Goal: Task Accomplishment & Management: Use online tool/utility

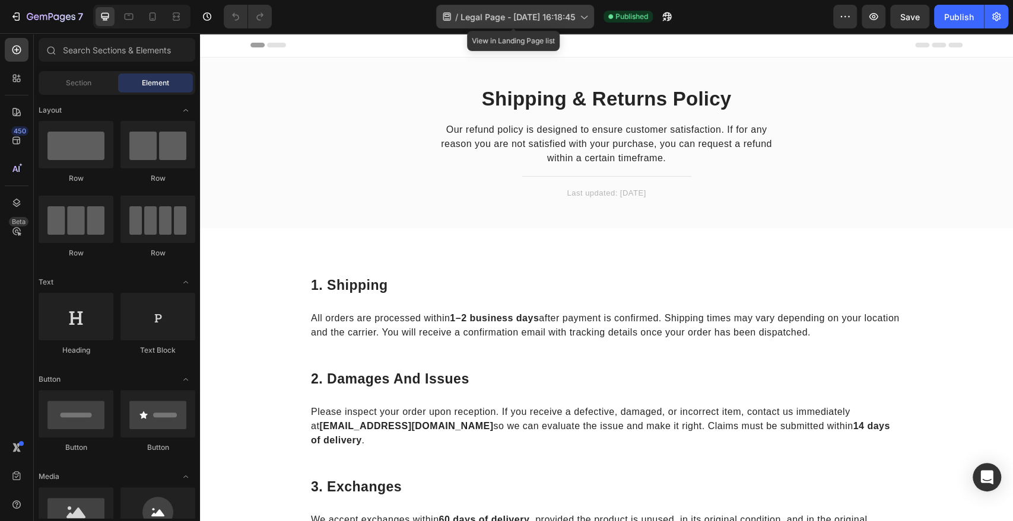
click at [562, 25] on div "/ Legal Page - Jul 13, 16:18:45" at bounding box center [515, 17] width 158 height 24
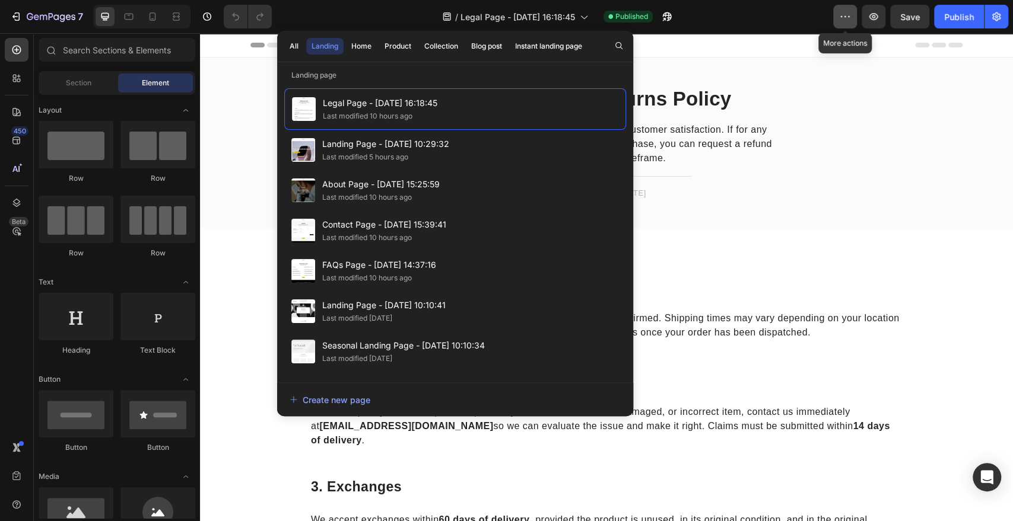
click at [851, 13] on icon "button" at bounding box center [845, 17] width 12 height 12
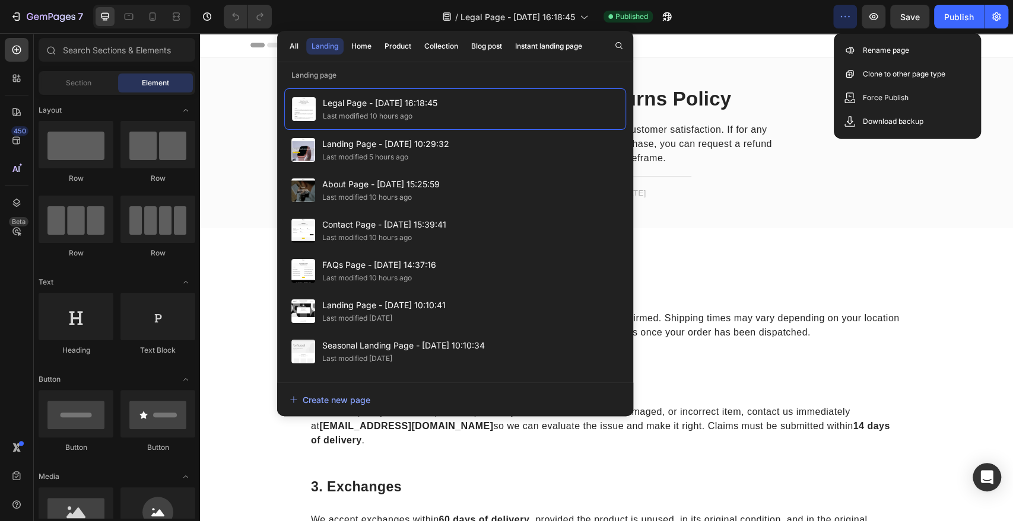
click at [805, 56] on div "Header" at bounding box center [606, 45] width 712 height 24
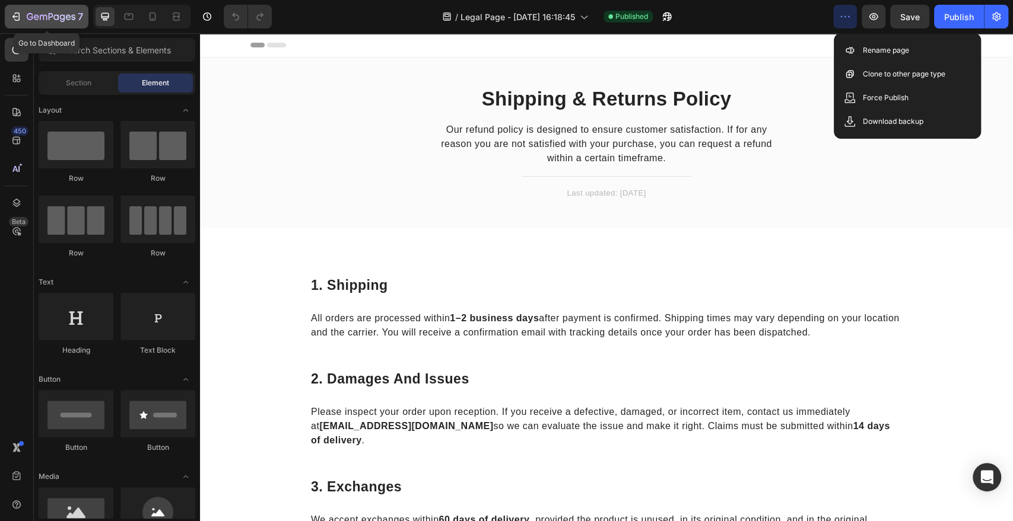
click at [18, 14] on icon "button" at bounding box center [16, 17] width 12 height 12
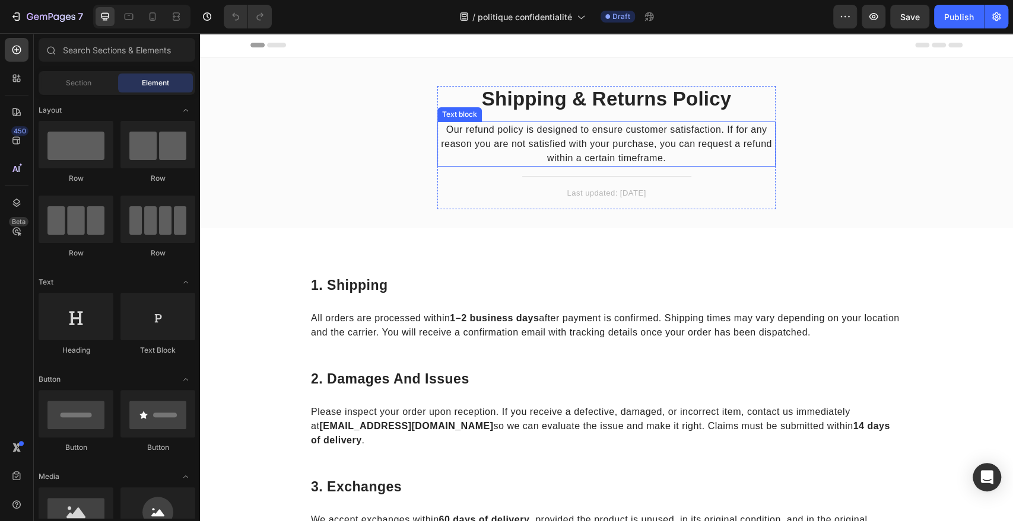
click at [656, 148] on p "Our refund policy is designed to ensure customer satisfaction. If for any reaso…" at bounding box center [606, 144] width 336 height 43
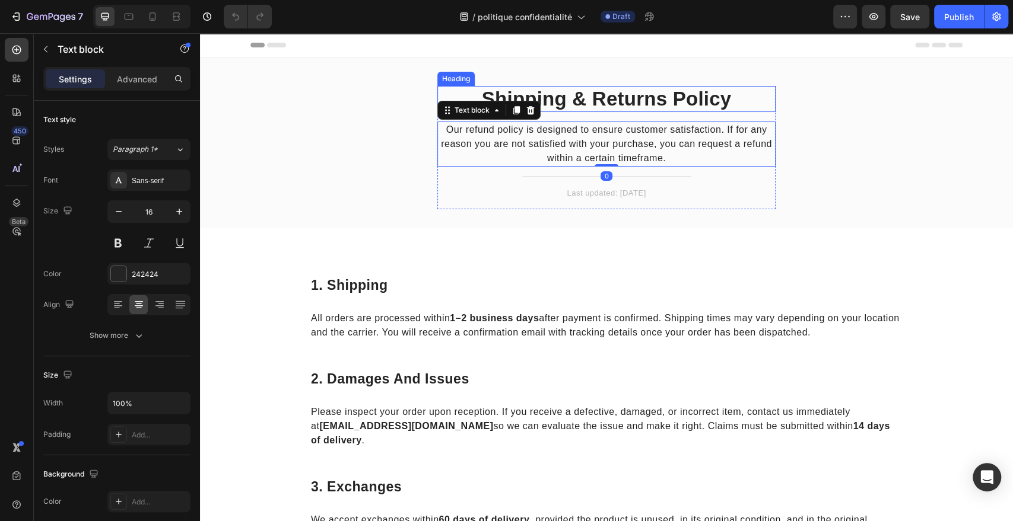
click at [680, 107] on h2 "Shipping & Returns Policy" at bounding box center [606, 99] width 338 height 26
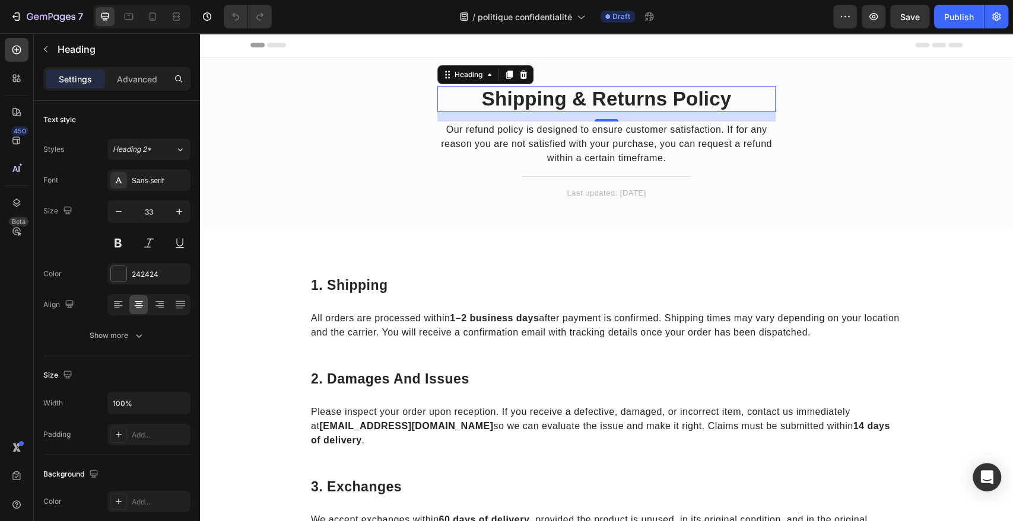
click at [608, 102] on h2 "Shipping & Returns Policy" at bounding box center [606, 99] width 338 height 26
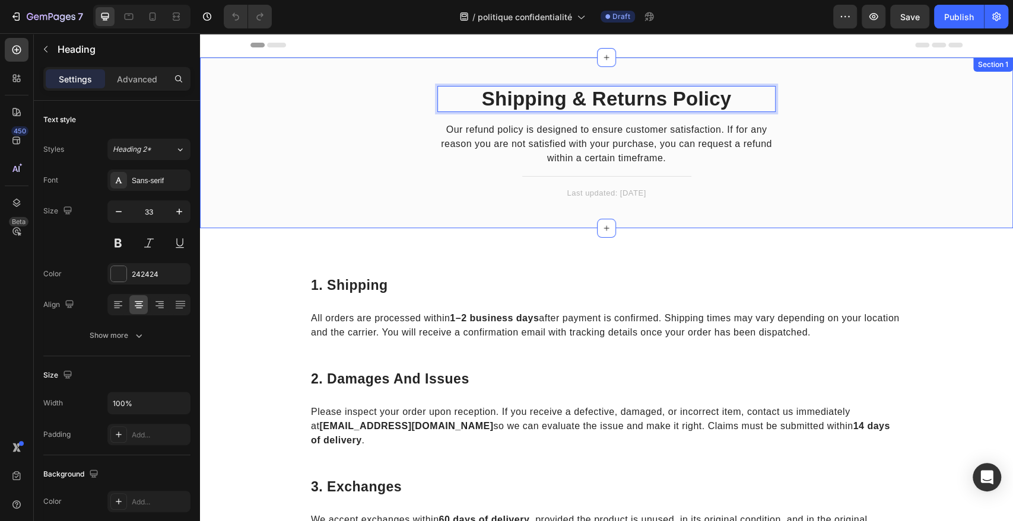
click at [745, 83] on div "Shipping & Returns Policy Heading 16 Our refund policy is designed to ensure cu…" at bounding box center [606, 143] width 813 height 171
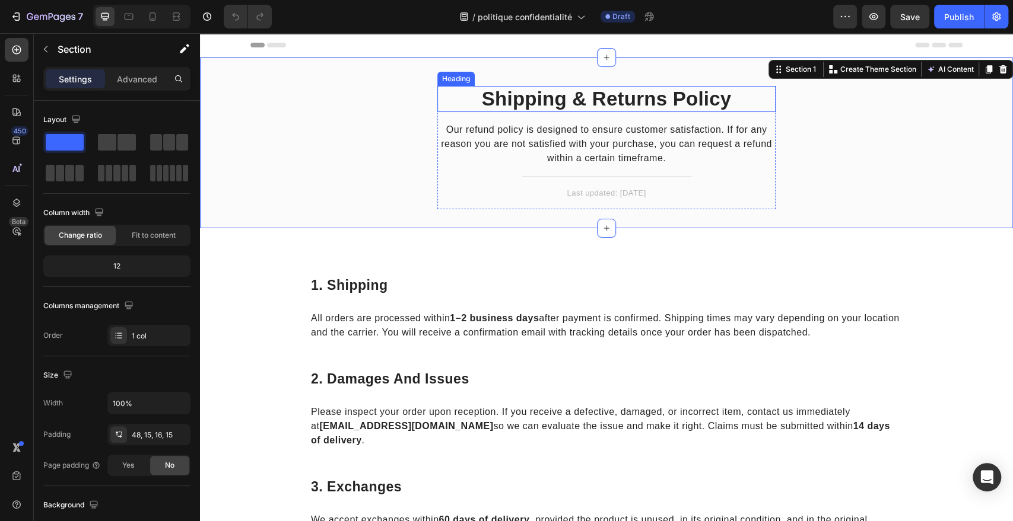
click at [731, 91] on p "Shipping & Returns Policy" at bounding box center [606, 99] width 336 height 24
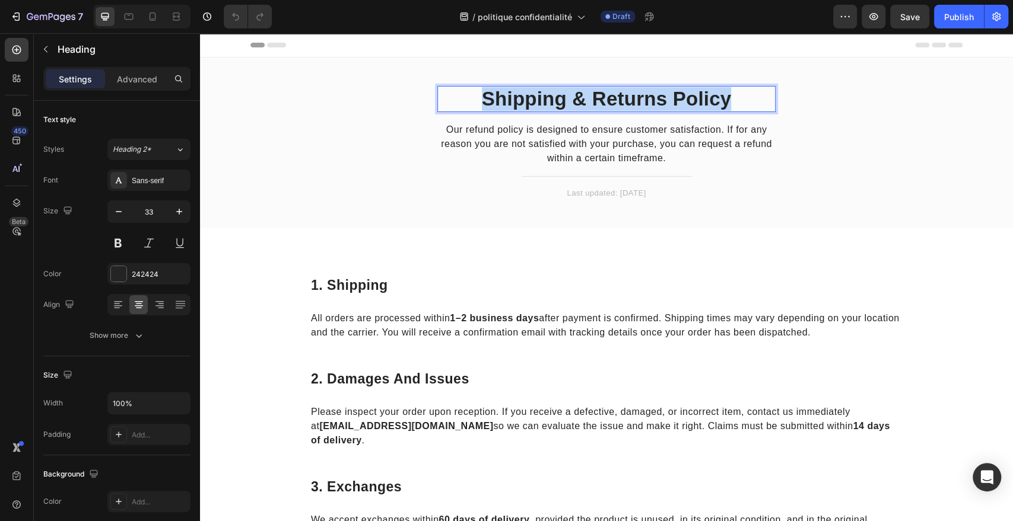
drag, startPoint x: 729, startPoint y: 101, endPoint x: 476, endPoint y: 91, distance: 252.3
click at [476, 91] on p "Shipping & Returns Policy" at bounding box center [606, 99] width 336 height 24
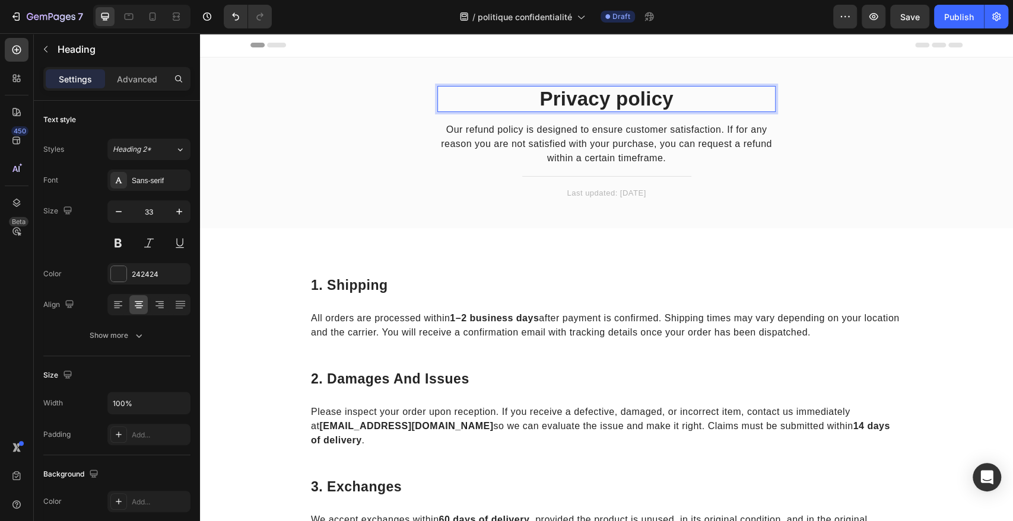
click at [622, 103] on p "Privacy policy" at bounding box center [606, 99] width 336 height 24
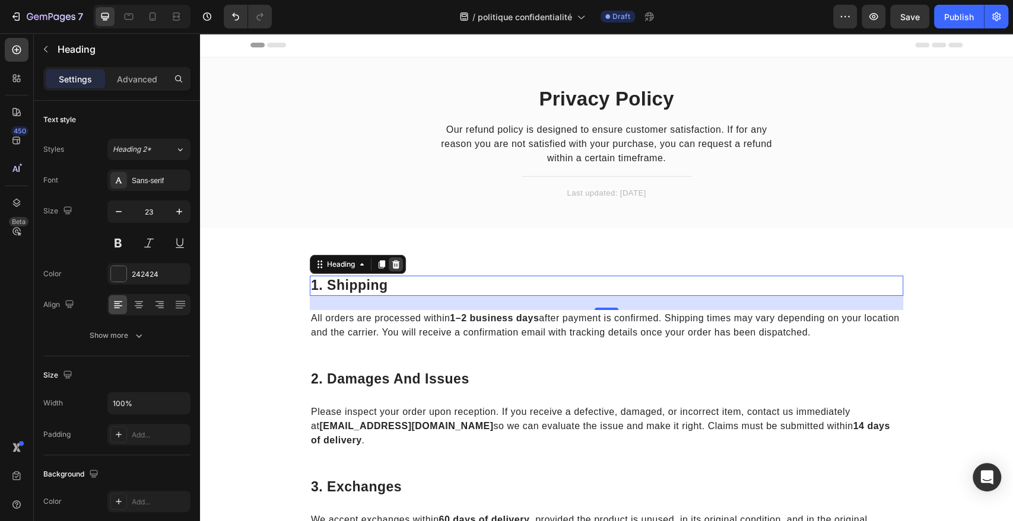
click at [394, 265] on icon at bounding box center [396, 264] width 8 height 8
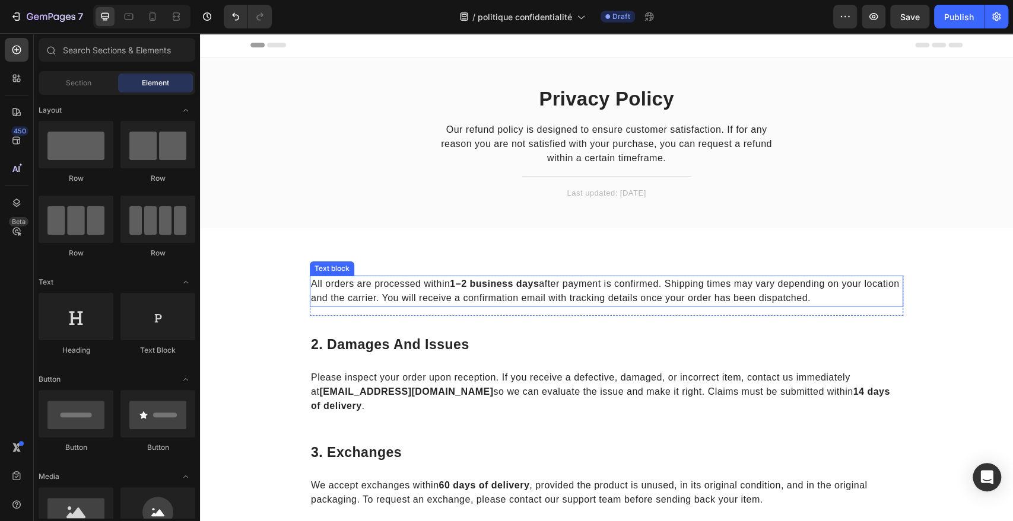
click at [391, 294] on p "All orders are processed within 1–2 business days after payment is confirmed. S…" at bounding box center [606, 291] width 591 height 28
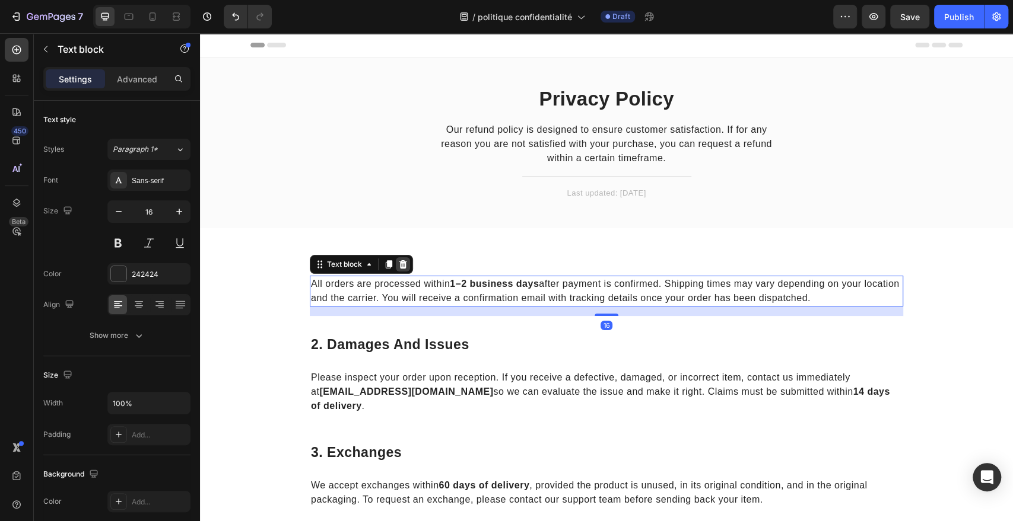
click at [400, 271] on div at bounding box center [403, 264] width 14 height 14
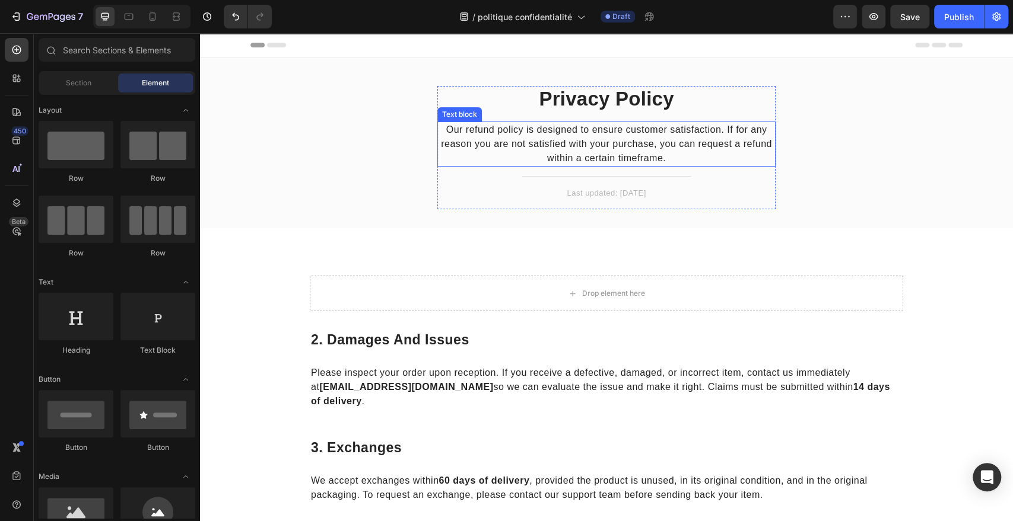
click at [555, 149] on p "Our refund policy is designed to ensure customer satisfaction. If for any reaso…" at bounding box center [606, 144] width 336 height 43
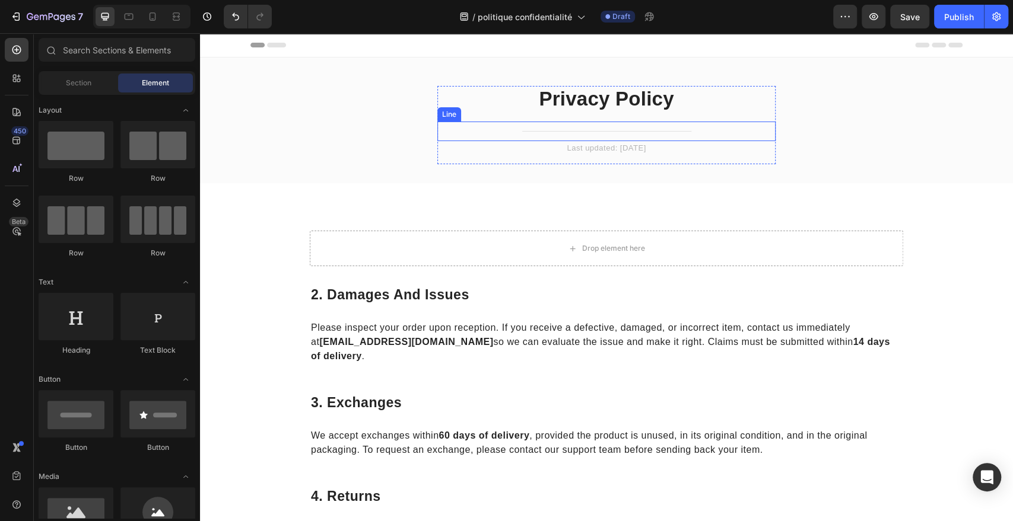
click at [551, 123] on div "Title Line" at bounding box center [606, 132] width 338 height 20
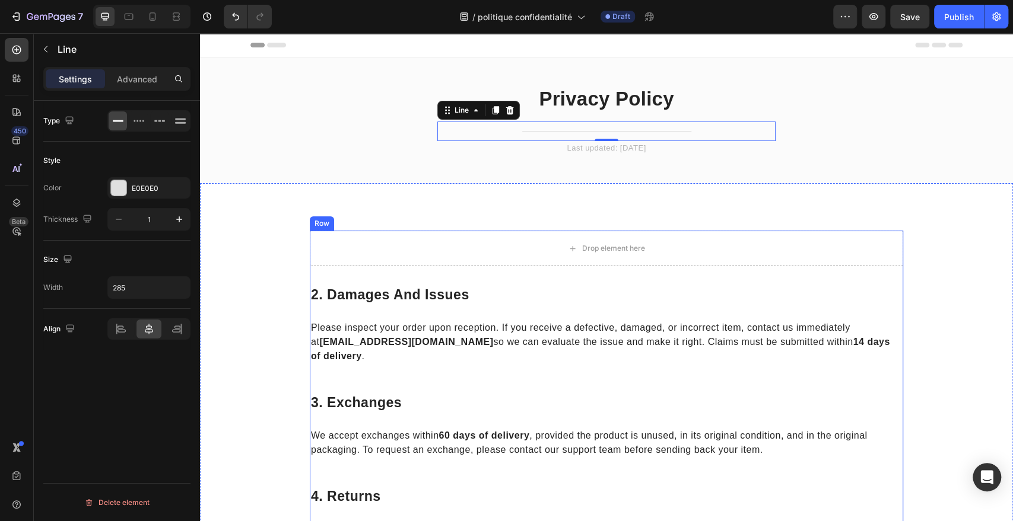
click at [472, 268] on div "Drop element here Row 2. damages and issues Heading Please inspect your order u…" at bounding box center [606, 450] width 593 height 439
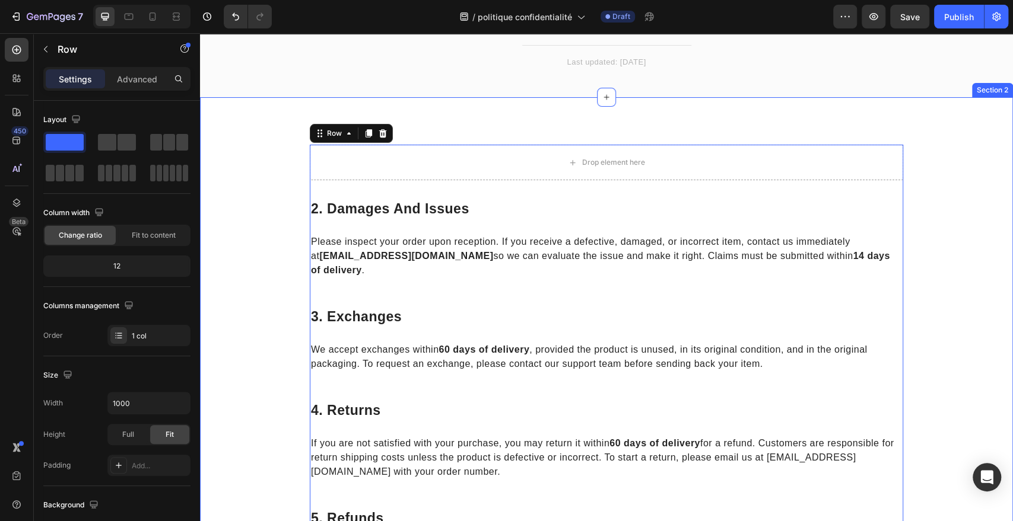
scroll to position [87, 0]
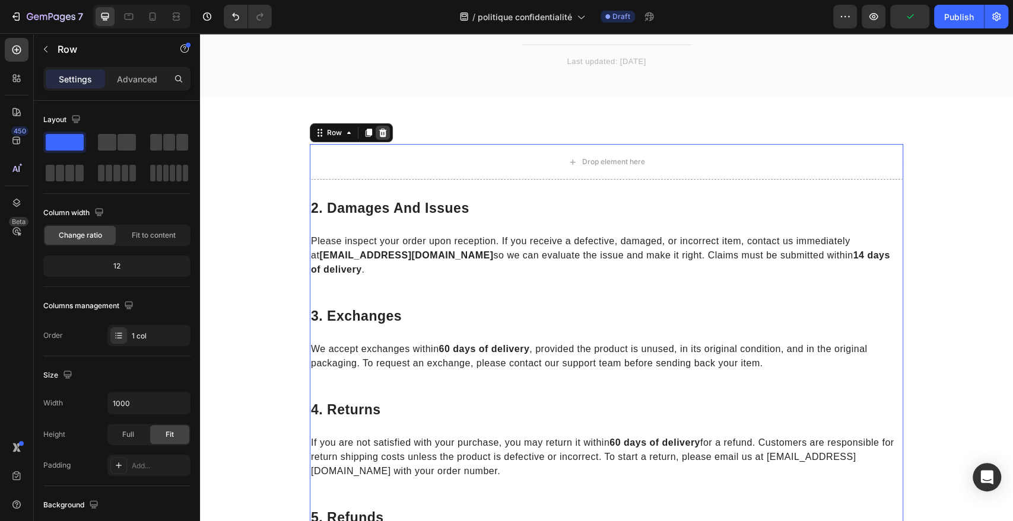
click at [379, 132] on icon at bounding box center [383, 133] width 8 height 8
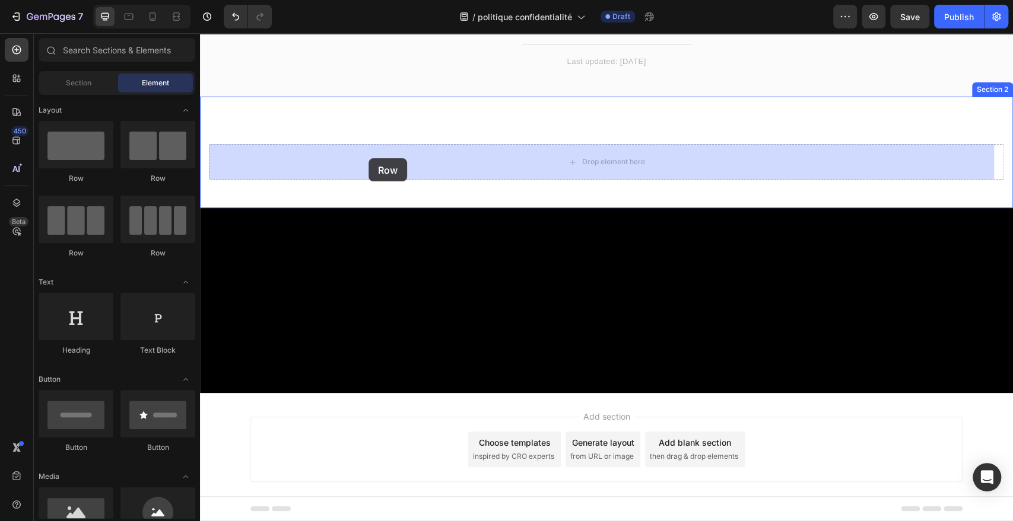
drag, startPoint x: 288, startPoint y: 183, endPoint x: 368, endPoint y: 158, distance: 83.7
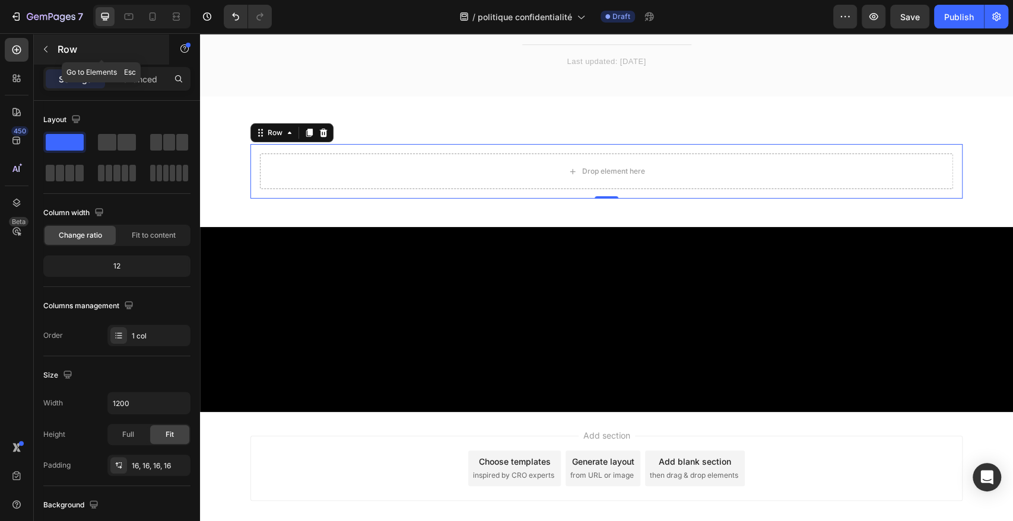
click at [52, 50] on button "button" at bounding box center [45, 49] width 19 height 19
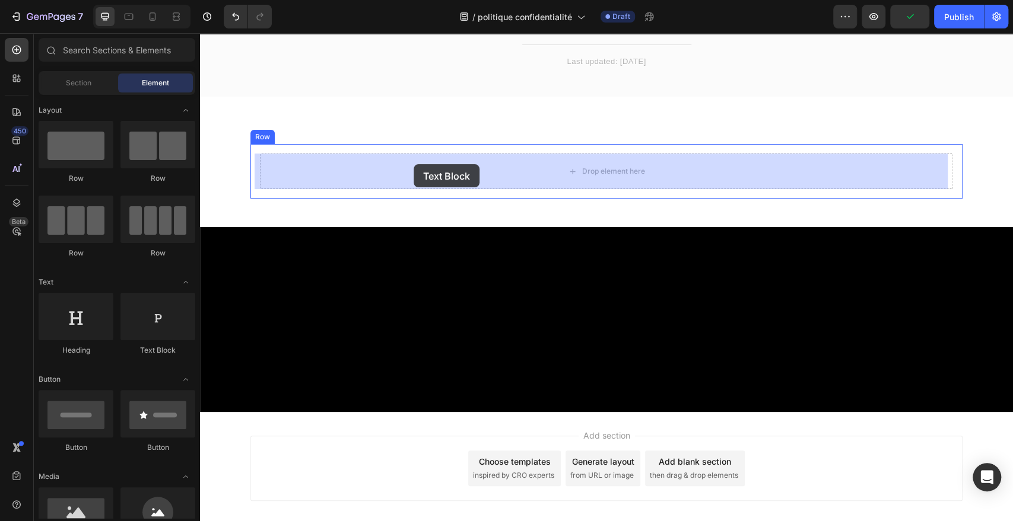
drag, startPoint x: 347, startPoint y: 355, endPoint x: 413, endPoint y: 164, distance: 202.3
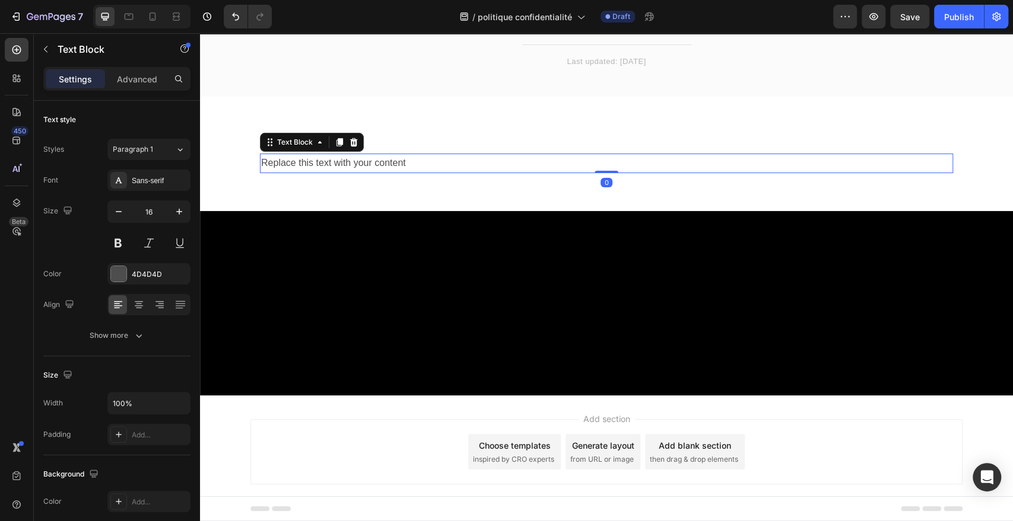
click at [433, 164] on div "Replace this text with your content" at bounding box center [606, 164] width 693 height 20
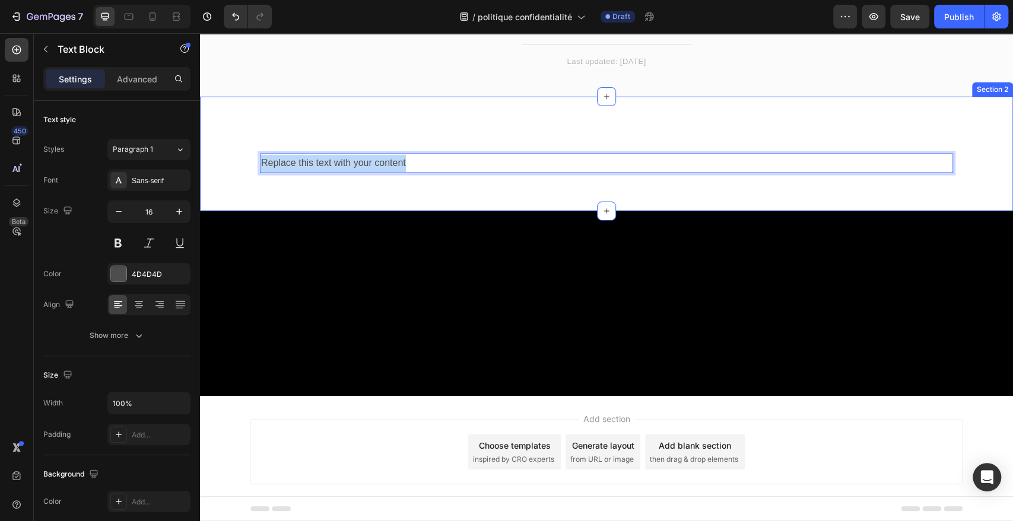
drag, startPoint x: 423, startPoint y: 163, endPoint x: 242, endPoint y: 133, distance: 183.3
click at [242, 133] on div "Replace this text with your content Text Block 0 Row Section 2" at bounding box center [606, 154] width 813 height 114
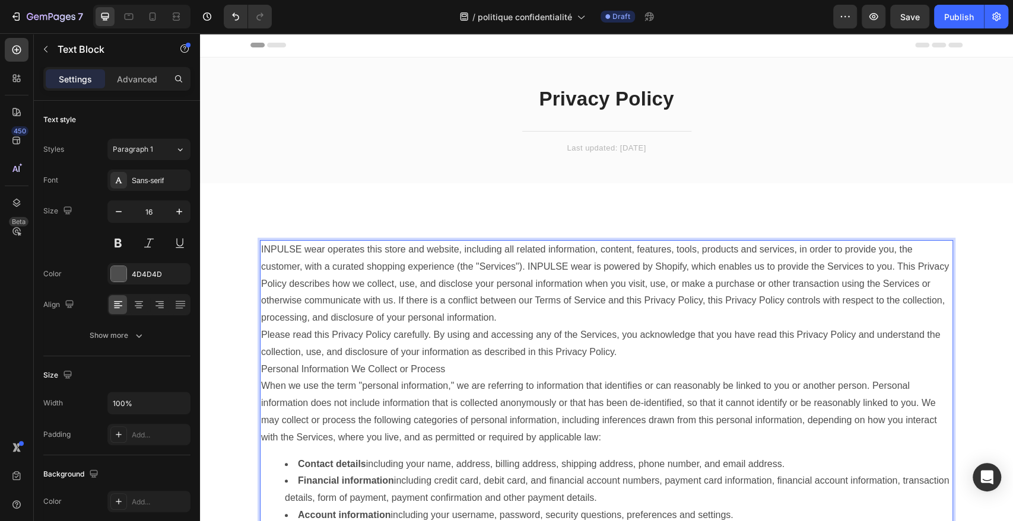
scroll to position [0, 0]
click at [513, 326] on p "INPULSE wear operates this store and website, including all related information…" at bounding box center [606, 283] width 691 height 85
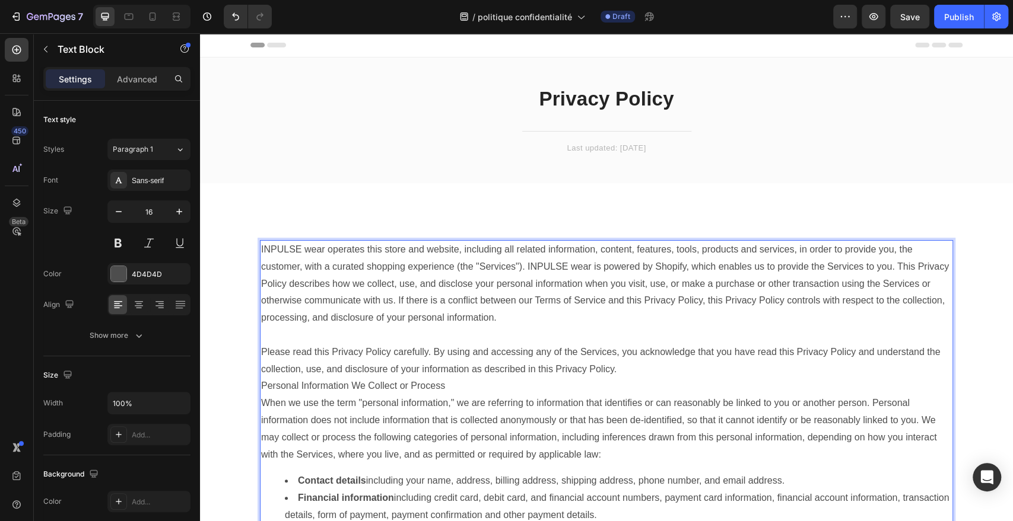
click at [634, 360] on p "Please read this Privacy Policy carefully. By using and accessing any of the Se…" at bounding box center [606, 361] width 691 height 34
click at [624, 373] on p "Please read this Privacy Policy carefully. By using and accessing any of the Se…" at bounding box center [606, 361] width 691 height 34
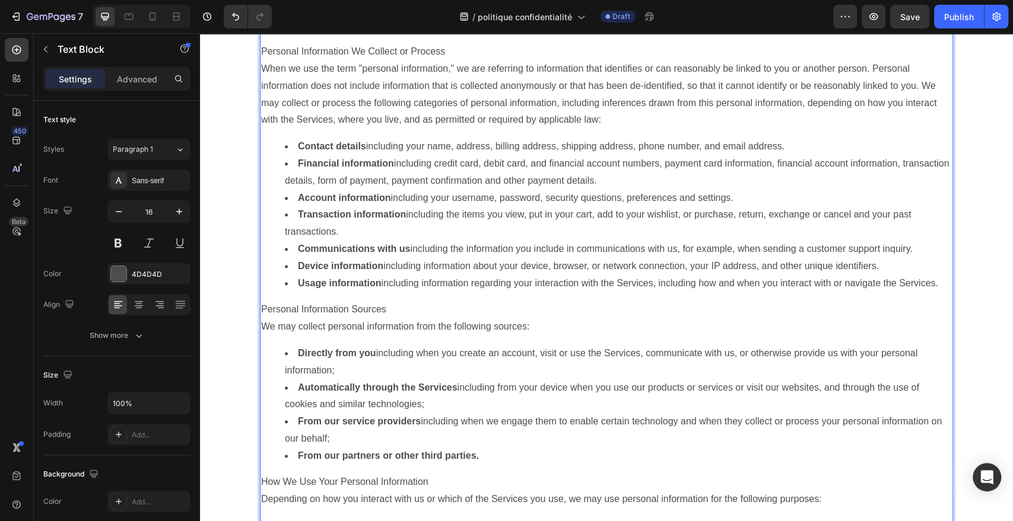
scroll to position [353, 0]
click at [422, 303] on p "Personal Information Sources" at bounding box center [606, 308] width 691 height 17
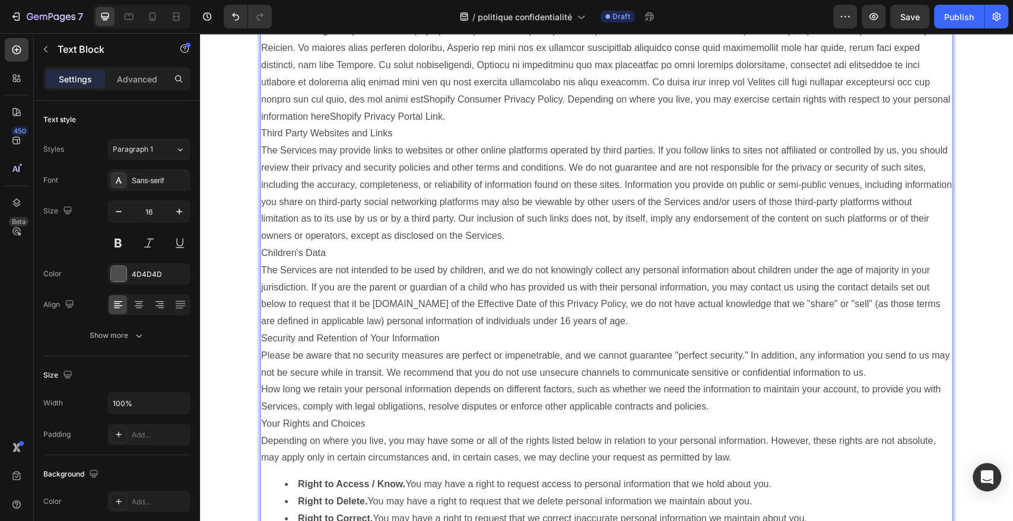
scroll to position [1566, 0]
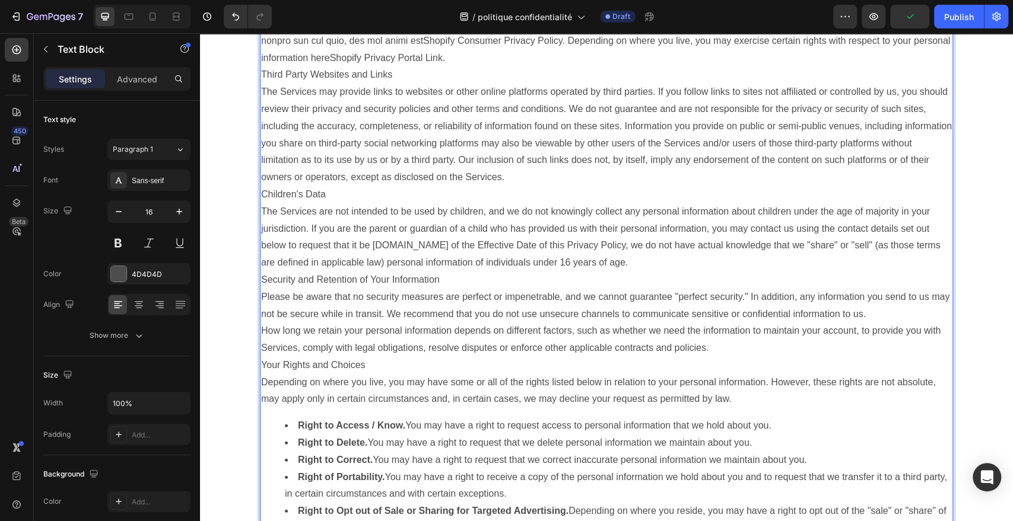
click at [409, 199] on p "Children's Data" at bounding box center [606, 194] width 691 height 17
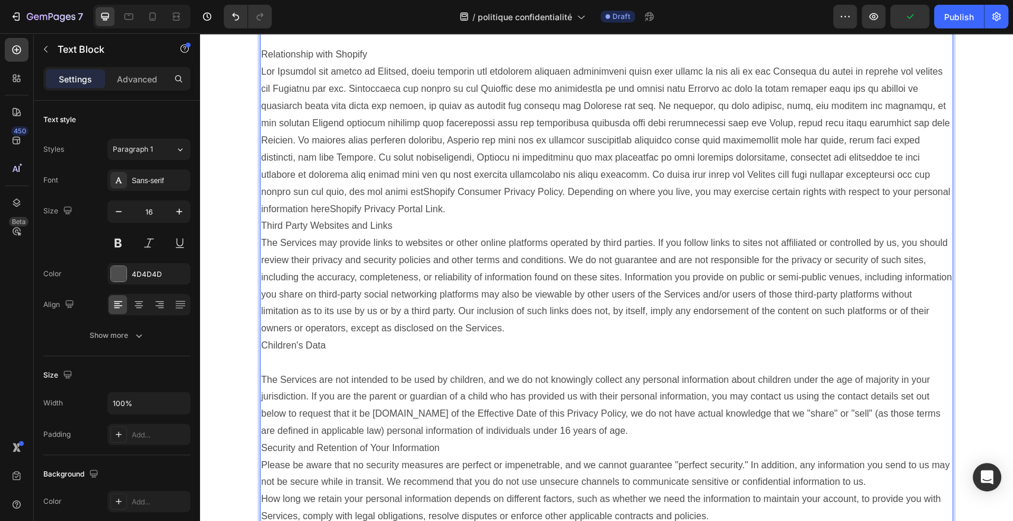
scroll to position [1415, 0]
click at [397, 211] on p "Shopify Consumer Privacy Policy . Depending on where you live, you may exercise…" at bounding box center [606, 141] width 691 height 154
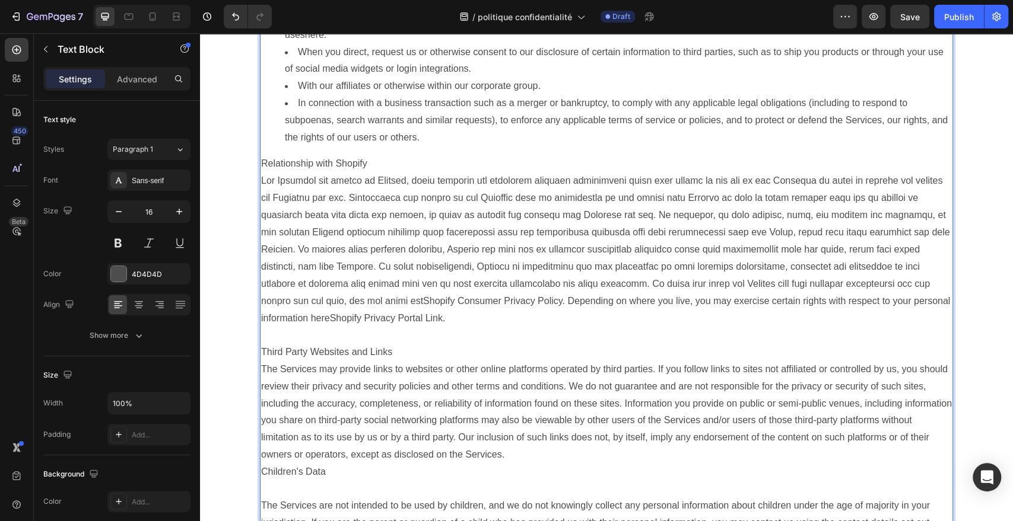
scroll to position [1305, 0]
click at [514, 452] on p "The Services may provide links to websites or other online platforms operated b…" at bounding box center [606, 413] width 691 height 103
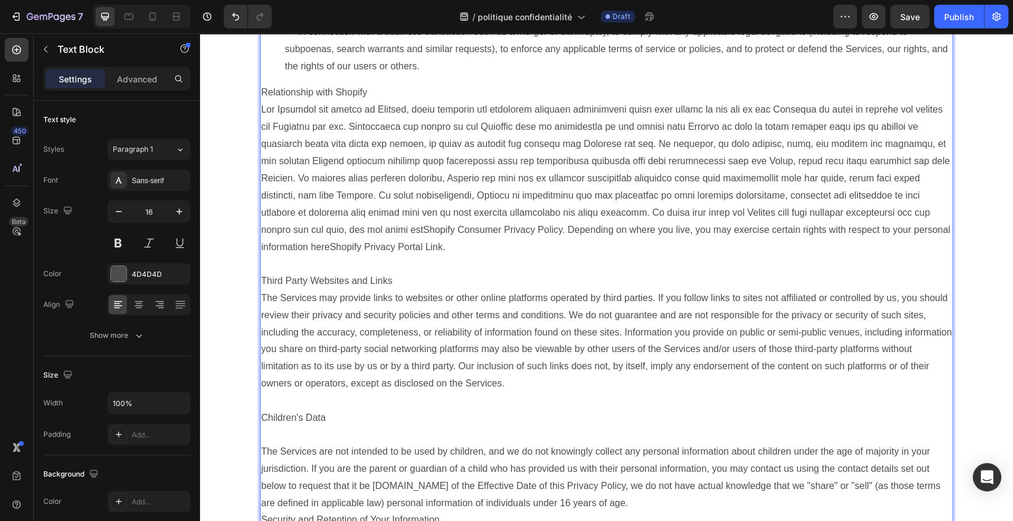
scroll to position [1378, 0]
click at [402, 440] on p "Rich Text Editor. Editing area: main" at bounding box center [606, 433] width 691 height 17
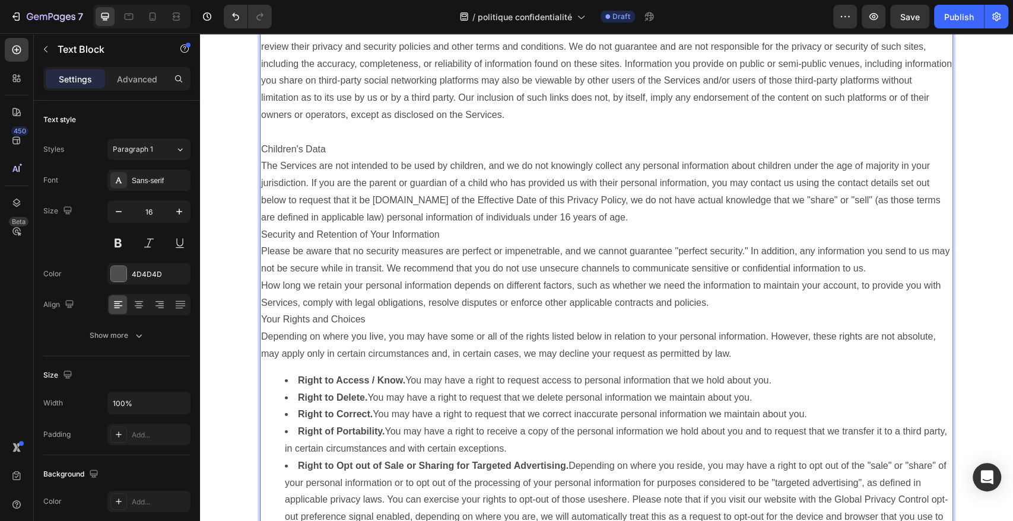
scroll to position [1647, 0]
click at [460, 236] on p "Security and Retention of Your Information" at bounding box center [606, 233] width 691 height 17
click at [623, 218] on p "The Services are not intended to be used by children, and we do not knowingly c…" at bounding box center [606, 191] width 691 height 68
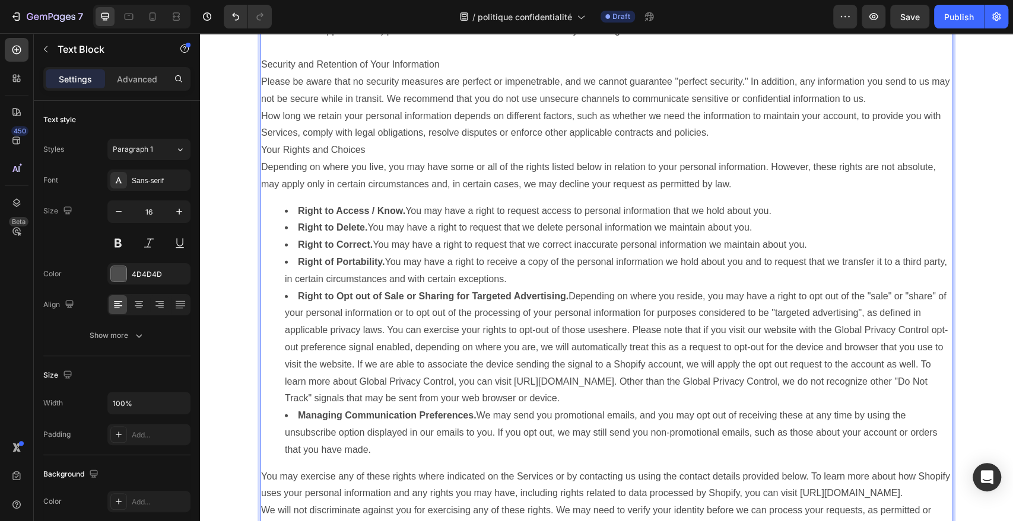
scroll to position [1834, 0]
click at [765, 133] on p "How long we retain your personal information depends on different factors, such…" at bounding box center [606, 124] width 691 height 34
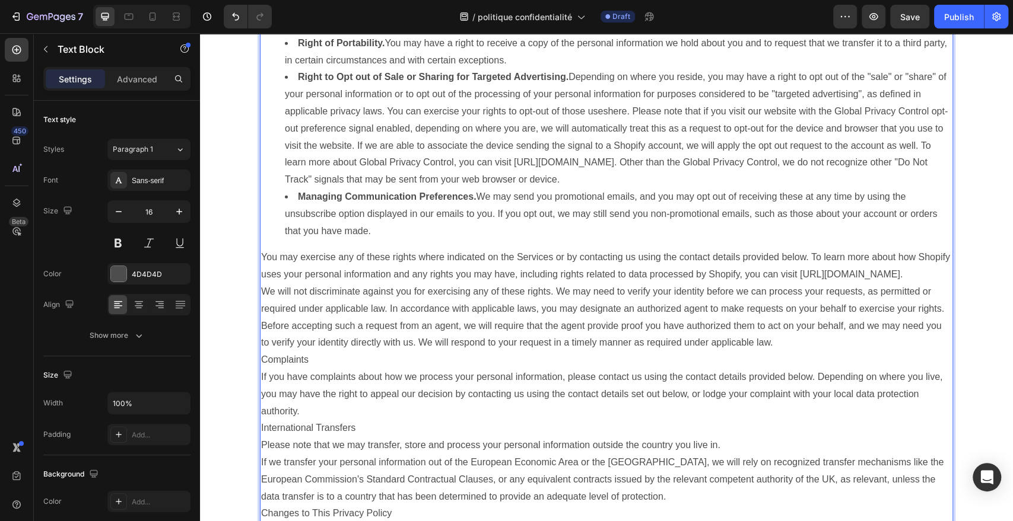
scroll to position [2069, 0]
click at [792, 348] on p "We will not discriminate against you for exercising any of these rights. We may…" at bounding box center [606, 317] width 691 height 68
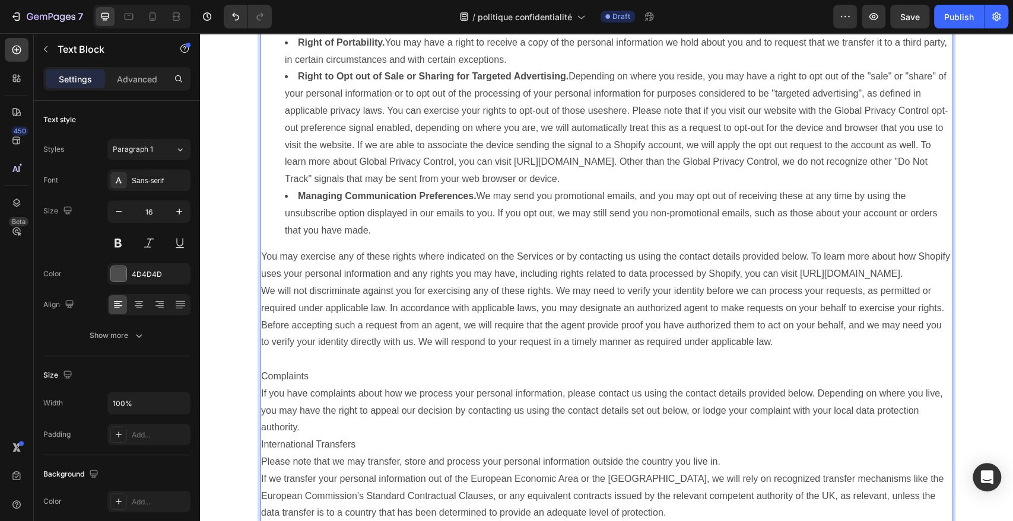
scroll to position [2133, 0]
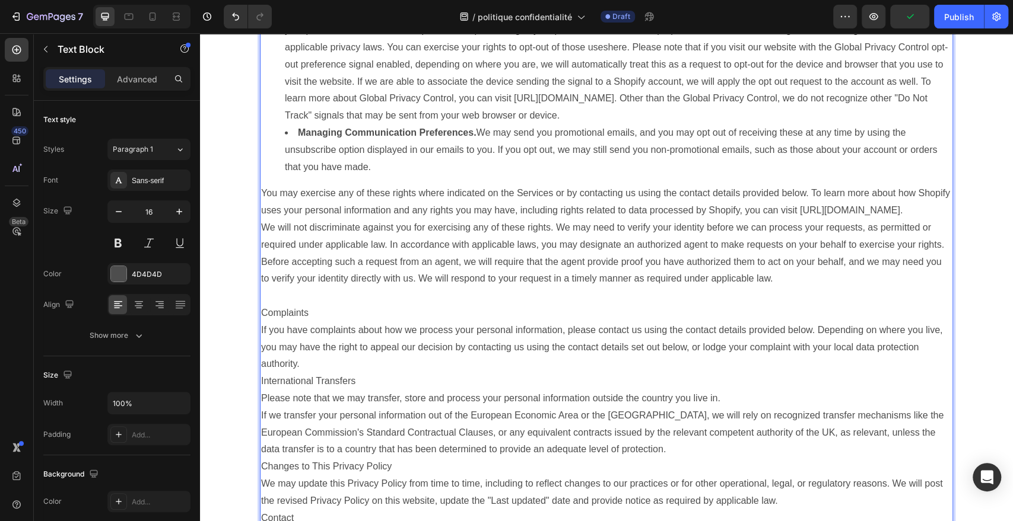
click at [371, 362] on p "If you have complaints about how we process your personal information, please c…" at bounding box center [606, 347] width 691 height 51
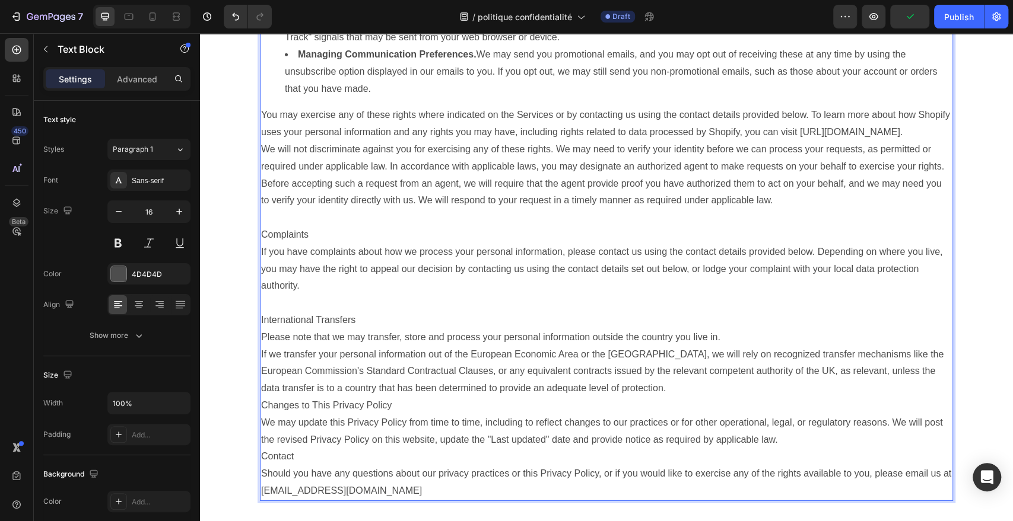
scroll to position [2212, 0]
click at [680, 385] on p "If we transfer your personal information out of the European Economic Area or t…" at bounding box center [606, 371] width 691 height 51
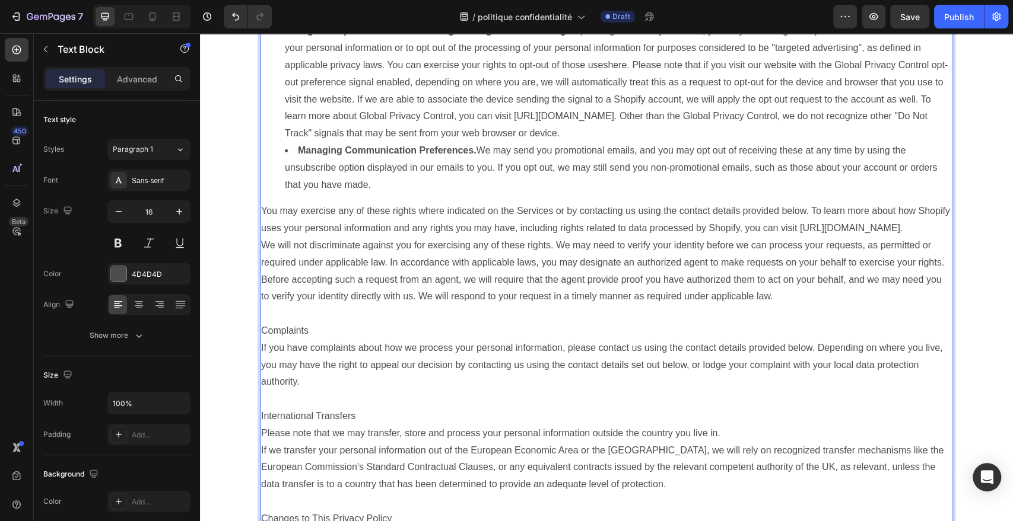
scroll to position [2213, 0]
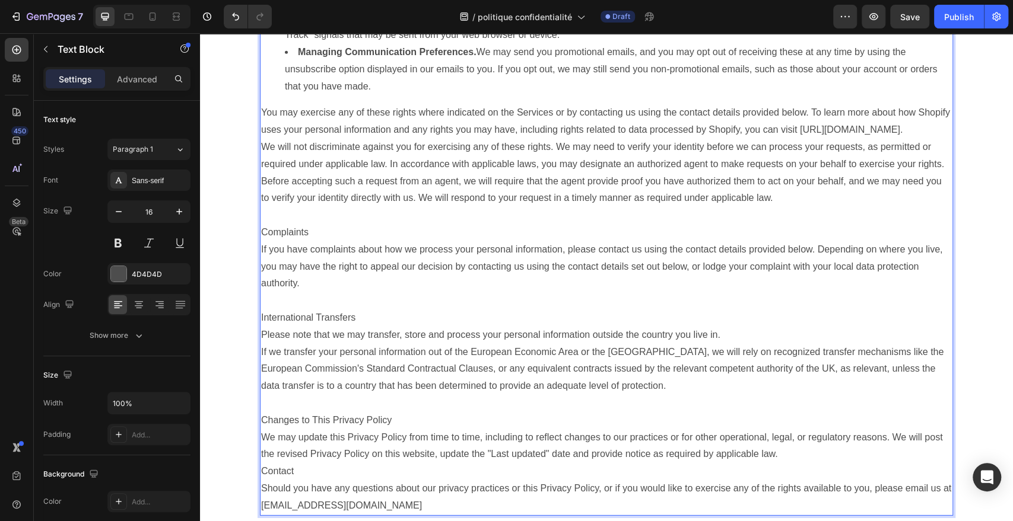
click at [809, 456] on p "We may update this Privacy Policy from time to time, including to reflect chang…" at bounding box center [606, 447] width 691 height 34
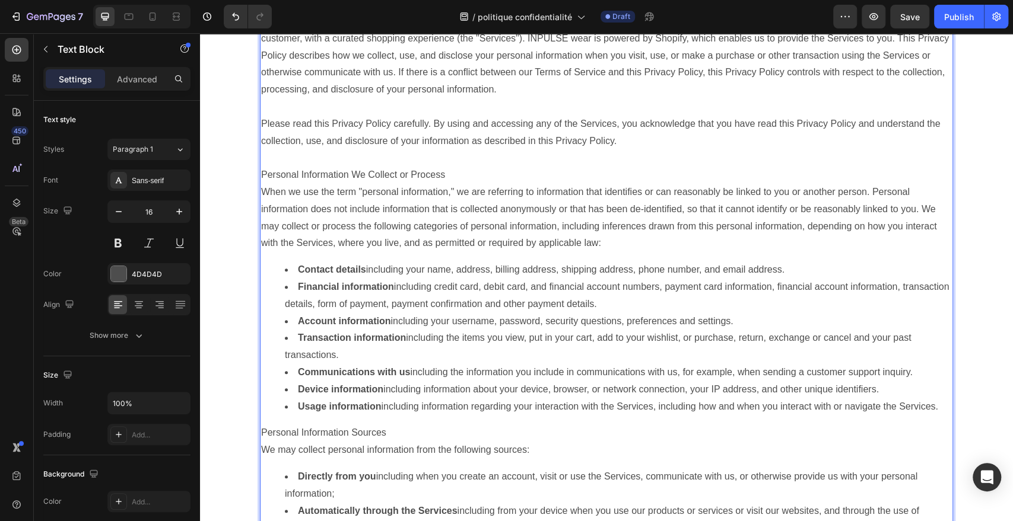
scroll to position [5, 0]
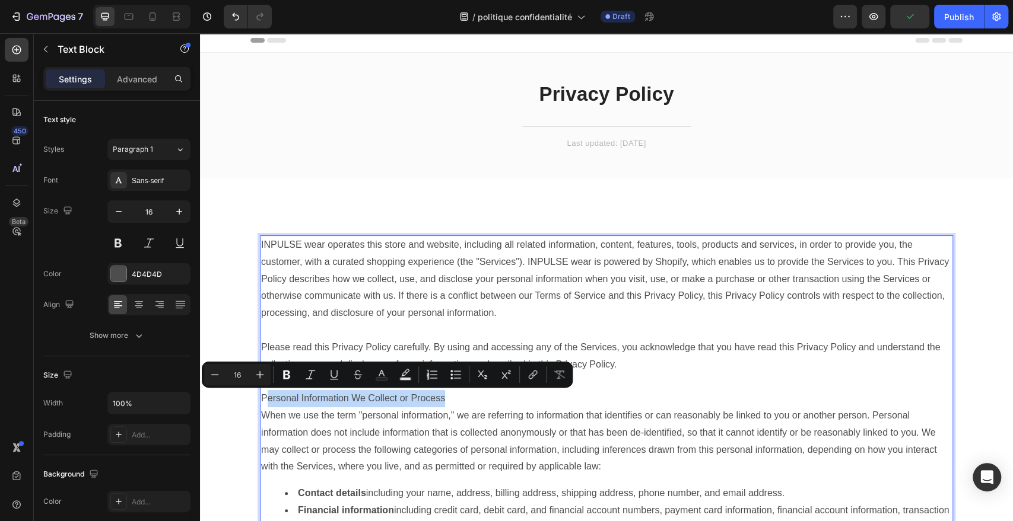
drag, startPoint x: 470, startPoint y: 405, endPoint x: 260, endPoint y: 397, distance: 209.6
click at [261, 397] on p "Personal Information We Collect or Process" at bounding box center [606, 398] width 691 height 17
click at [295, 376] on button "Bold" at bounding box center [286, 374] width 21 height 21
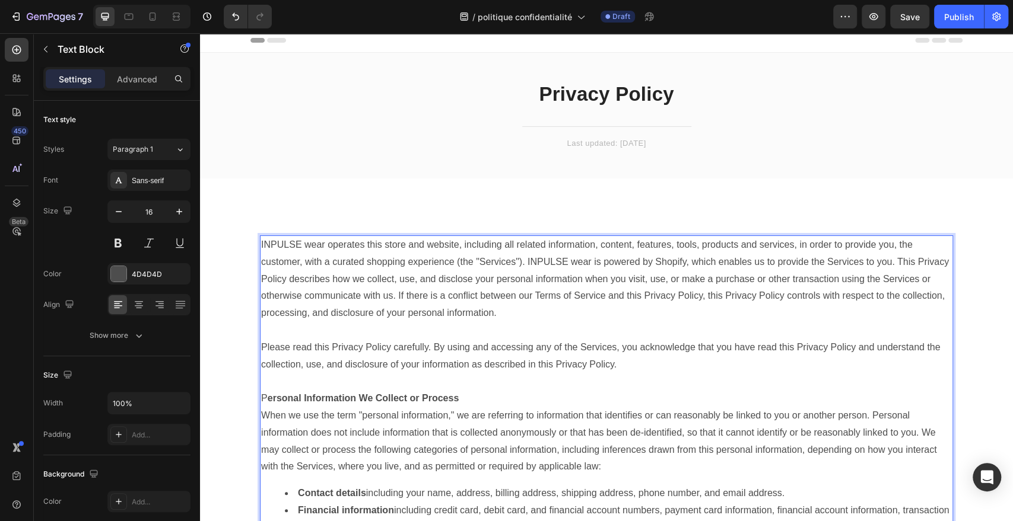
click at [444, 398] on strong "ersonal Information We Collect or Process" at bounding box center [363, 398] width 191 height 10
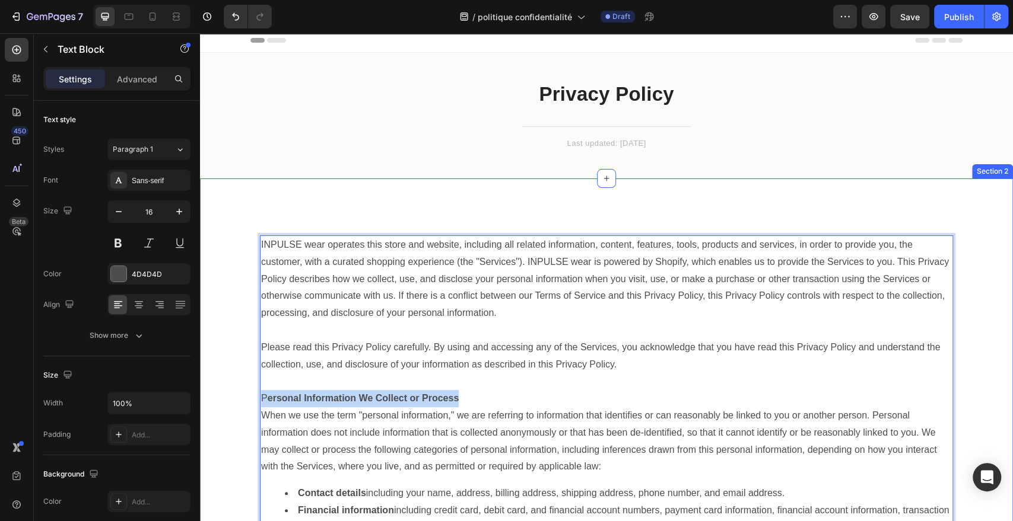
drag, startPoint x: 472, startPoint y: 396, endPoint x: 236, endPoint y: 401, distance: 235.6
click at [302, 400] on strong "ersonal Information We Collect or Process" at bounding box center [363, 398] width 191 height 10
drag, startPoint x: 453, startPoint y: 400, endPoint x: 250, endPoint y: 399, distance: 202.9
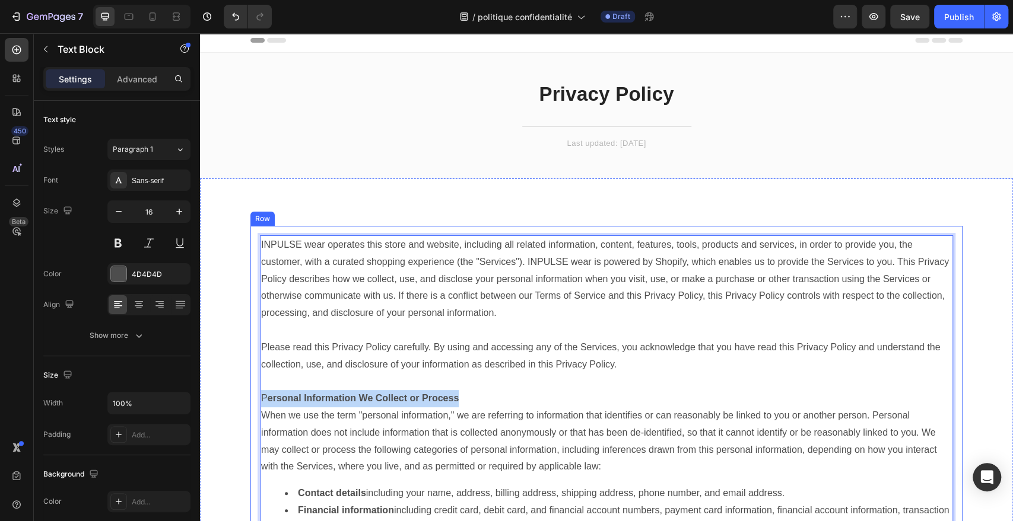
click at [291, 399] on strong "ersonal Information We Collect or Process" at bounding box center [363, 398] width 191 height 10
drag, startPoint x: 454, startPoint y: 399, endPoint x: 258, endPoint y: 396, distance: 196.4
click at [261, 396] on p "P ersonal Information We Collect or Process" at bounding box center [606, 398] width 691 height 17
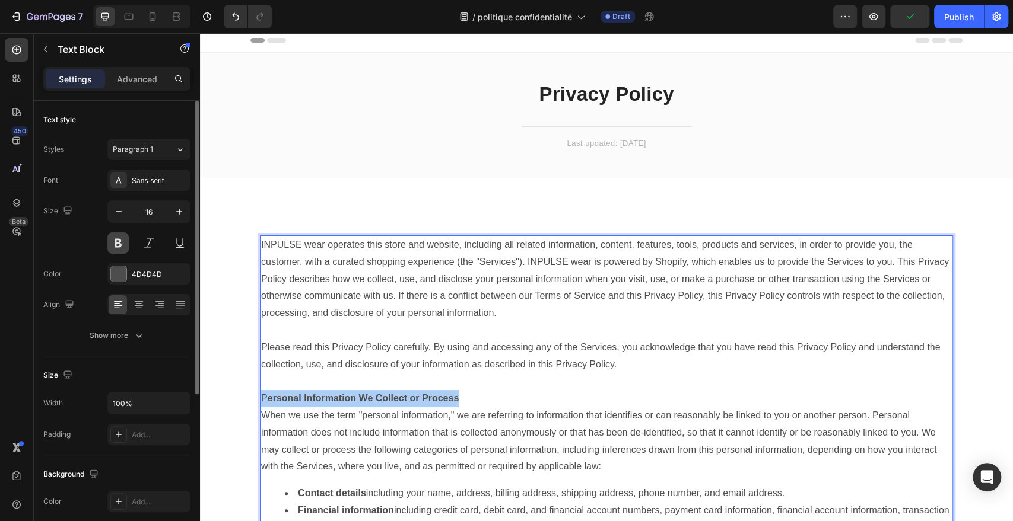
click at [124, 242] on button at bounding box center [117, 243] width 21 height 21
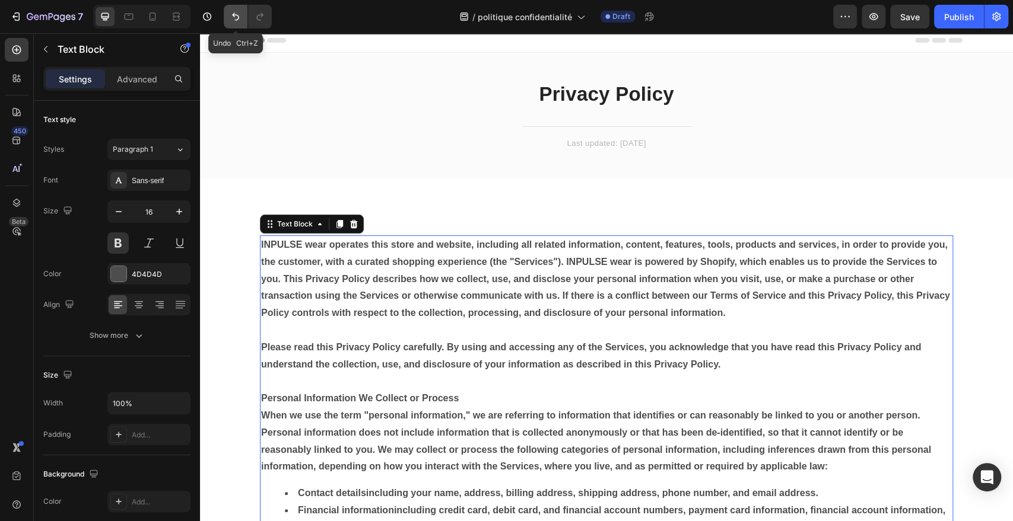
click at [225, 20] on button "Undo/Redo" at bounding box center [236, 17] width 24 height 24
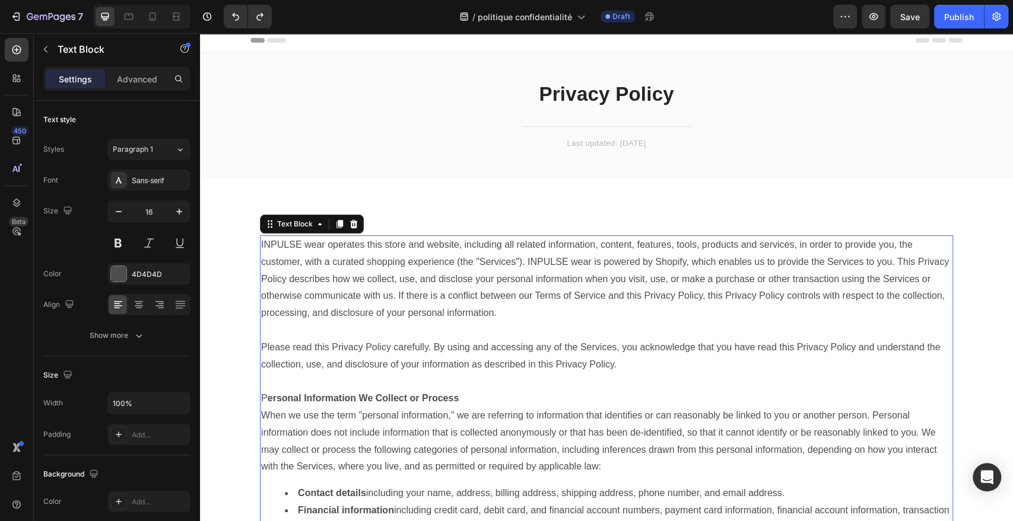
click at [457, 411] on p "When we use the term "personal information," we are referring to information th…" at bounding box center [606, 442] width 691 height 68
click at [268, 400] on strong "ersonal Information We Collect or Process" at bounding box center [363, 398] width 191 height 10
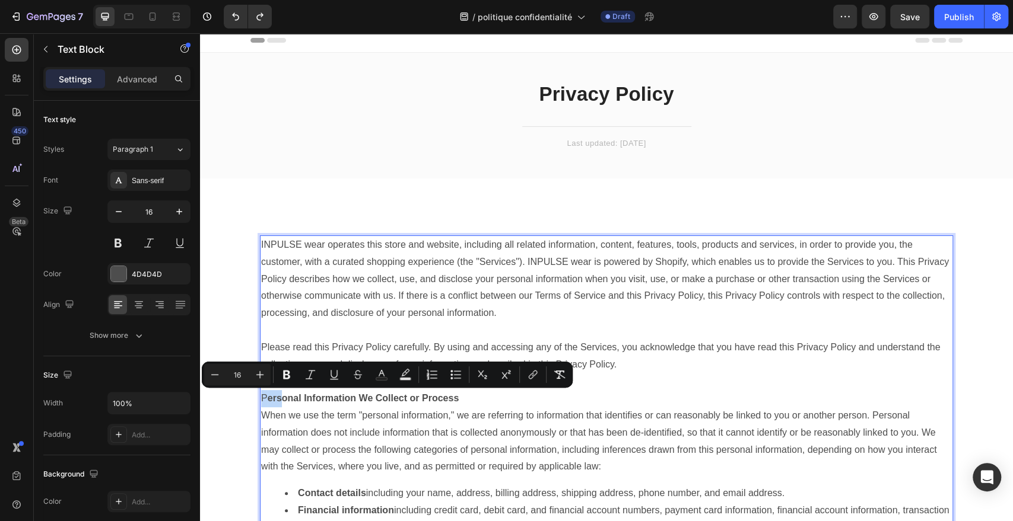
drag, startPoint x: 276, startPoint y: 398, endPoint x: 257, endPoint y: 397, distance: 19.0
click at [261, 397] on p "P ersonal Information We Collect or Process" at bounding box center [606, 398] width 691 height 17
click at [292, 375] on icon "Editor contextual toolbar" at bounding box center [287, 375] width 12 height 12
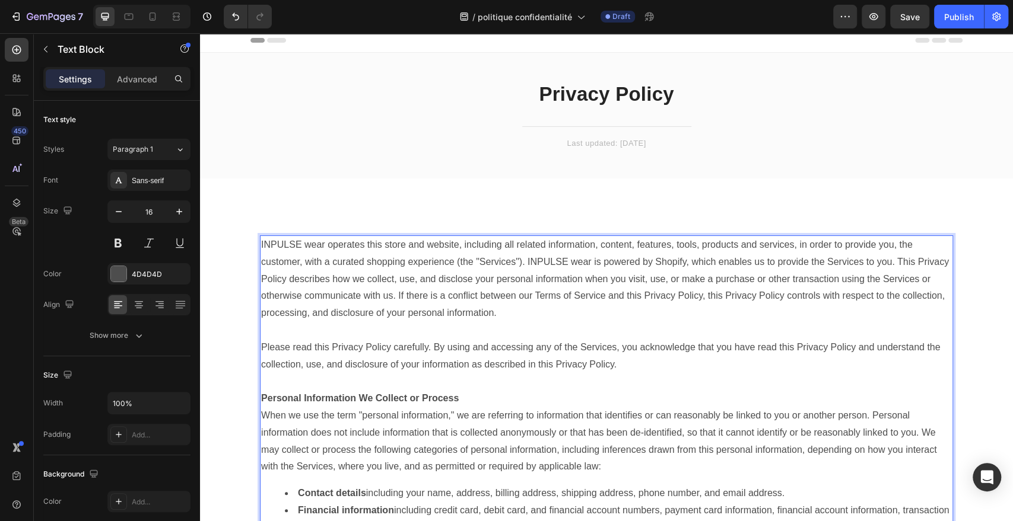
click at [345, 428] on p "When we use the term "personal information," we are referring to information th…" at bounding box center [606, 442] width 691 height 68
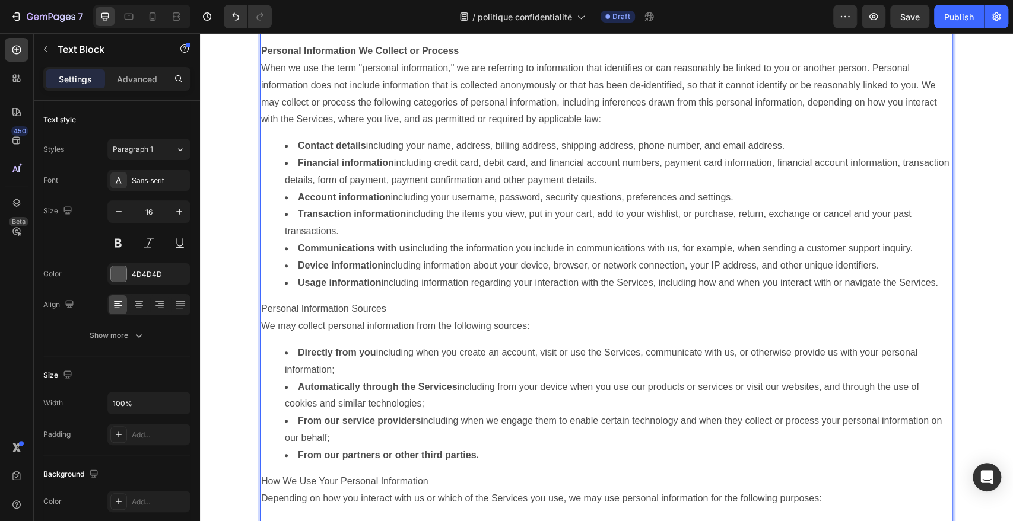
scroll to position [354, 0]
drag, startPoint x: 388, startPoint y: 306, endPoint x: 255, endPoint y: 297, distance: 133.8
click at [125, 240] on button at bounding box center [117, 243] width 21 height 21
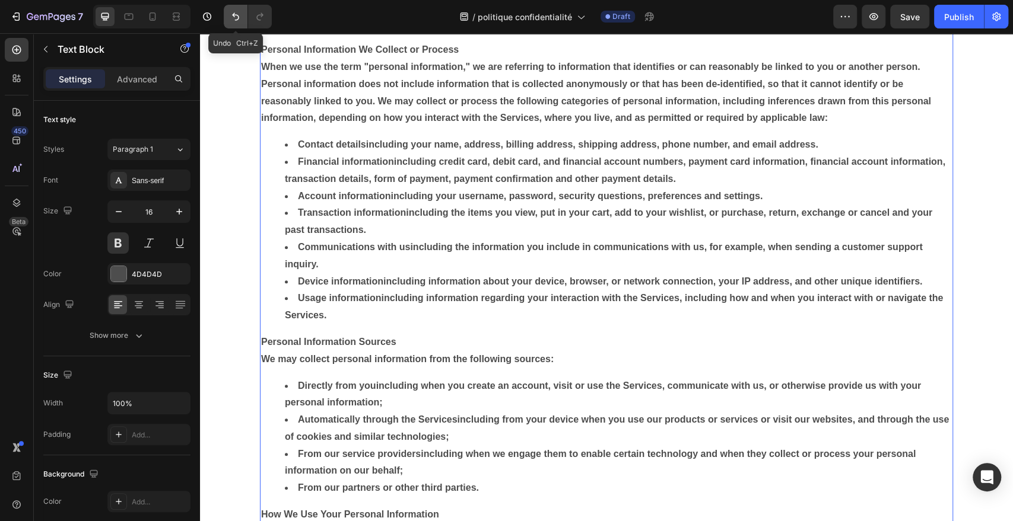
click at [236, 14] on icon "Undo/Redo" at bounding box center [235, 17] width 7 height 8
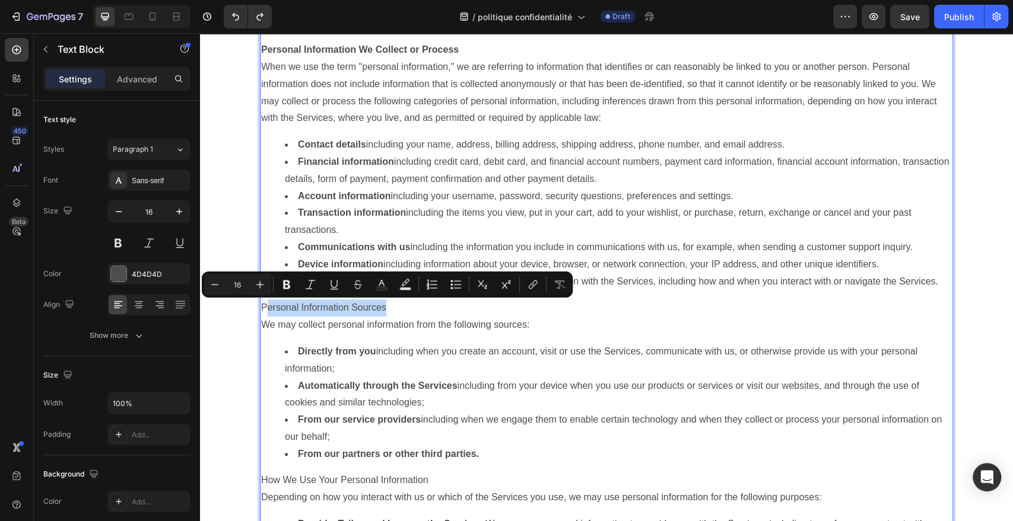
drag, startPoint x: 390, startPoint y: 312, endPoint x: 261, endPoint y: 307, distance: 128.8
click at [261, 307] on p "Personal Information Sources" at bounding box center [606, 308] width 691 height 17
click at [285, 287] on icon "Editor contextual toolbar" at bounding box center [287, 285] width 12 height 12
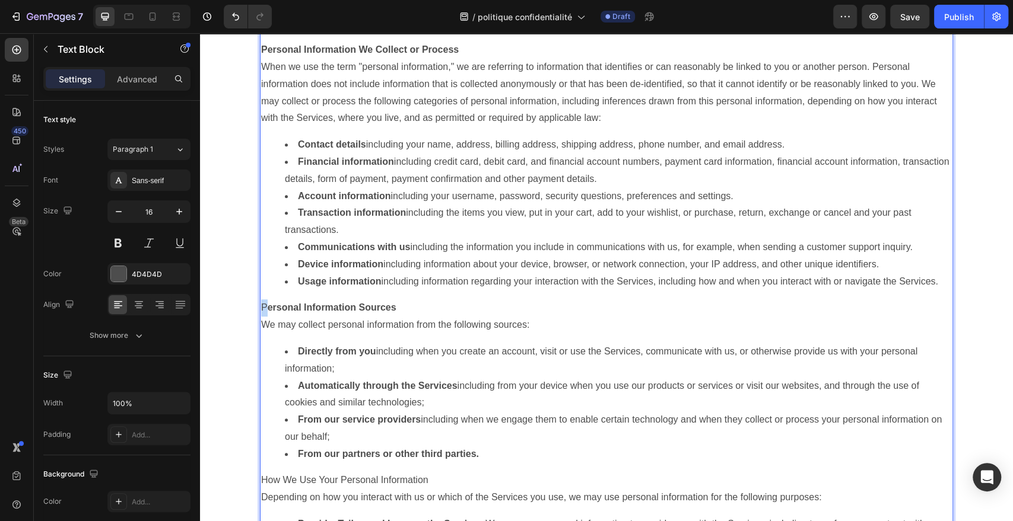
drag, startPoint x: 265, startPoint y: 310, endPoint x: 257, endPoint y: 310, distance: 7.1
click at [261, 310] on p "P ersonal Information Sources" at bounding box center [606, 308] width 691 height 17
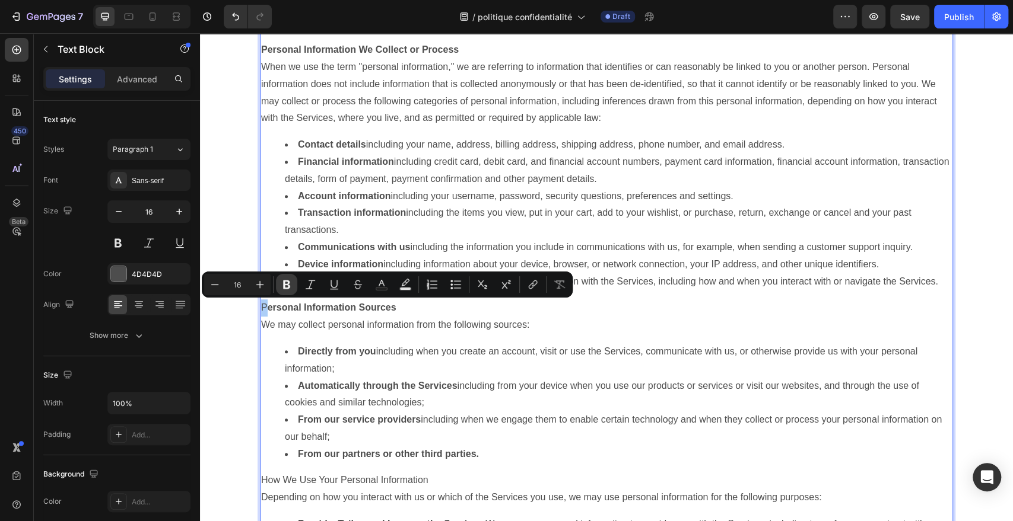
click at [288, 280] on icon "Editor contextual toolbar" at bounding box center [287, 285] width 12 height 12
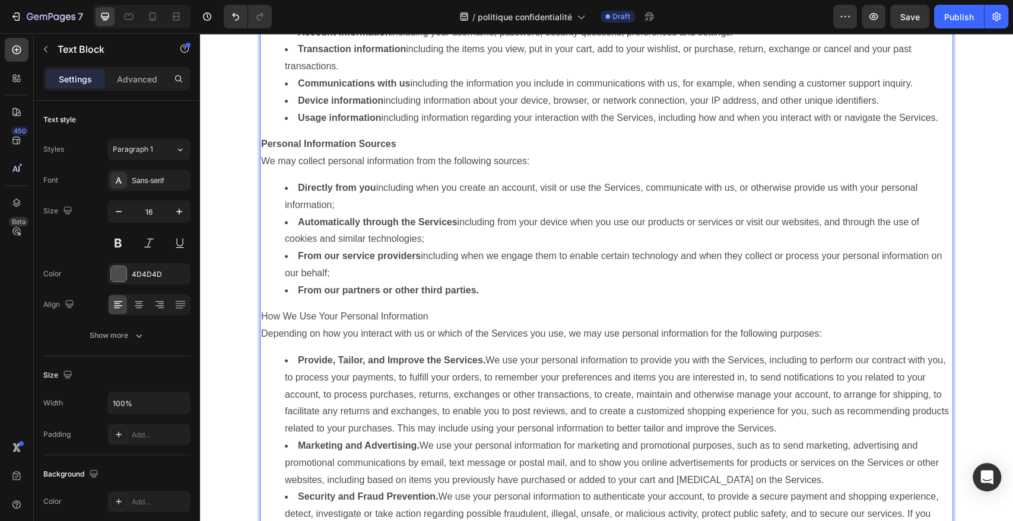
scroll to position [554, 0]
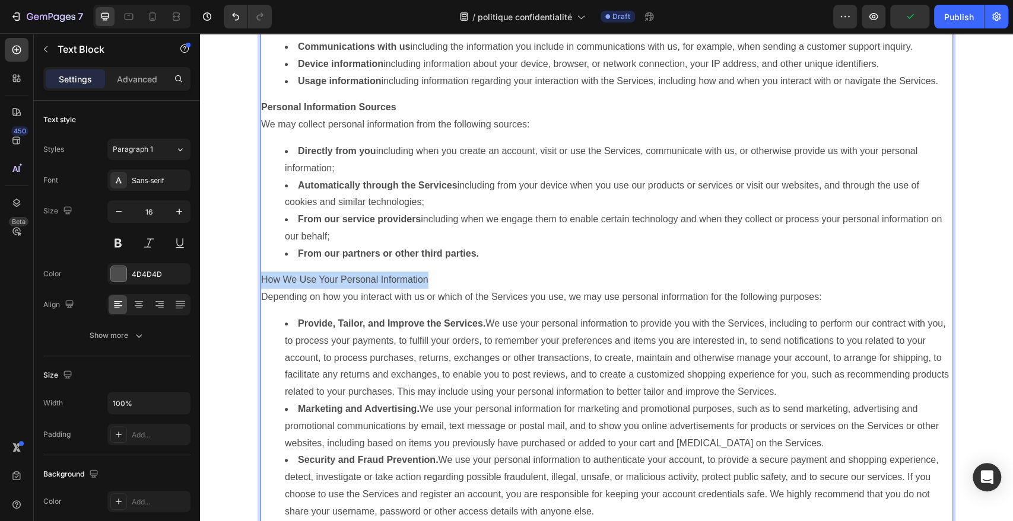
drag, startPoint x: 437, startPoint y: 278, endPoint x: 256, endPoint y: 277, distance: 180.9
click at [261, 277] on p "How We Use Your Personal Information" at bounding box center [606, 280] width 691 height 17
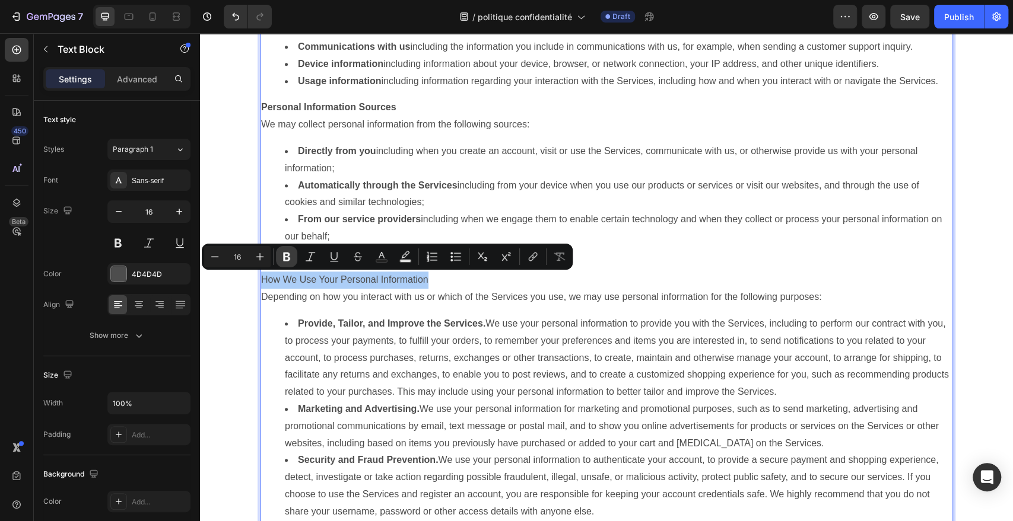
click at [288, 254] on icon "Editor contextual toolbar" at bounding box center [286, 257] width 7 height 9
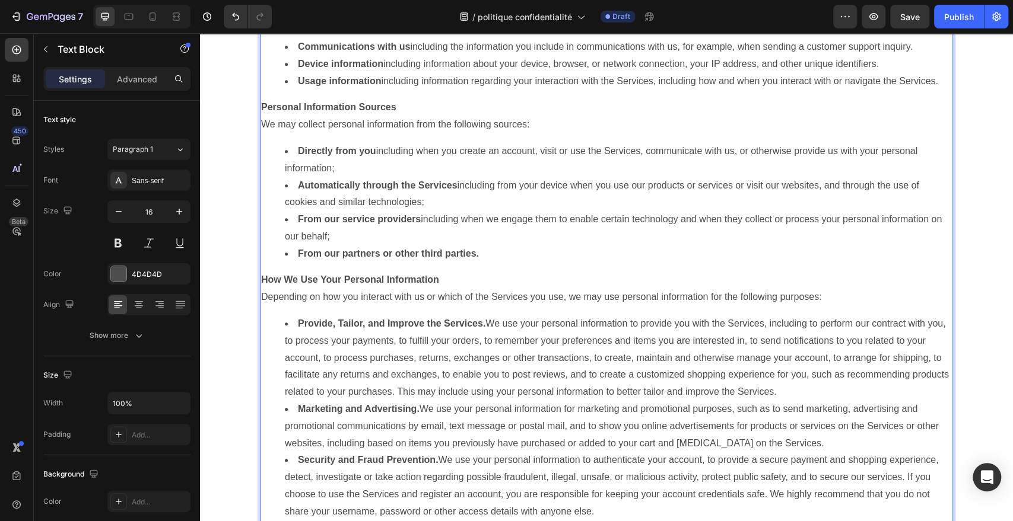
click at [392, 331] on li "Provide, Tailor, and Improve the Services. We use your personal information to …" at bounding box center [618, 358] width 667 height 85
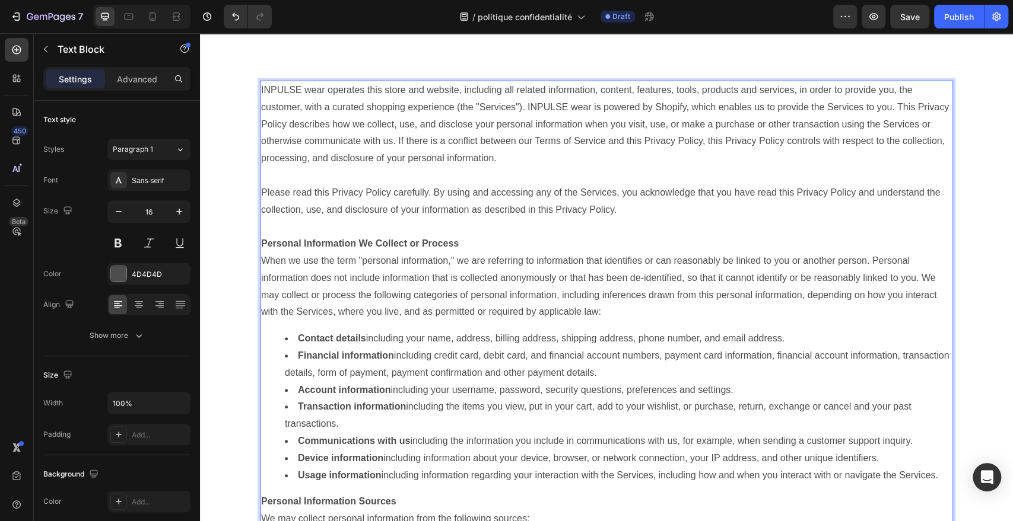
scroll to position [161, 0]
drag, startPoint x: 456, startPoint y: 241, endPoint x: 256, endPoint y: 243, distance: 200.5
click at [261, 243] on p "Personal Information We Collect or Process" at bounding box center [606, 242] width 691 height 17
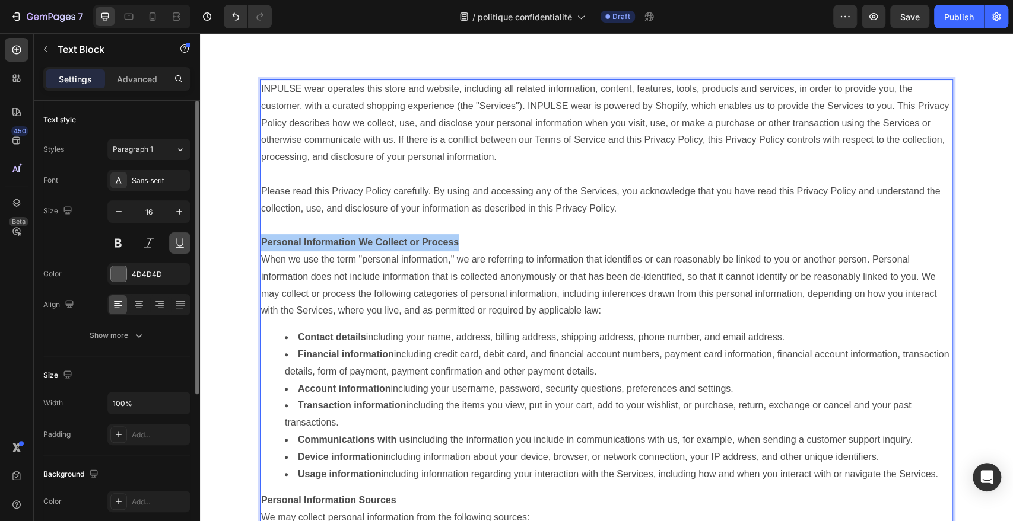
click at [182, 243] on button at bounding box center [179, 243] width 21 height 21
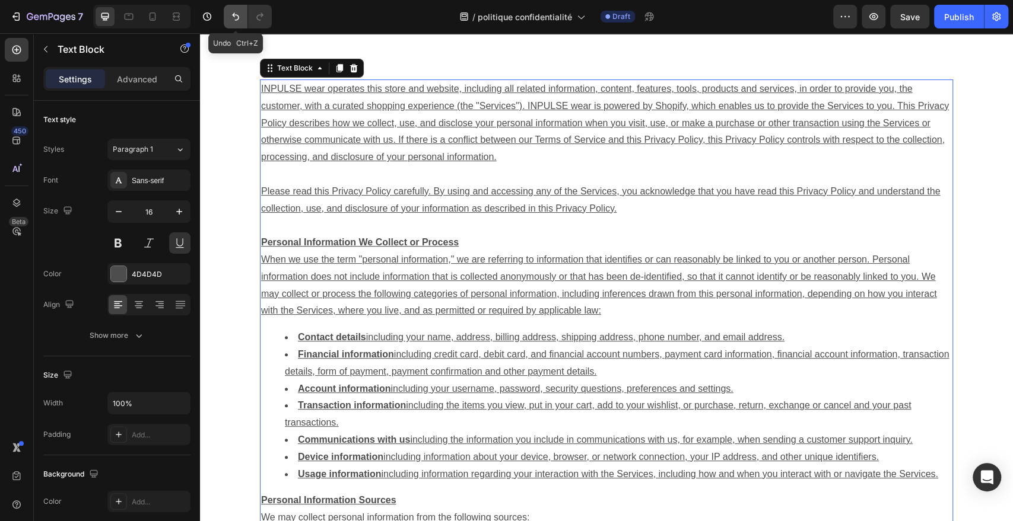
click at [236, 22] on icon "Undo/Redo" at bounding box center [236, 17] width 12 height 12
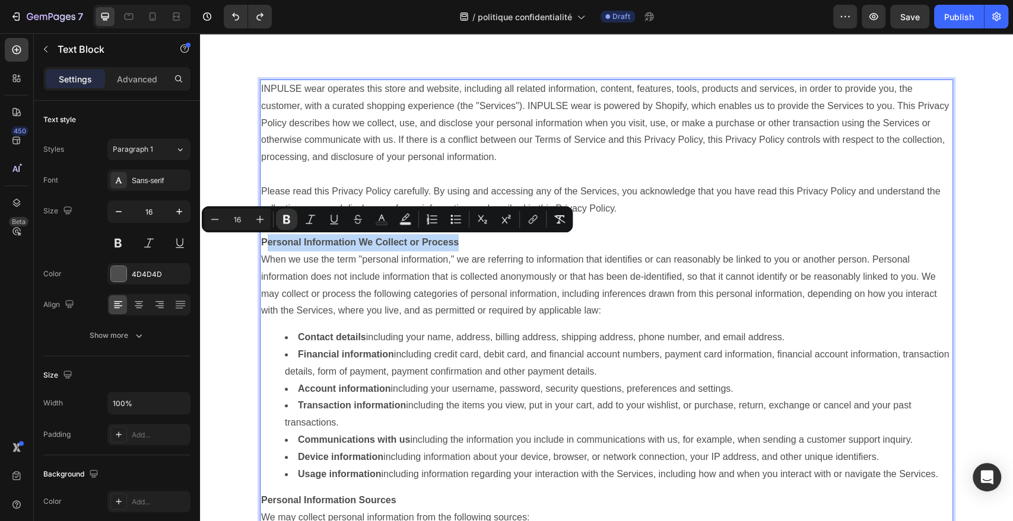
drag, startPoint x: 465, startPoint y: 244, endPoint x: 261, endPoint y: 237, distance: 204.2
click at [261, 237] on p "Personal Information We Collect or Process" at bounding box center [606, 242] width 691 height 17
click at [328, 220] on icon "Editor contextual toolbar" at bounding box center [334, 220] width 12 height 12
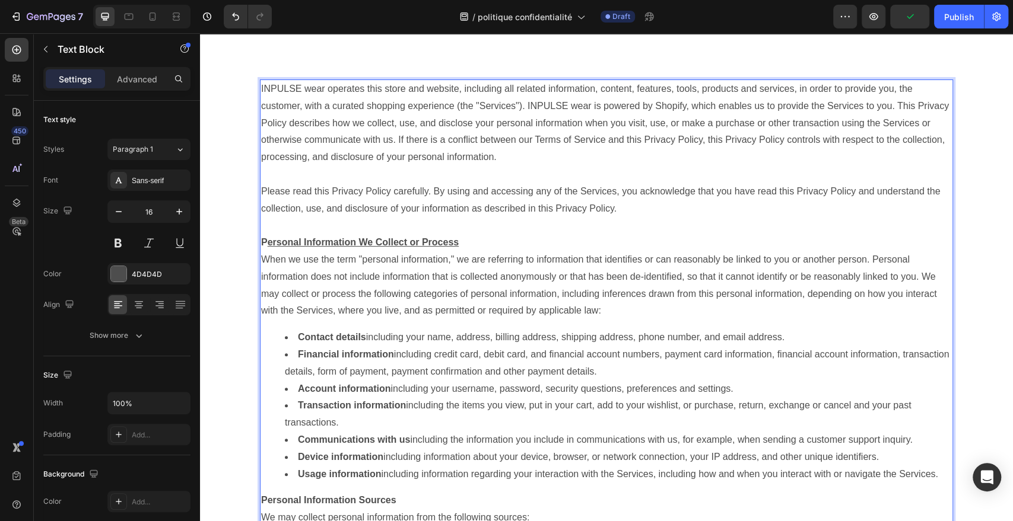
click at [439, 256] on p "When we use the term "personal information," we are referring to information th…" at bounding box center [606, 286] width 691 height 68
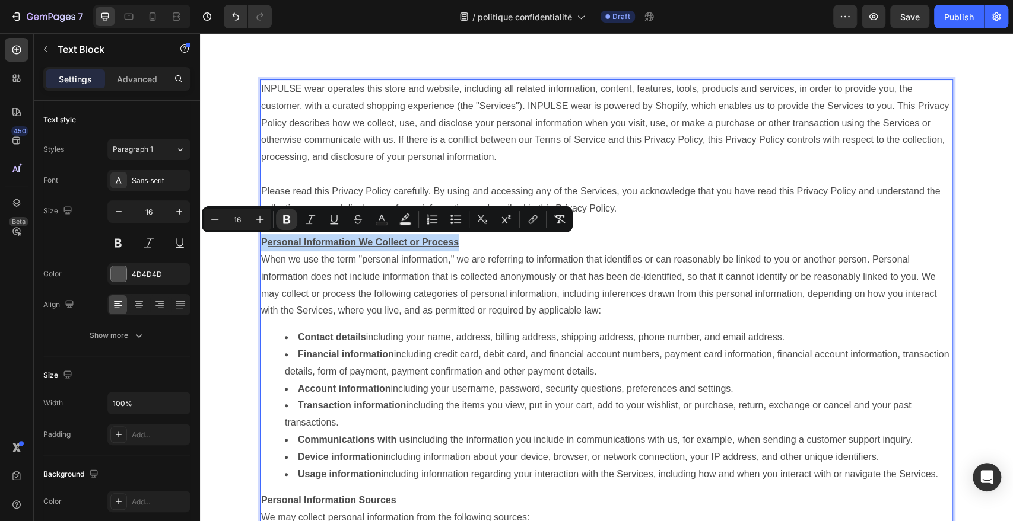
drag, startPoint x: 464, startPoint y: 246, endPoint x: 256, endPoint y: 244, distance: 207.7
click at [261, 244] on p "P ersonal Information We Collect or Process" at bounding box center [606, 242] width 691 height 17
click at [342, 215] on button "Underline" at bounding box center [333, 219] width 21 height 21
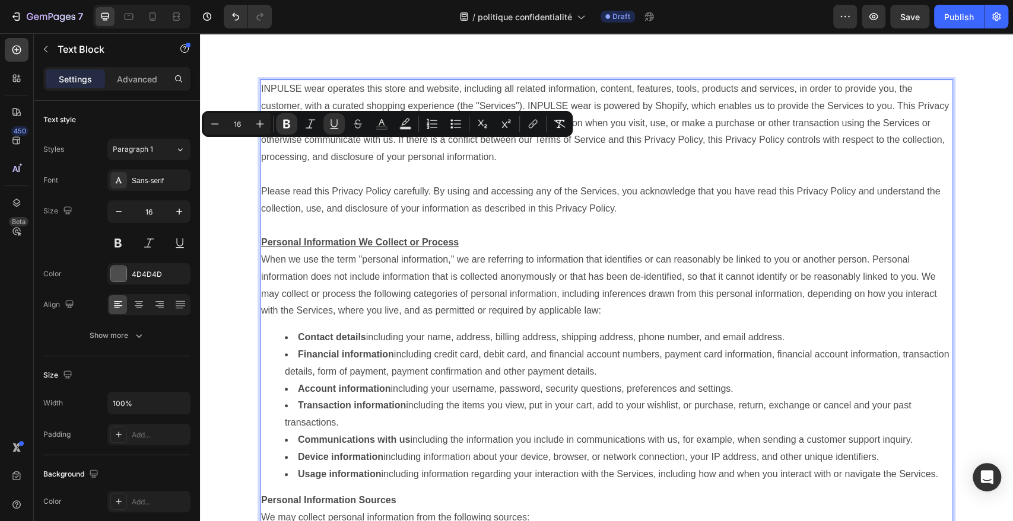
scroll to position [285, 0]
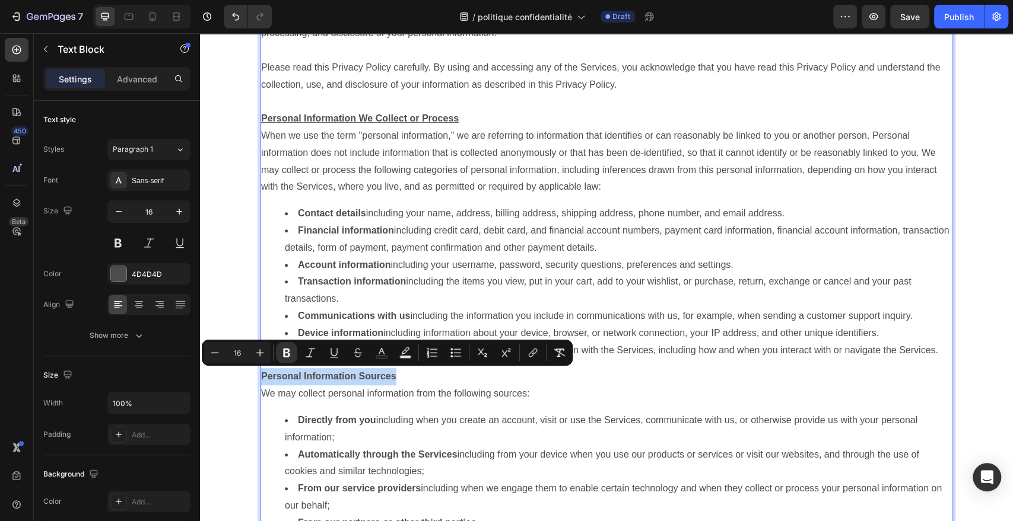
drag, startPoint x: 392, startPoint y: 378, endPoint x: 258, endPoint y: 379, distance: 133.5
click at [261, 379] on p "Personal Information Sources" at bounding box center [606, 376] width 691 height 17
click at [338, 354] on icon "Editor contextual toolbar" at bounding box center [334, 353] width 12 height 12
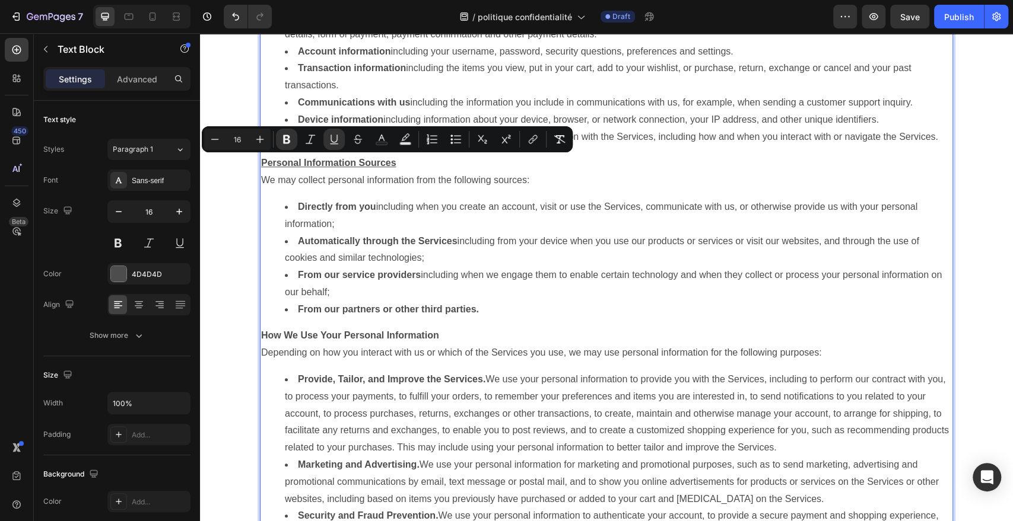
scroll to position [500, 0]
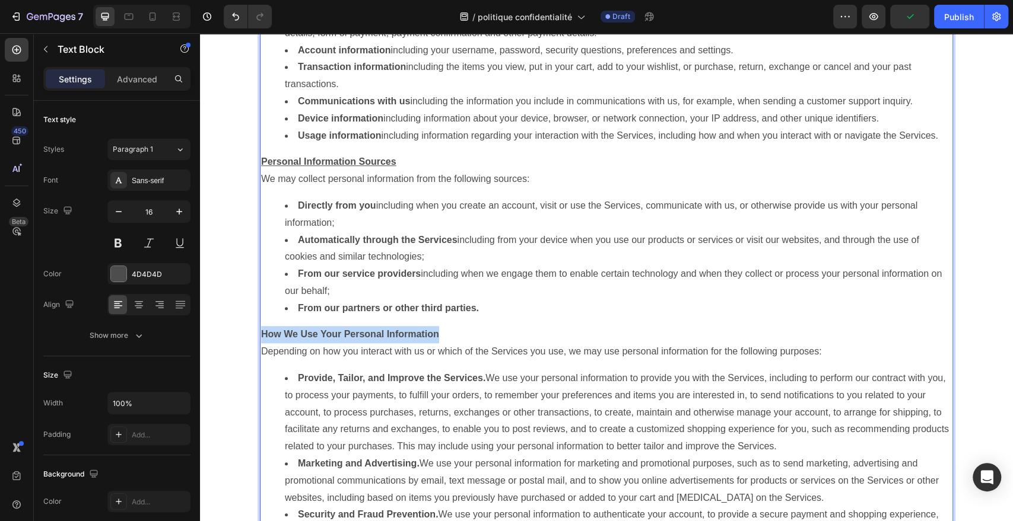
drag, startPoint x: 441, startPoint y: 332, endPoint x: 257, endPoint y: 335, distance: 183.9
click at [261, 335] on p "How We Use Your Personal Information" at bounding box center [606, 334] width 691 height 17
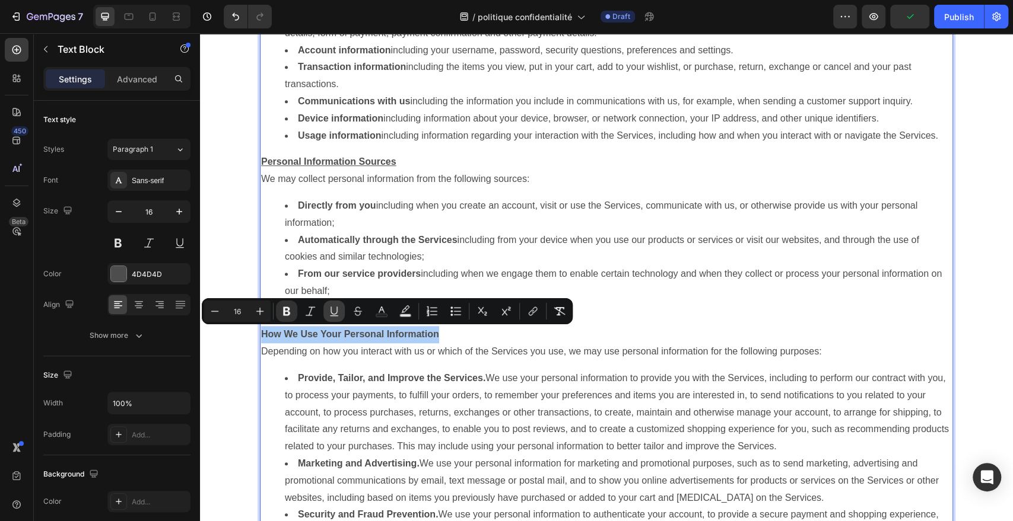
click at [333, 309] on icon "Editor contextual toolbar" at bounding box center [334, 312] width 12 height 12
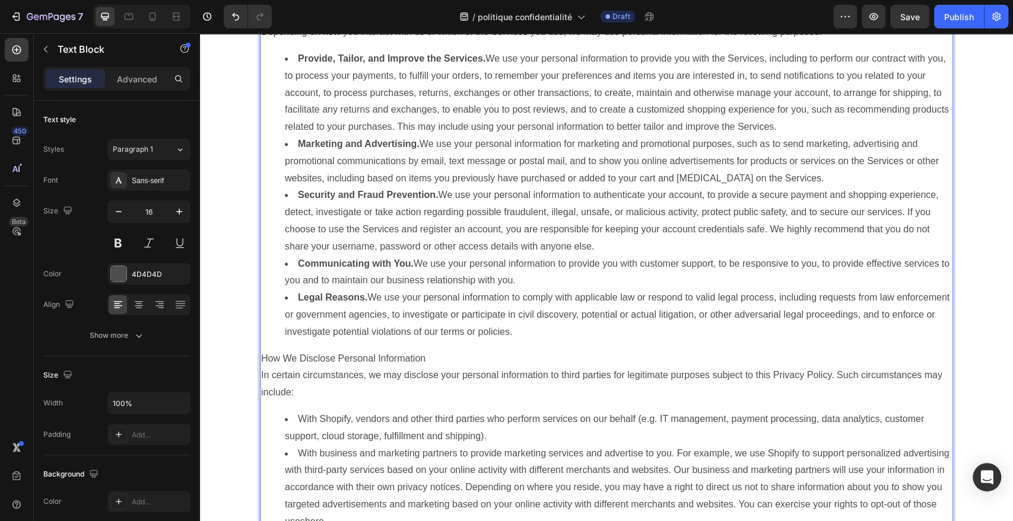
scroll to position [848, 0]
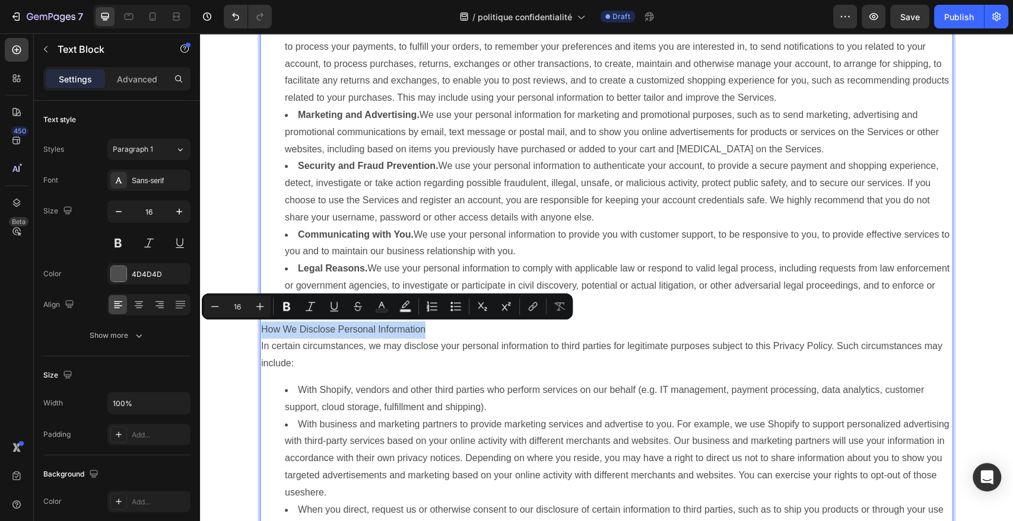
drag, startPoint x: 426, startPoint y: 336, endPoint x: 258, endPoint y: 331, distance: 168.0
click at [261, 331] on p "How We Disclose Personal Information" at bounding box center [606, 330] width 691 height 17
click at [292, 301] on icon "Editor contextual toolbar" at bounding box center [287, 307] width 12 height 12
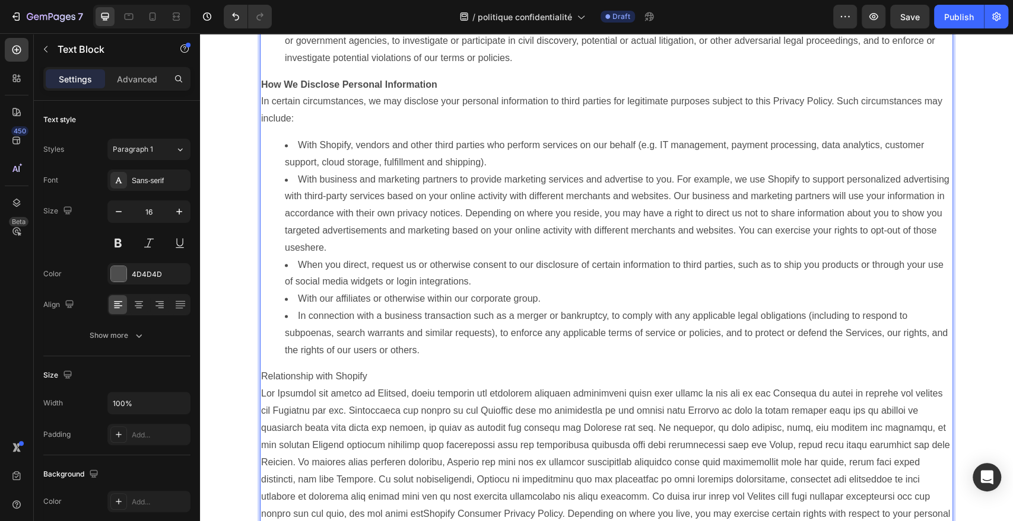
scroll to position [1112, 0]
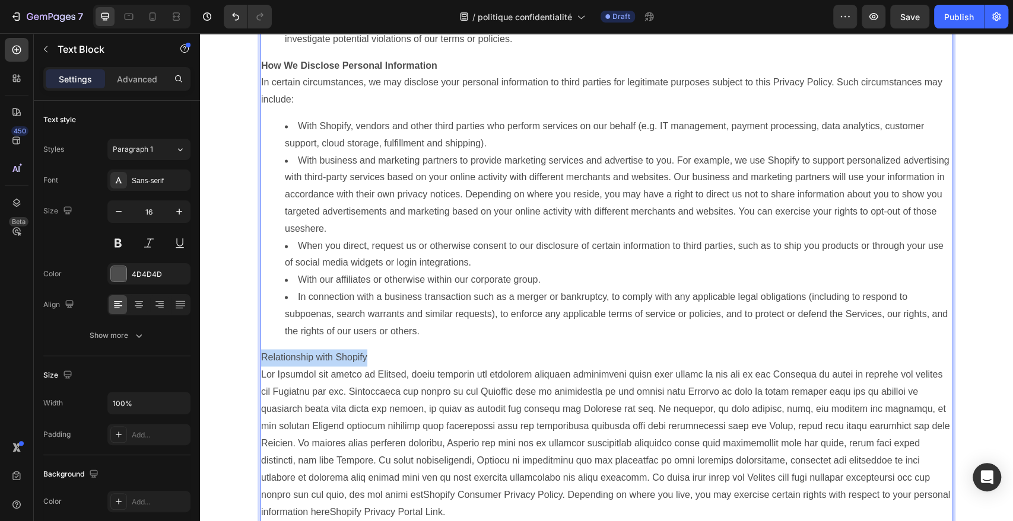
drag, startPoint x: 378, startPoint y: 360, endPoint x: 257, endPoint y: 359, distance: 121.6
click at [261, 359] on p "Relationship with Shopify" at bounding box center [606, 357] width 691 height 17
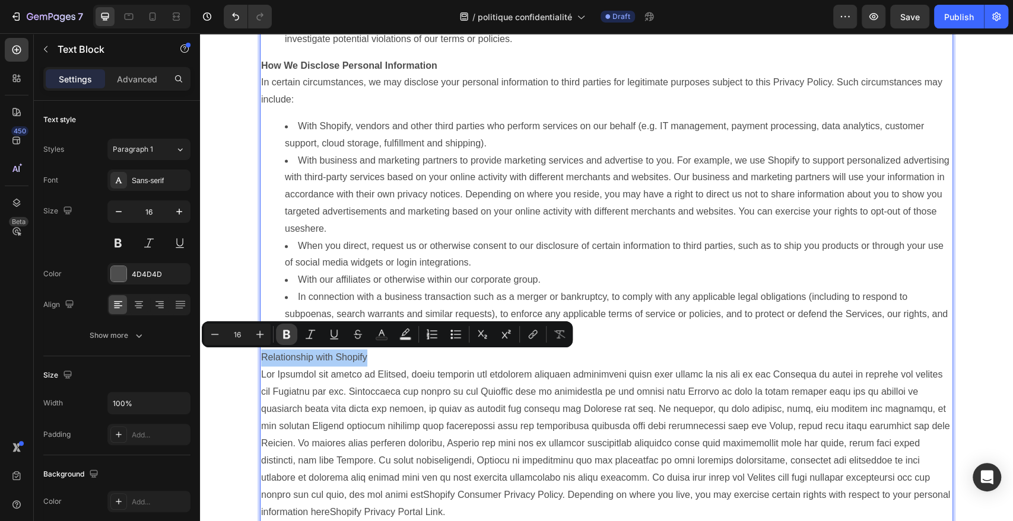
click at [286, 333] on icon "Editor contextual toolbar" at bounding box center [287, 335] width 12 height 12
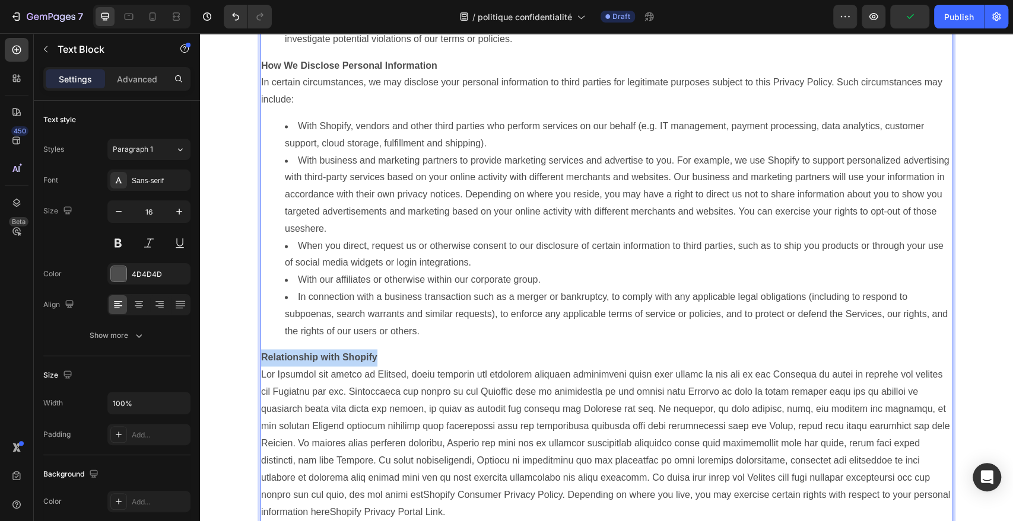
drag, startPoint x: 382, startPoint y: 361, endPoint x: 258, endPoint y: 359, distance: 124.0
click at [261, 359] on p "Relationship with Shopify" at bounding box center [606, 357] width 691 height 17
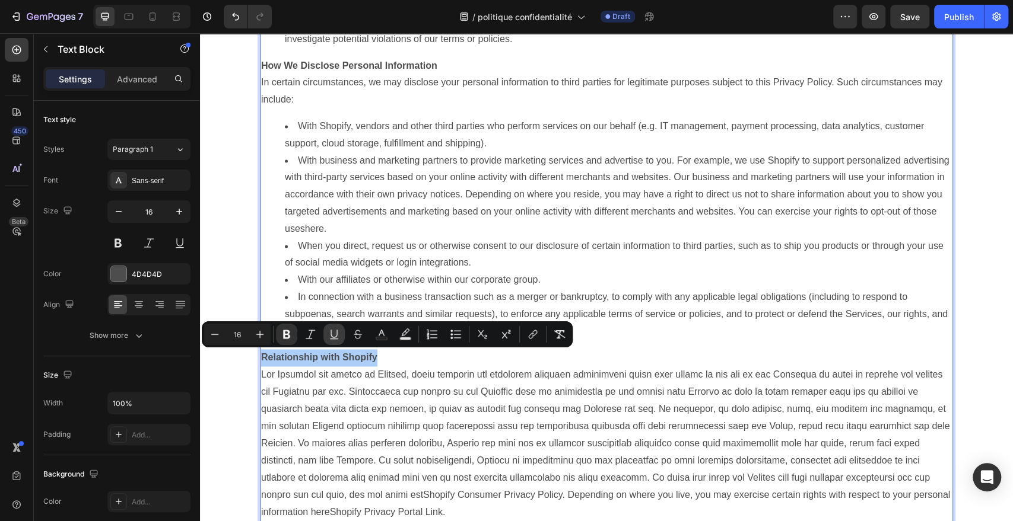
click at [337, 336] on icon "Editor contextual toolbar" at bounding box center [334, 335] width 12 height 12
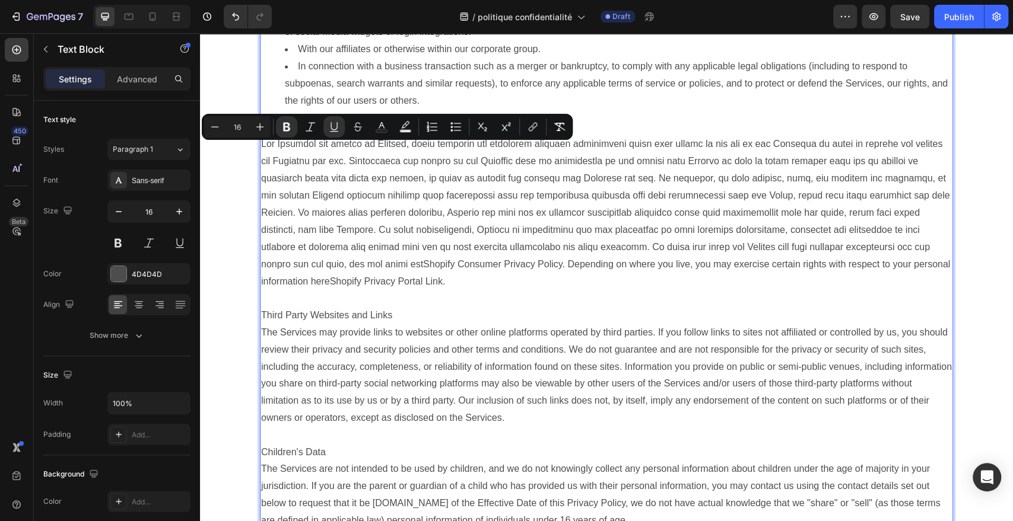
scroll to position [1347, 0]
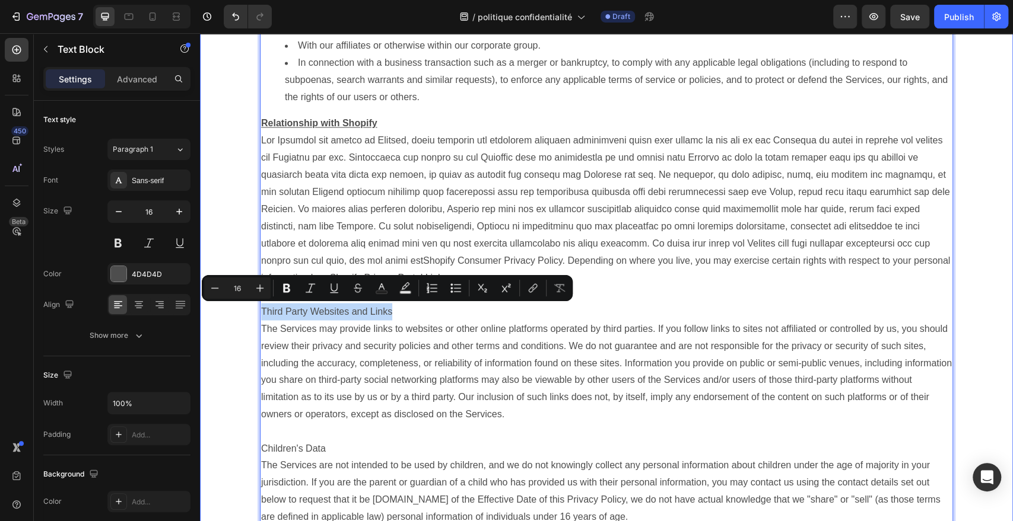
drag, startPoint x: 387, startPoint y: 311, endPoint x: 232, endPoint y: 313, distance: 155.4
click at [232, 313] on div "INPULSE wear operates this store and website, including all related information…" at bounding box center [606, 146] width 795 height 2525
click at [280, 292] on button "Bold" at bounding box center [286, 288] width 21 height 21
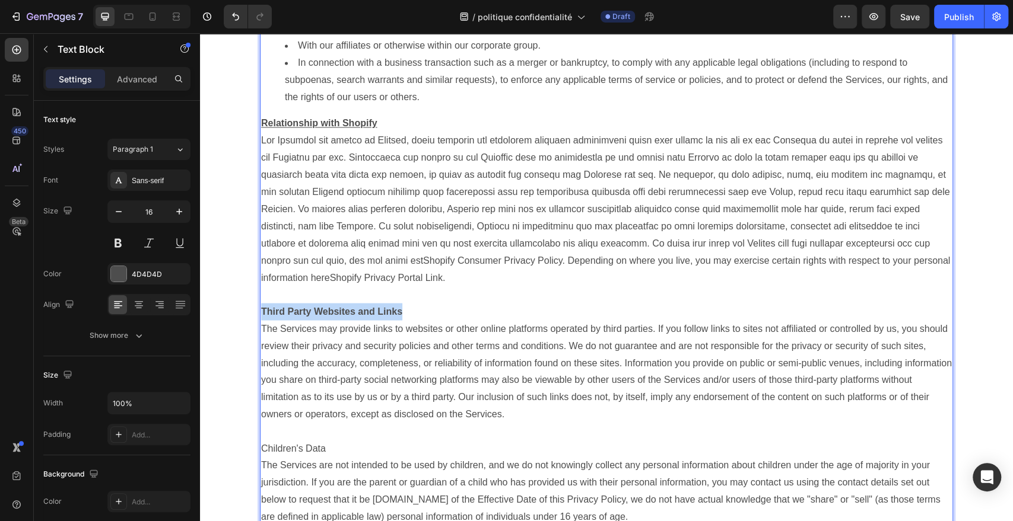
drag, startPoint x: 412, startPoint y: 309, endPoint x: 256, endPoint y: 310, distance: 156.0
click at [261, 310] on p "Third Party Websites and Links" at bounding box center [606, 311] width 691 height 17
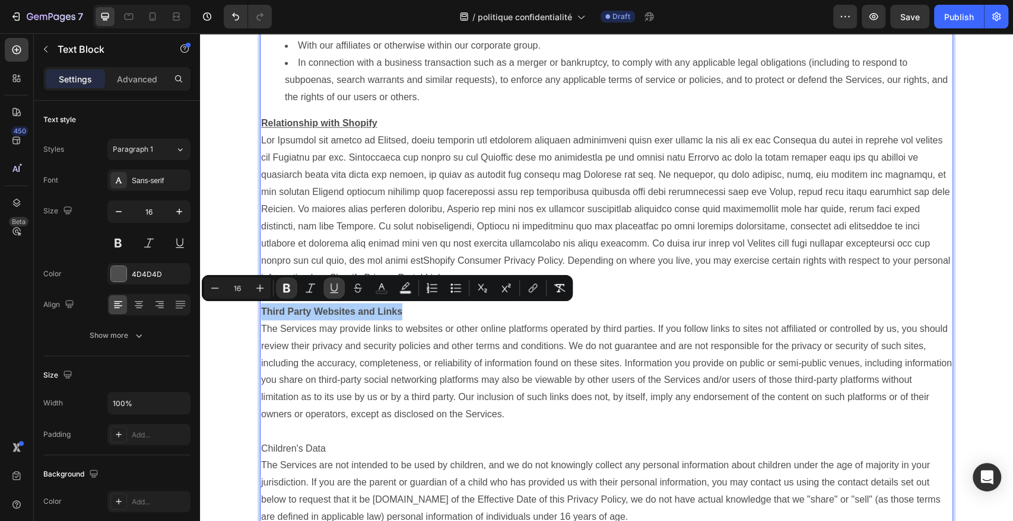
click at [335, 288] on icon "Editor contextual toolbar" at bounding box center [334, 288] width 12 height 12
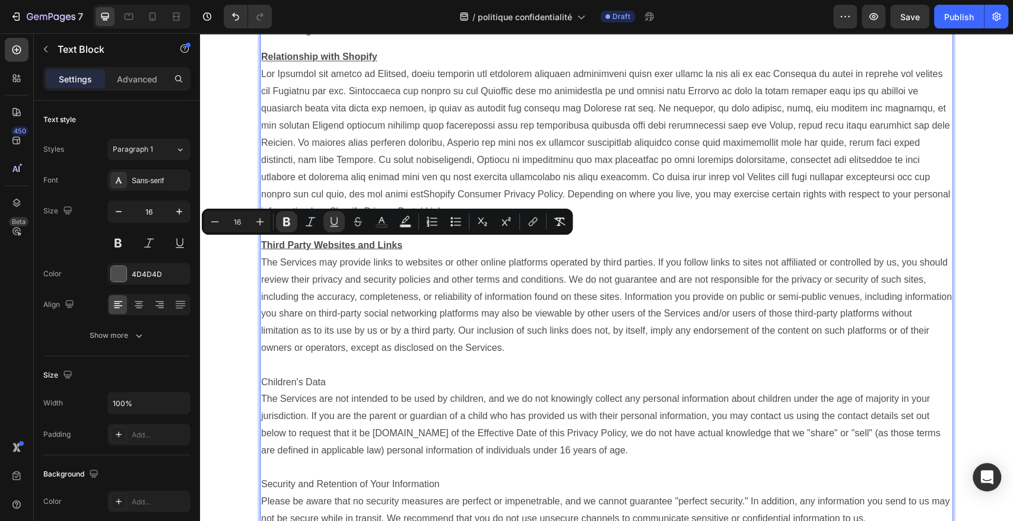
scroll to position [1424, 0]
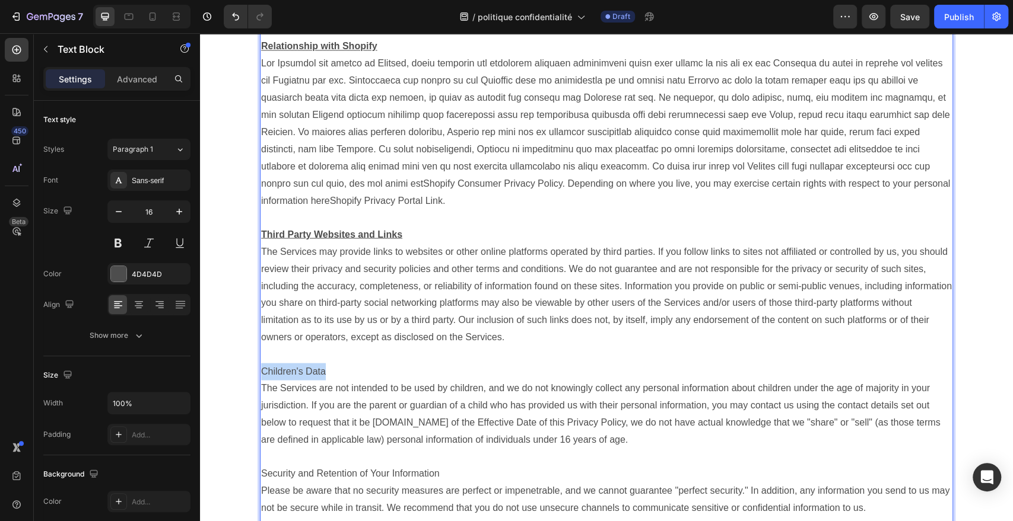
drag, startPoint x: 290, startPoint y: 373, endPoint x: 258, endPoint y: 372, distance: 32.1
click at [261, 372] on p "Children's Data" at bounding box center [606, 371] width 691 height 17
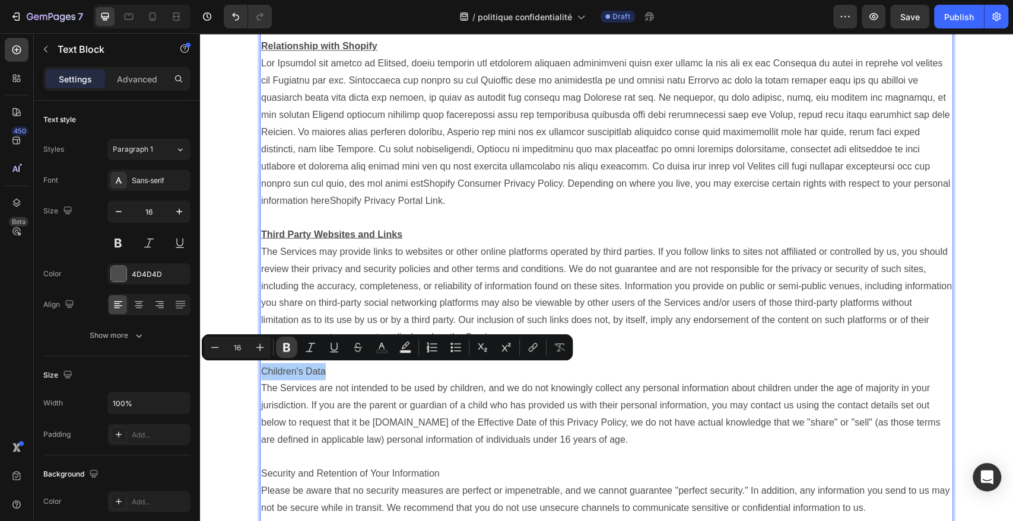
click at [290, 348] on icon "Editor contextual toolbar" at bounding box center [286, 347] width 7 height 9
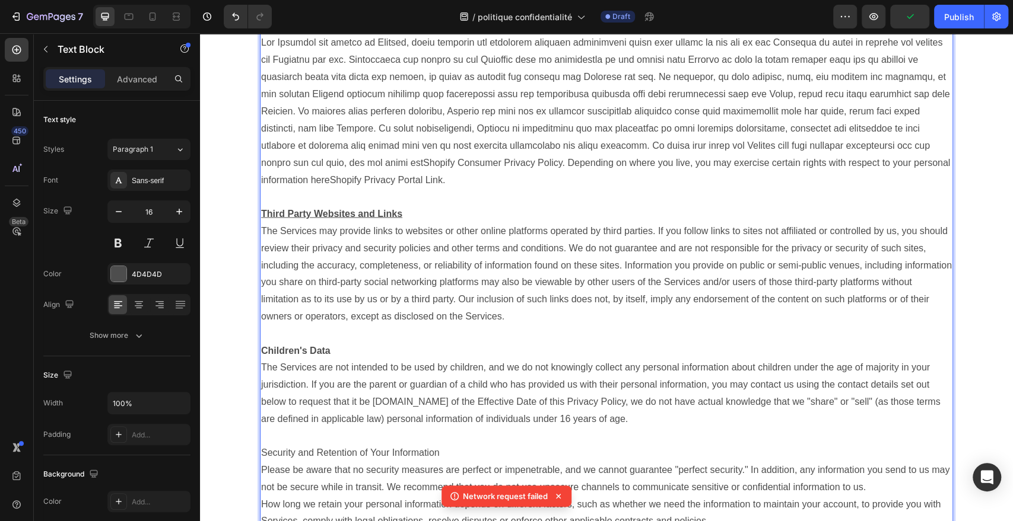
scroll to position [1445, 0]
drag, startPoint x: 328, startPoint y: 348, endPoint x: 258, endPoint y: 351, distance: 70.1
click at [261, 351] on p "Children's Data" at bounding box center [606, 350] width 691 height 17
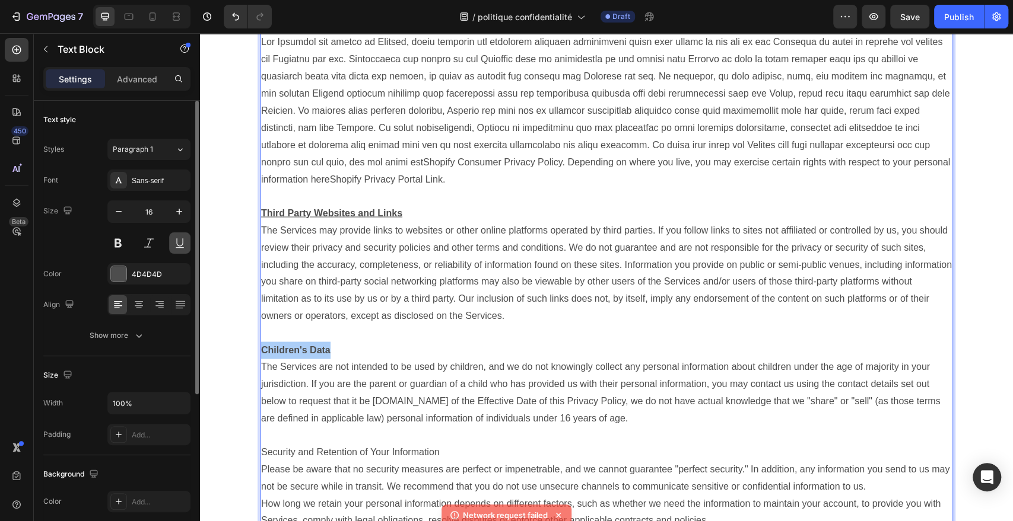
click at [184, 243] on button at bounding box center [179, 243] width 21 height 21
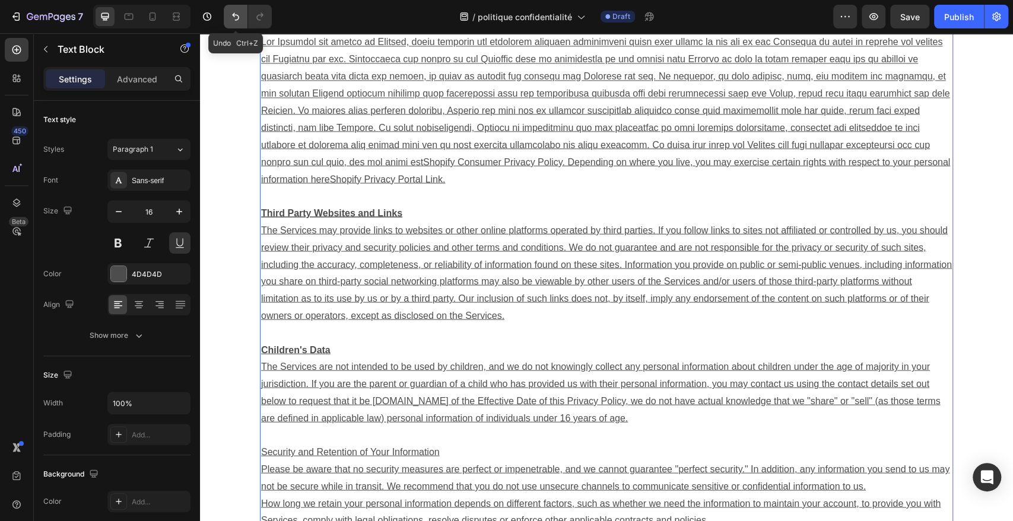
click at [230, 17] on icon "Undo/Redo" at bounding box center [236, 17] width 12 height 12
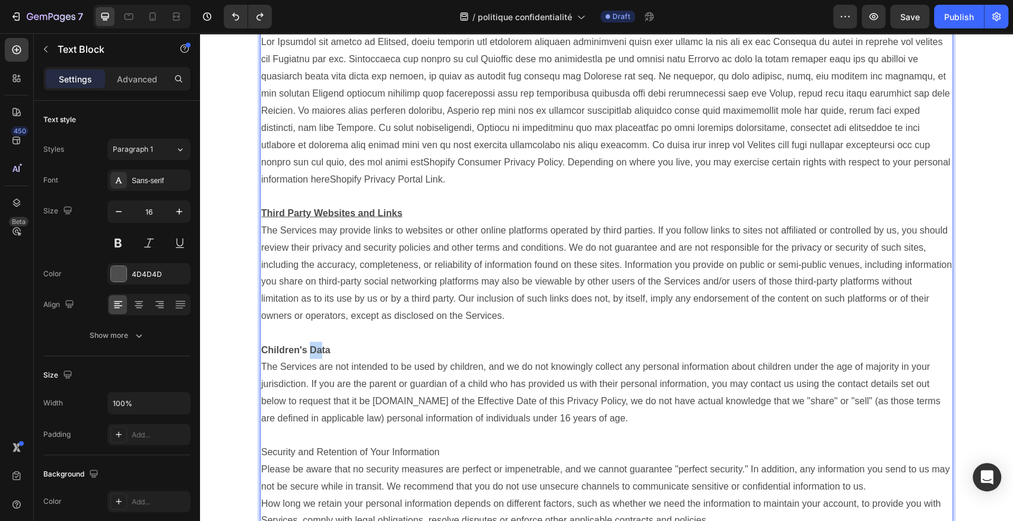
drag, startPoint x: 316, startPoint y: 346, endPoint x: 304, endPoint y: 346, distance: 11.9
click at [304, 346] on strong "Children's Data" at bounding box center [295, 350] width 69 height 10
drag, startPoint x: 330, startPoint y: 349, endPoint x: 252, endPoint y: 349, distance: 78.3
click at [252, 349] on div "INPULSE wear operates this store and website, including all related information…" at bounding box center [606, 48] width 712 height 2525
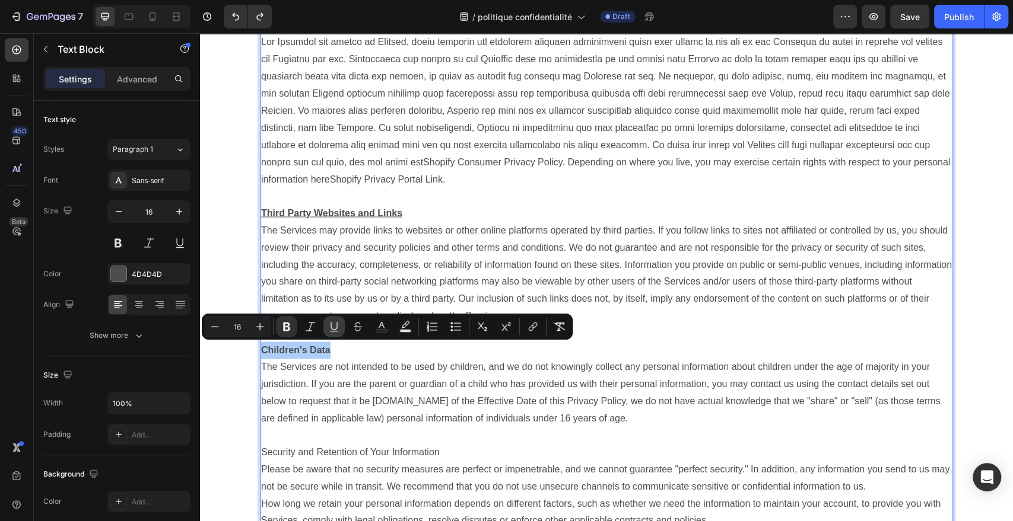
click at [332, 329] on icon "Editor contextual toolbar" at bounding box center [333, 326] width 7 height 8
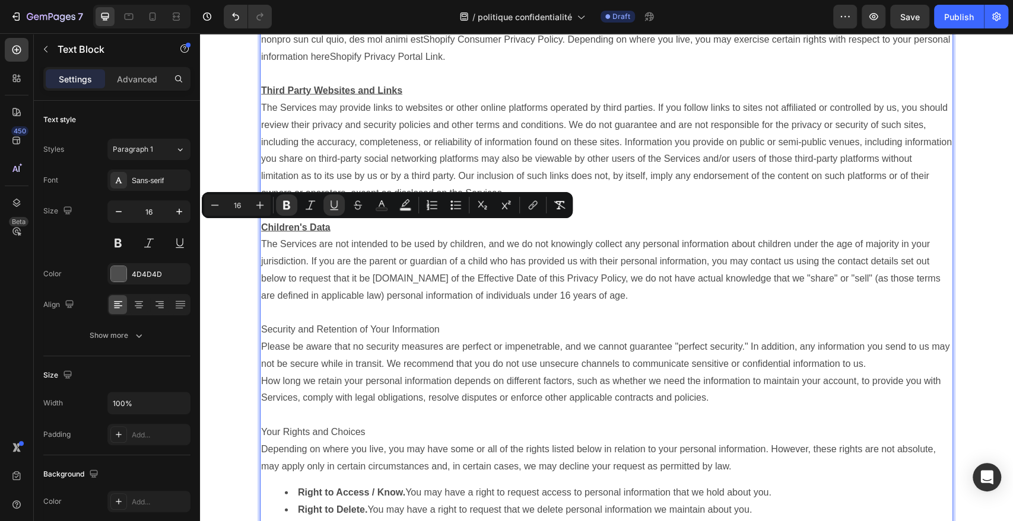
scroll to position [1566, 0]
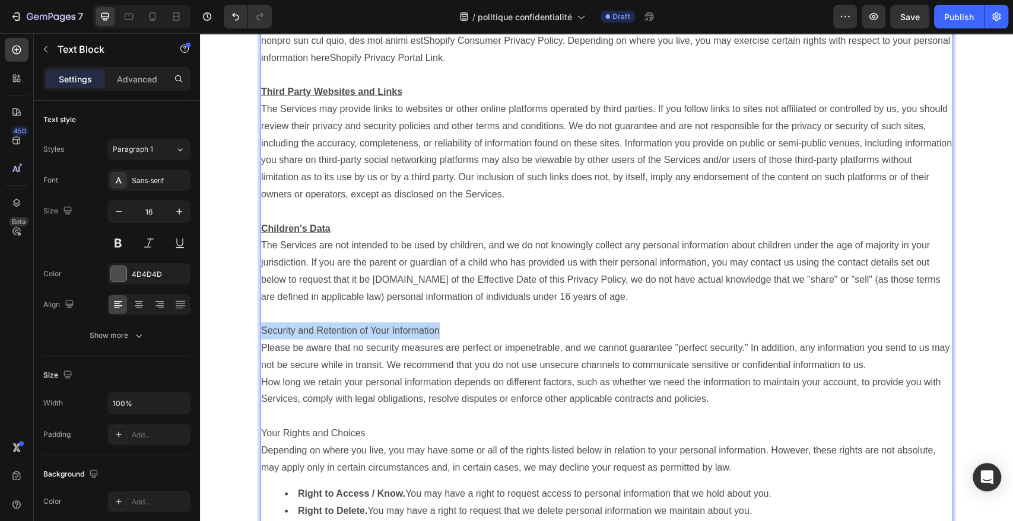
drag, startPoint x: 442, startPoint y: 336, endPoint x: 257, endPoint y: 330, distance: 185.2
click at [261, 330] on p "Security and Retention of Your Information" at bounding box center [606, 331] width 691 height 17
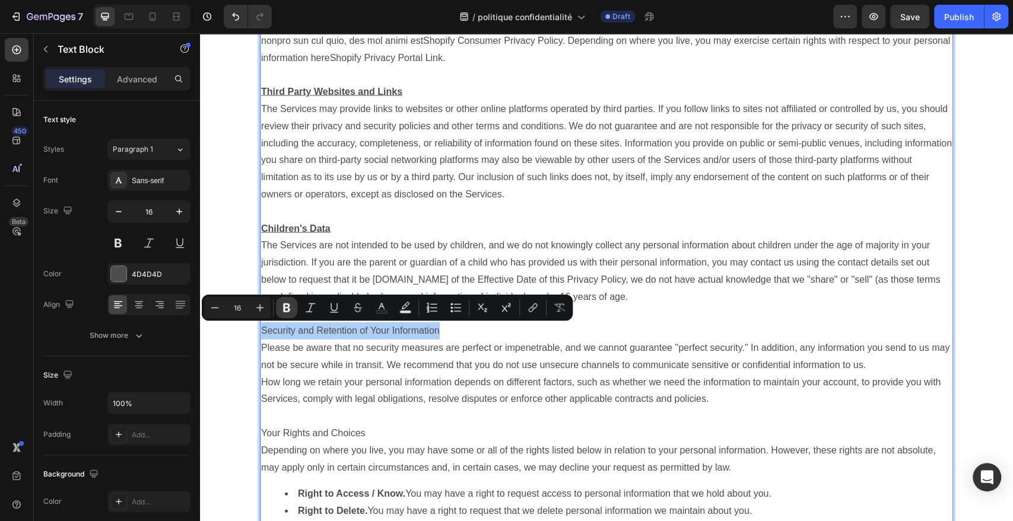
click at [282, 311] on icon "Editor contextual toolbar" at bounding box center [287, 308] width 12 height 12
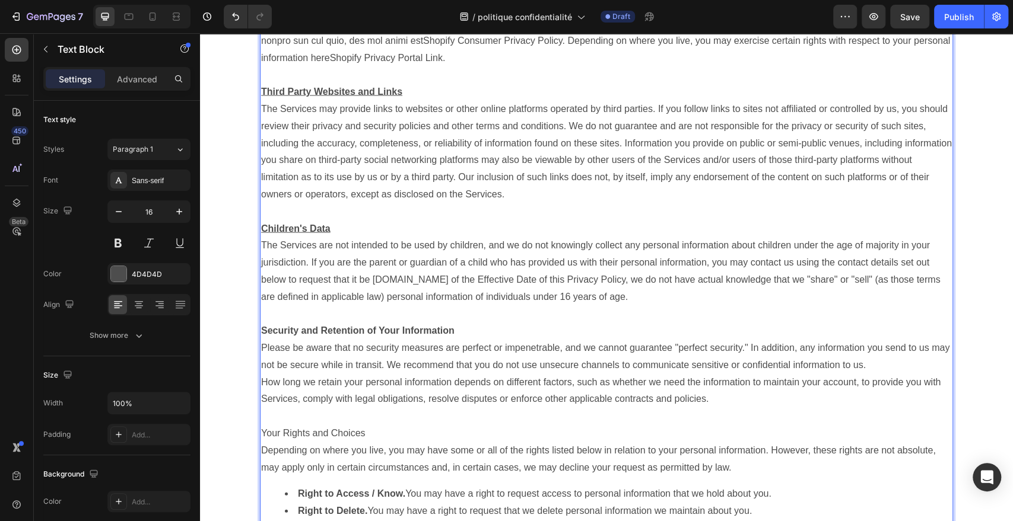
click at [332, 306] on p "Rich Text Editor. Editing area: main" at bounding box center [606, 314] width 691 height 17
drag, startPoint x: 453, startPoint y: 331, endPoint x: 255, endPoint y: 327, distance: 198.2
click at [330, 334] on strong "Security and Retention of Your Information" at bounding box center [357, 331] width 193 height 10
drag, startPoint x: 453, startPoint y: 332, endPoint x: 257, endPoint y: 328, distance: 195.8
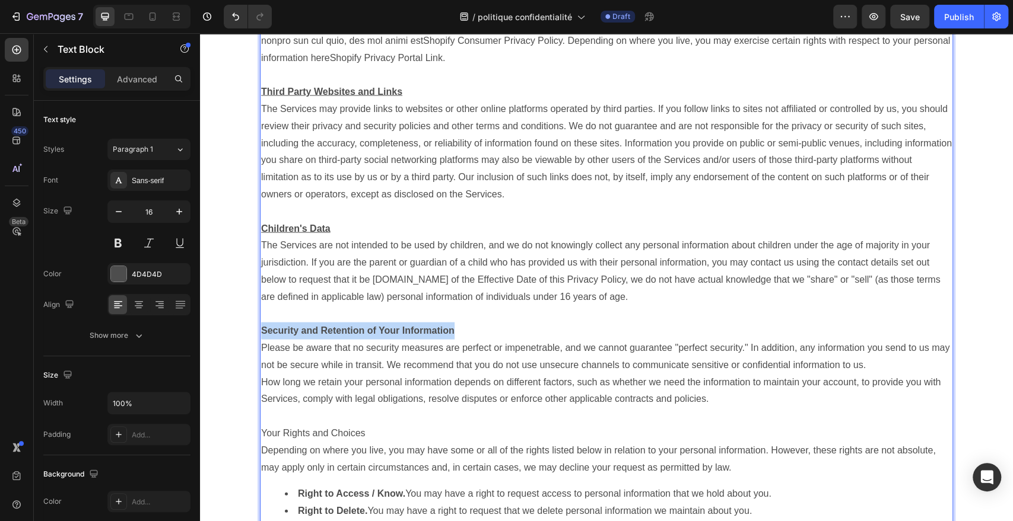
click at [261, 328] on p "Security and Retention of Your Information" at bounding box center [606, 331] width 691 height 17
click at [184, 246] on button at bounding box center [179, 243] width 21 height 21
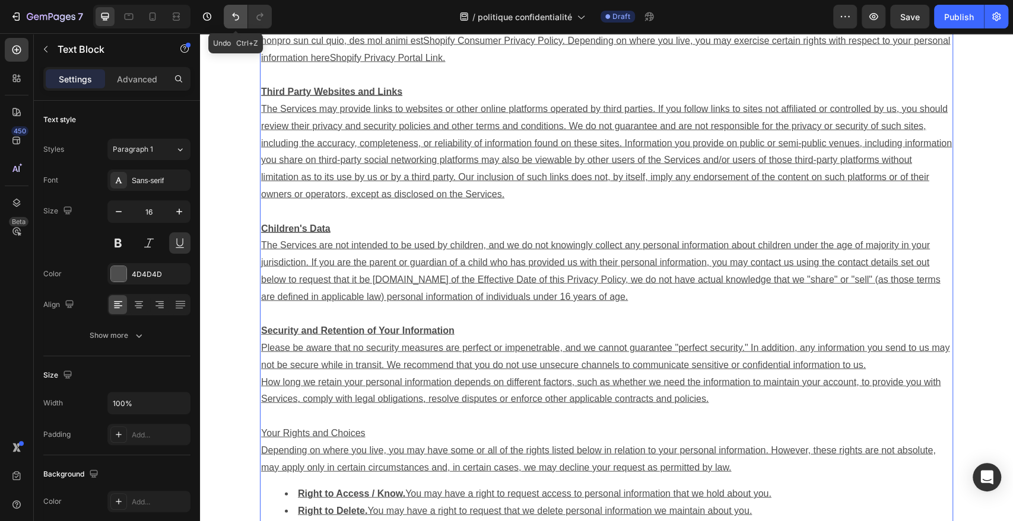
click at [231, 20] on icon "Undo/Redo" at bounding box center [236, 17] width 12 height 12
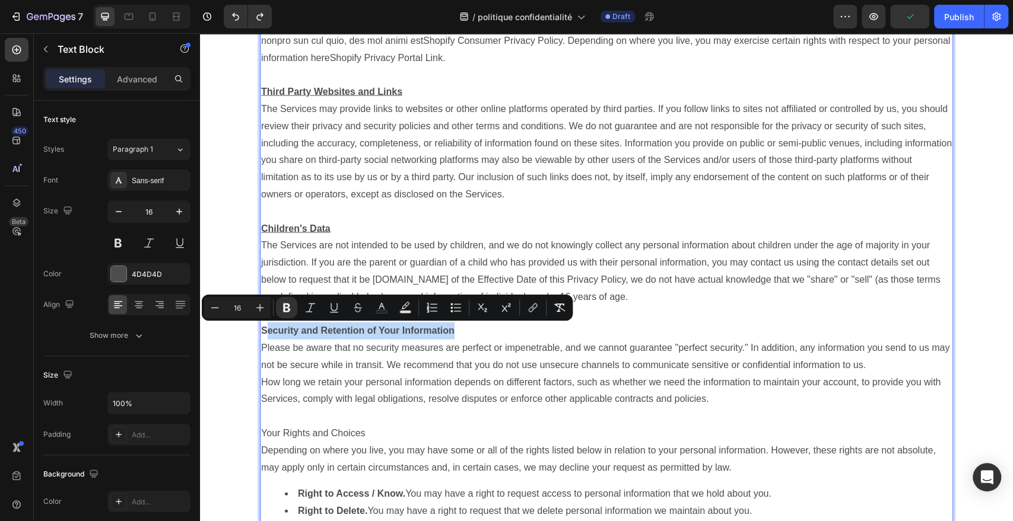
drag, startPoint x: 454, startPoint y: 330, endPoint x: 260, endPoint y: 326, distance: 194.6
click at [261, 326] on p "Security and Retention of Your Information" at bounding box center [606, 331] width 691 height 17
click at [331, 312] on icon "Editor contextual toolbar" at bounding box center [334, 312] width 8 height 1
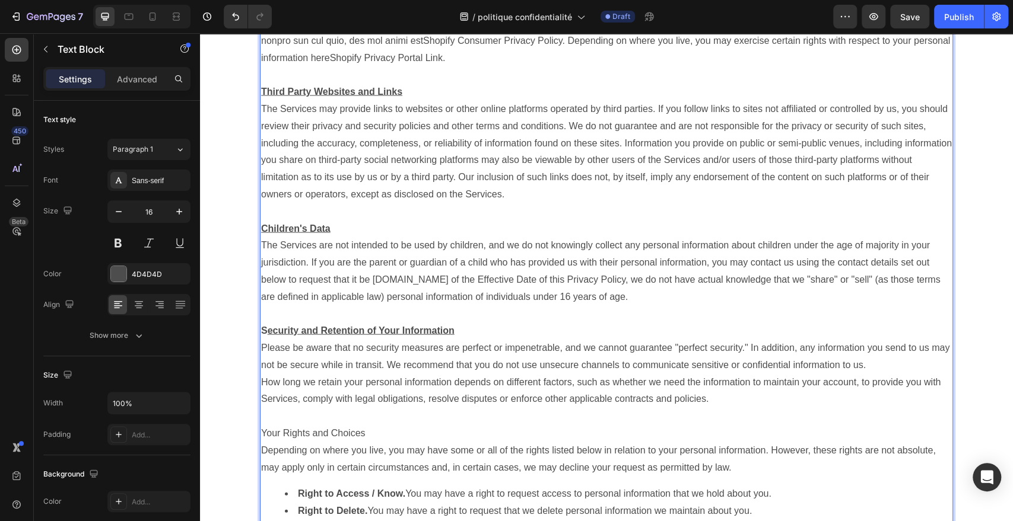
drag, startPoint x: 278, startPoint y: 331, endPoint x: 259, endPoint y: 331, distance: 19.6
click at [261, 331] on strong "S ecurity and Retention of Your Information" at bounding box center [357, 331] width 193 height 10
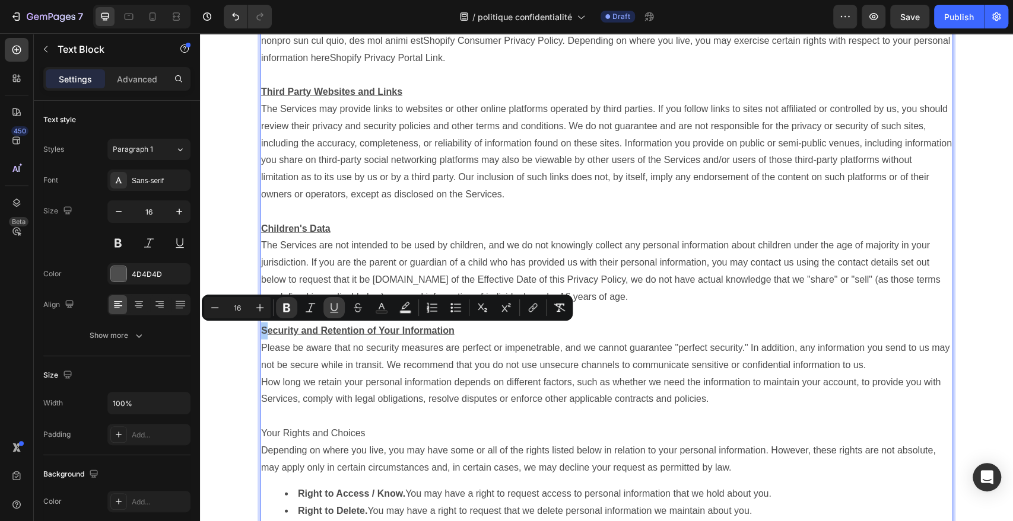
click at [339, 306] on icon "Editor contextual toolbar" at bounding box center [334, 308] width 12 height 12
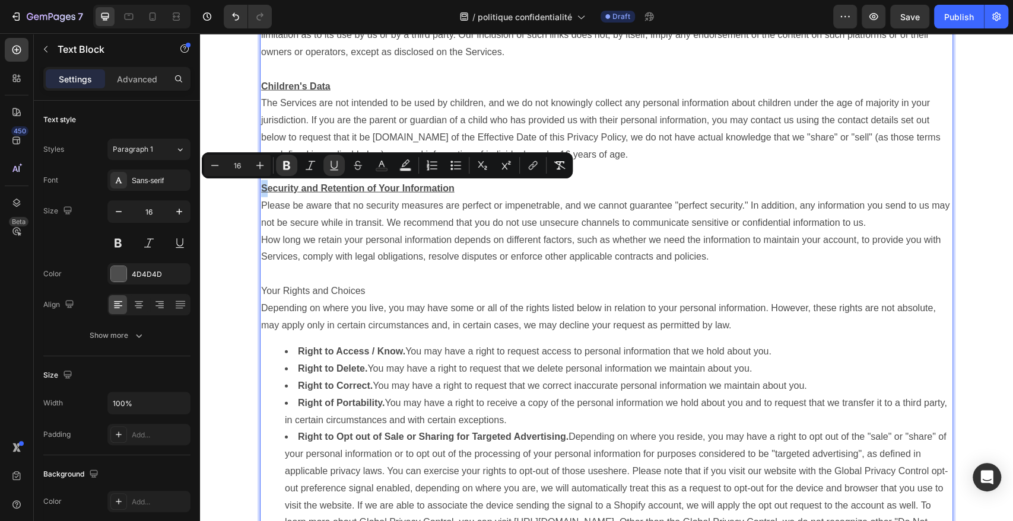
scroll to position [1709, 0]
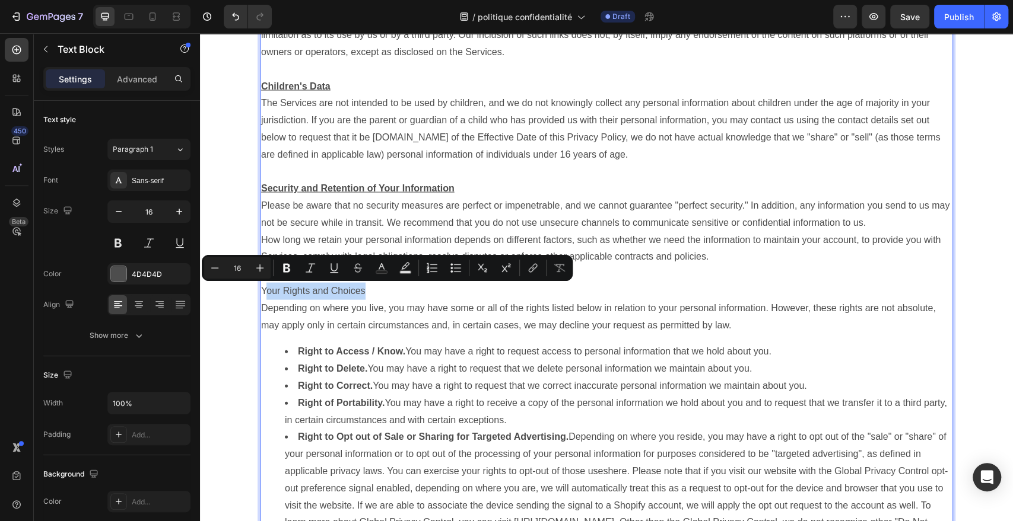
drag, startPoint x: 379, startPoint y: 290, endPoint x: 260, endPoint y: 294, distance: 119.3
click at [261, 294] on p "Your Rights and Choices" at bounding box center [606, 291] width 691 height 17
click at [377, 295] on p "Your Rights and Choices" at bounding box center [606, 291] width 691 height 17
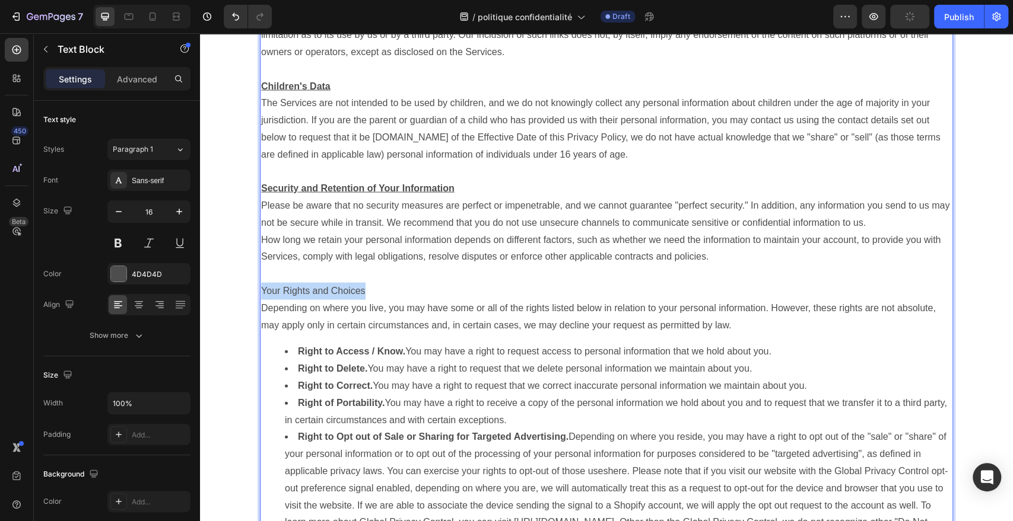
drag, startPoint x: 390, startPoint y: 294, endPoint x: 258, endPoint y: 290, distance: 131.8
click at [261, 290] on p "Your Rights and Choices" at bounding box center [606, 291] width 691 height 17
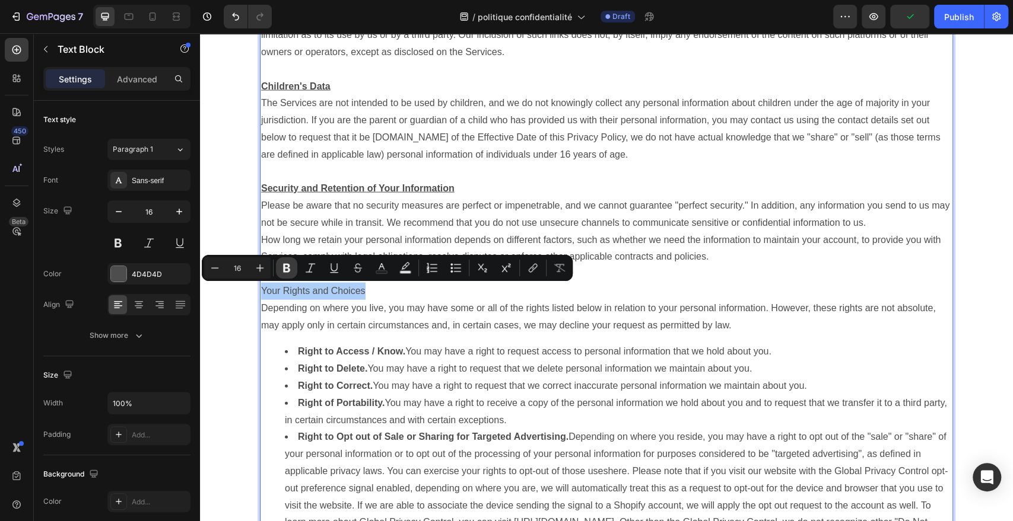
click at [289, 265] on icon "Editor contextual toolbar" at bounding box center [286, 268] width 7 height 9
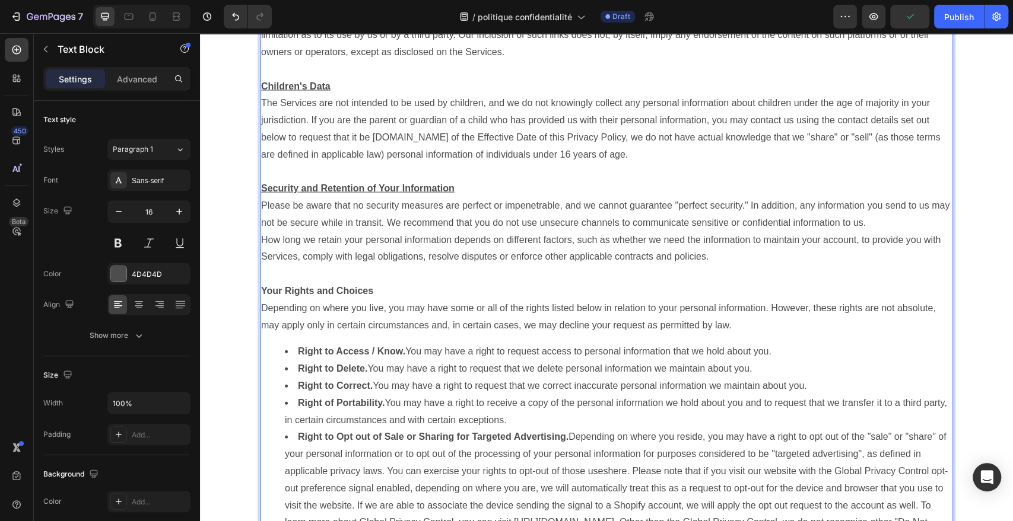
click at [342, 272] on p "Rich Text Editor. Editing area: main" at bounding box center [606, 274] width 691 height 17
drag, startPoint x: 374, startPoint y: 294, endPoint x: 257, endPoint y: 291, distance: 116.3
click at [261, 291] on p "Your Rights and Choices" at bounding box center [606, 291] width 691 height 17
click at [364, 288] on strong "Your Rights and Choices" at bounding box center [317, 291] width 112 height 10
drag, startPoint x: 371, startPoint y: 288, endPoint x: 257, endPoint y: 288, distance: 114.5
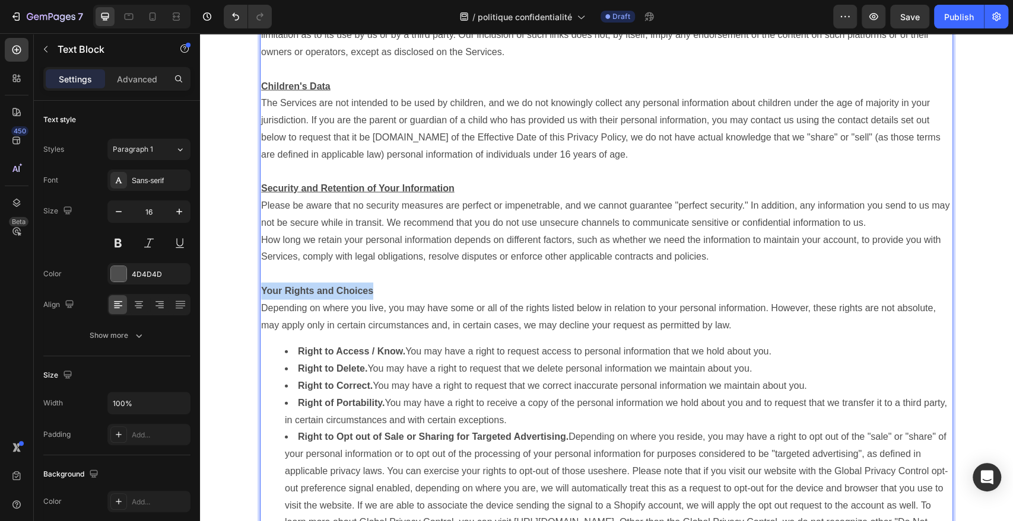
click at [261, 288] on p "Your Rights and Choices" at bounding box center [606, 291] width 691 height 17
click at [176, 241] on button at bounding box center [179, 243] width 21 height 21
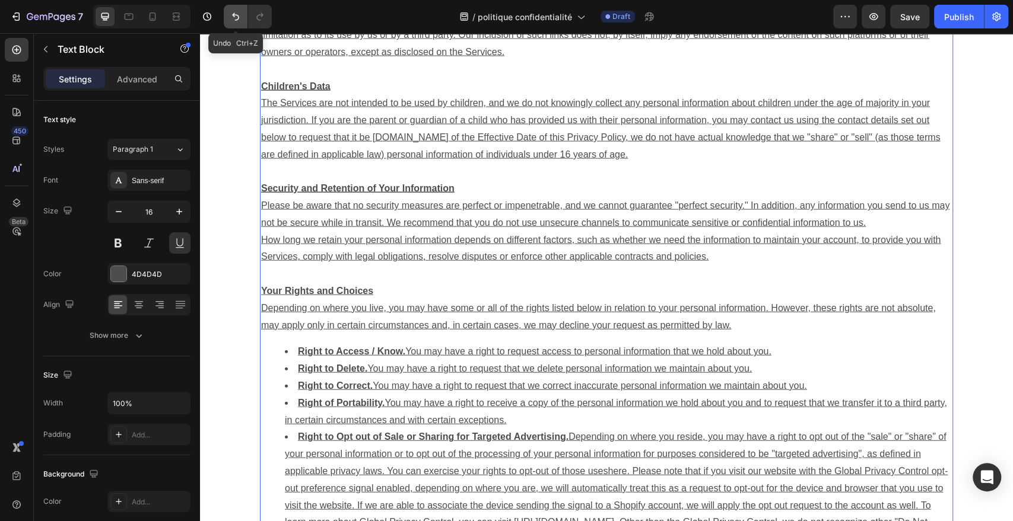
click at [233, 14] on icon "Undo/Redo" at bounding box center [235, 17] width 7 height 8
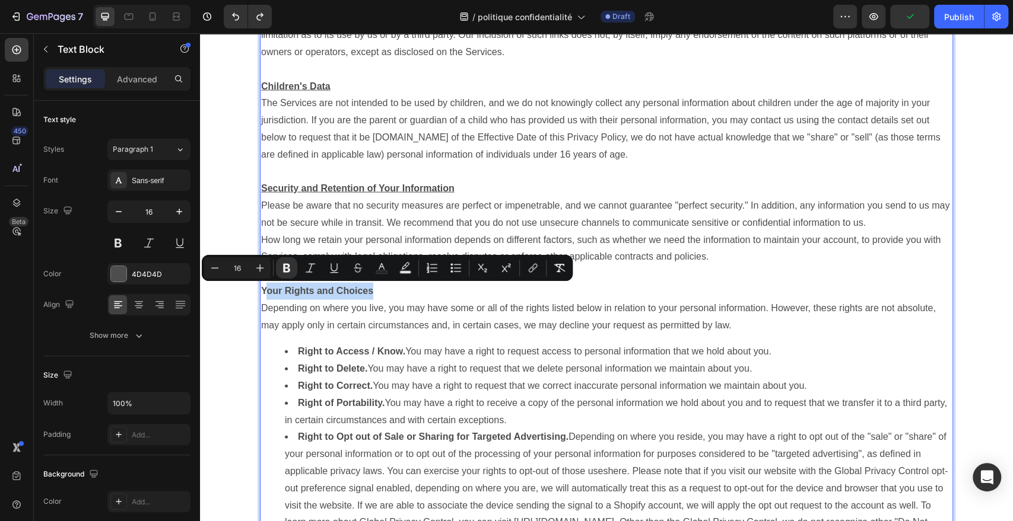
drag, startPoint x: 374, startPoint y: 294, endPoint x: 260, endPoint y: 290, distance: 114.0
click at [261, 290] on p "Your Rights and Choices" at bounding box center [606, 291] width 691 height 17
click at [344, 272] on button "Underline" at bounding box center [333, 267] width 21 height 21
click at [391, 301] on p "Depending on where you live, you may have some or all of the rights listed belo…" at bounding box center [606, 317] width 691 height 34
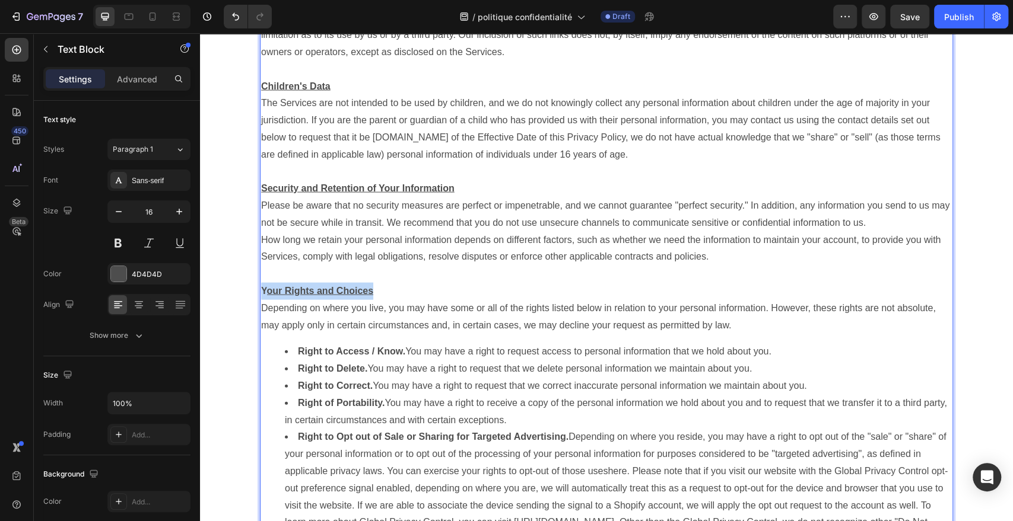
drag, startPoint x: 380, startPoint y: 293, endPoint x: 257, endPoint y: 292, distance: 123.4
click at [261, 292] on p "Y our Rights and Choices" at bounding box center [606, 291] width 691 height 17
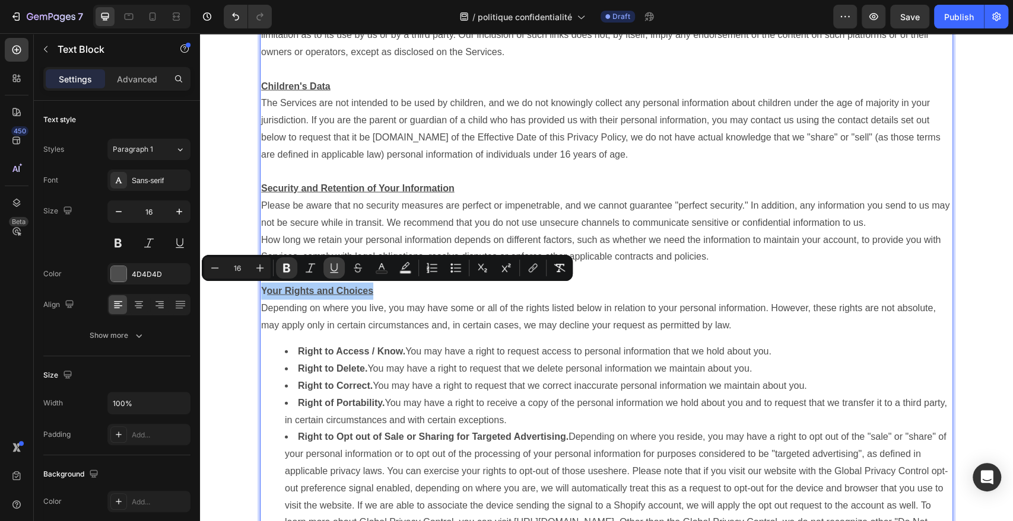
click at [336, 271] on icon "Editor contextual toolbar" at bounding box center [334, 268] width 12 height 12
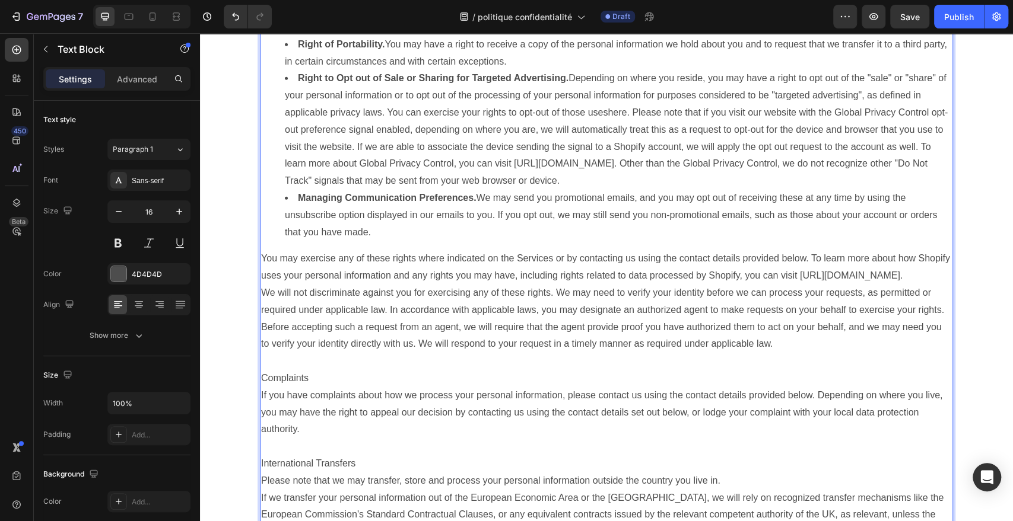
scroll to position [2121, 0]
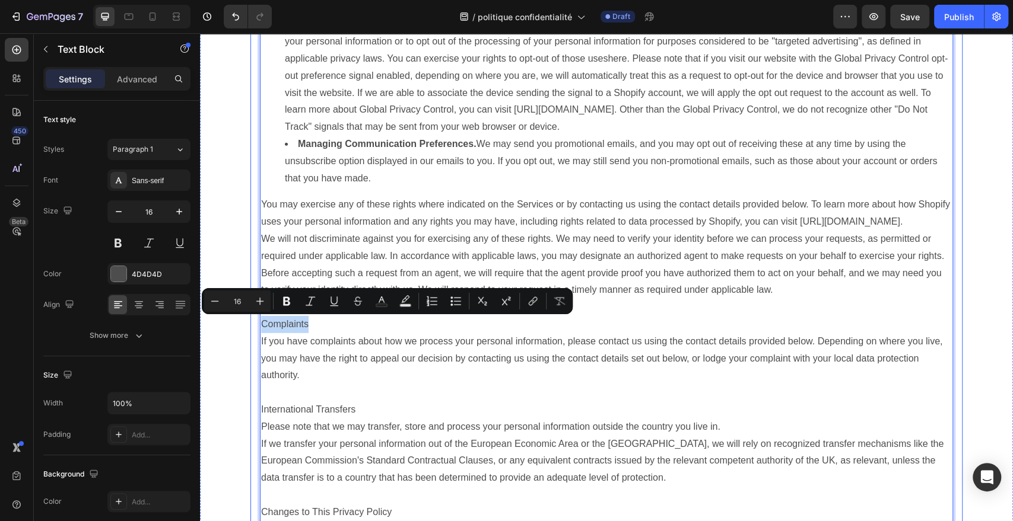
drag, startPoint x: 331, startPoint y: 330, endPoint x: 253, endPoint y: 323, distance: 78.6
click at [291, 301] on icon "Editor contextual toolbar" at bounding box center [287, 301] width 12 height 12
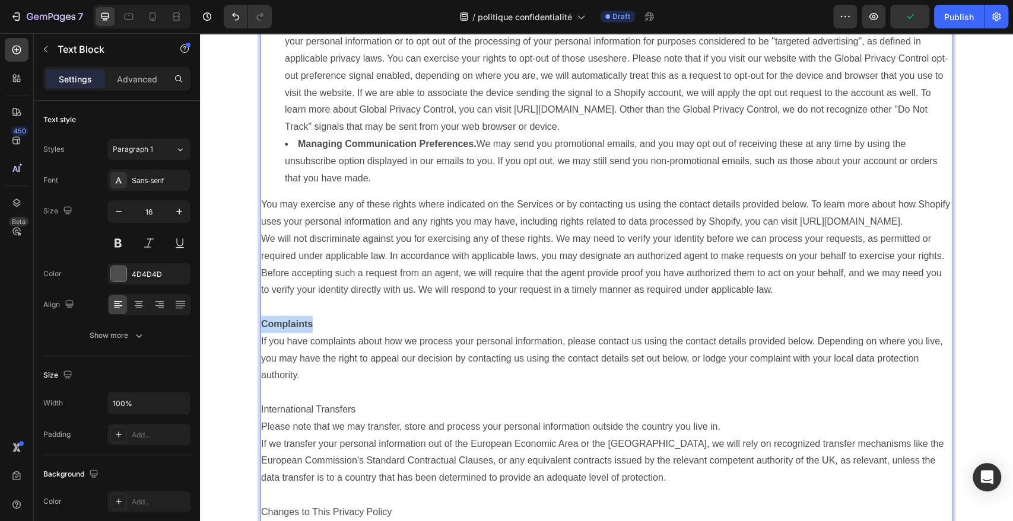
drag, startPoint x: 317, startPoint y: 322, endPoint x: 258, endPoint y: 324, distance: 58.8
click at [261, 324] on p "Complaints" at bounding box center [606, 324] width 691 height 17
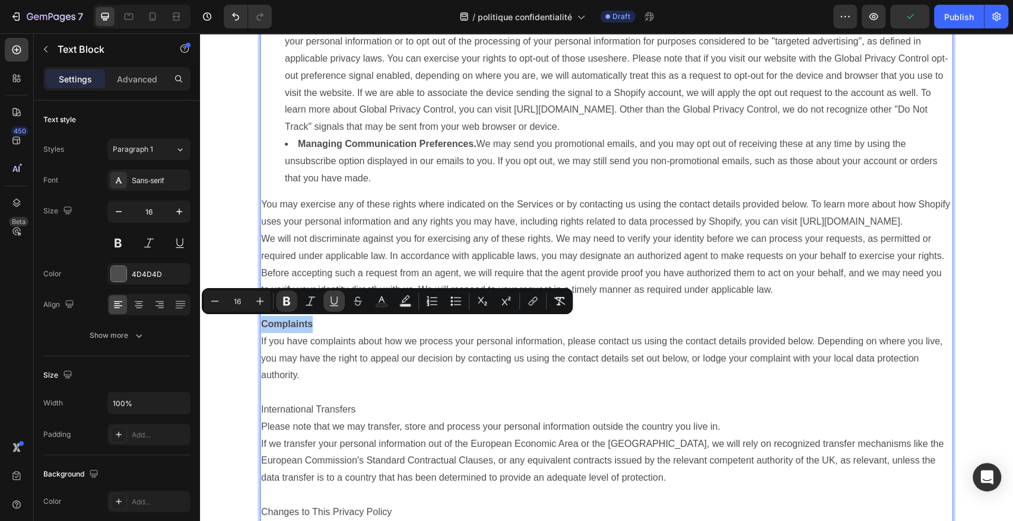
click at [336, 295] on icon "Editor contextual toolbar" at bounding box center [334, 301] width 12 height 12
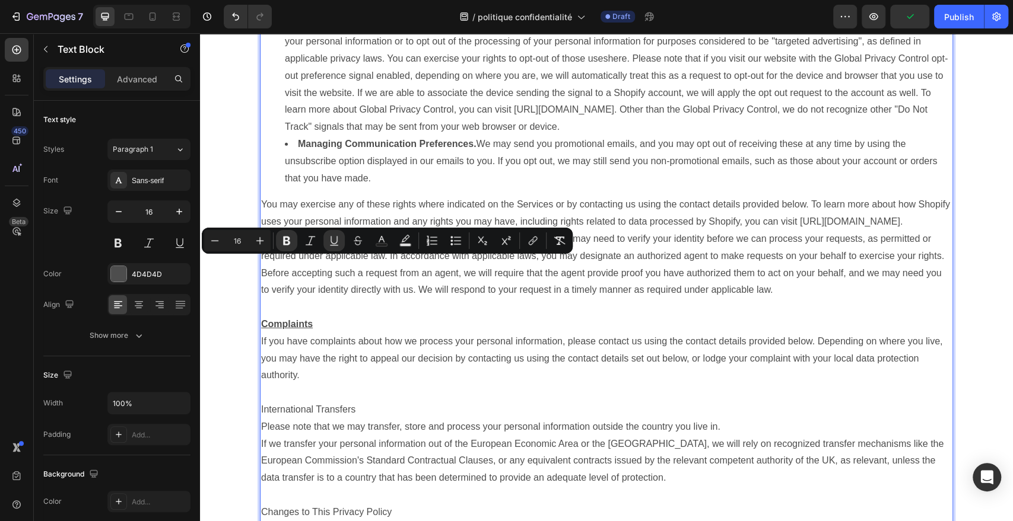
scroll to position [2183, 0]
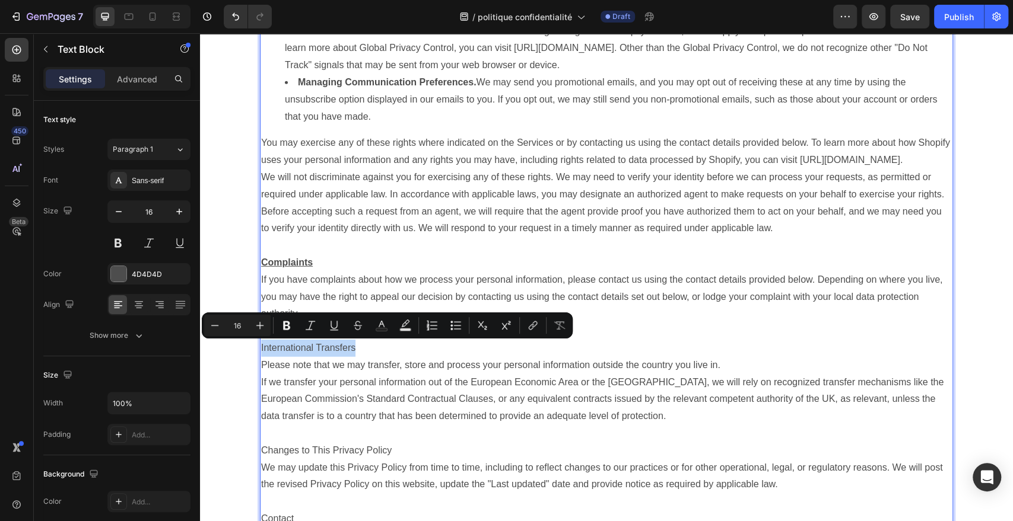
drag, startPoint x: 357, startPoint y: 348, endPoint x: 257, endPoint y: 348, distance: 99.7
click at [261, 348] on p "International Transfers" at bounding box center [606, 348] width 691 height 17
click at [290, 327] on icon "Editor contextual toolbar" at bounding box center [286, 326] width 7 height 9
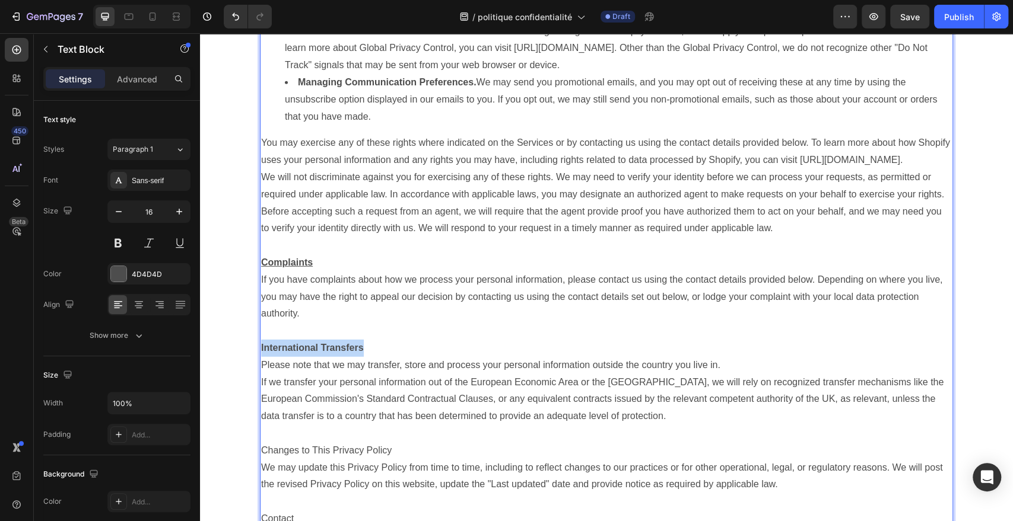
drag, startPoint x: 358, startPoint y: 352, endPoint x: 256, endPoint y: 355, distance: 102.1
click at [261, 355] on p "International Transfers" at bounding box center [606, 348] width 691 height 17
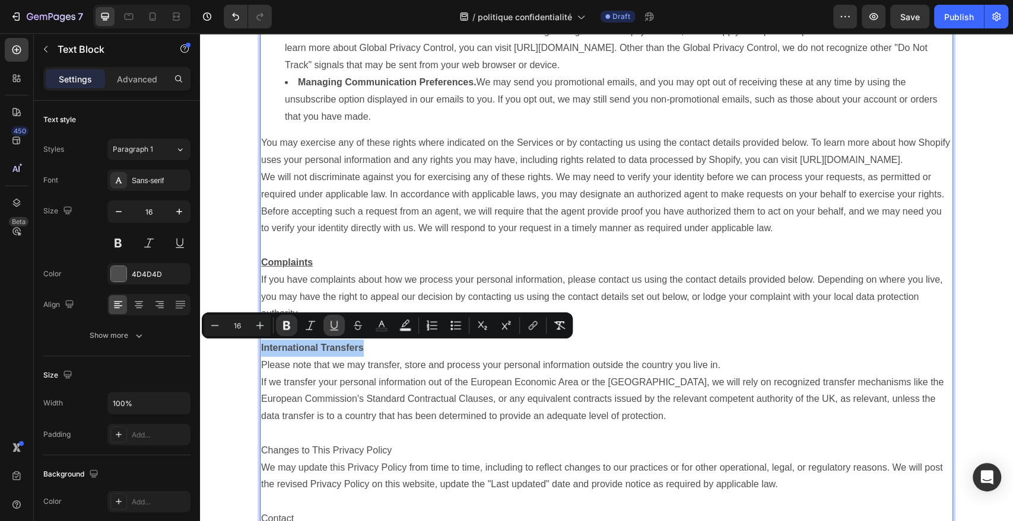
click at [336, 327] on icon "Editor contextual toolbar" at bounding box center [333, 325] width 7 height 8
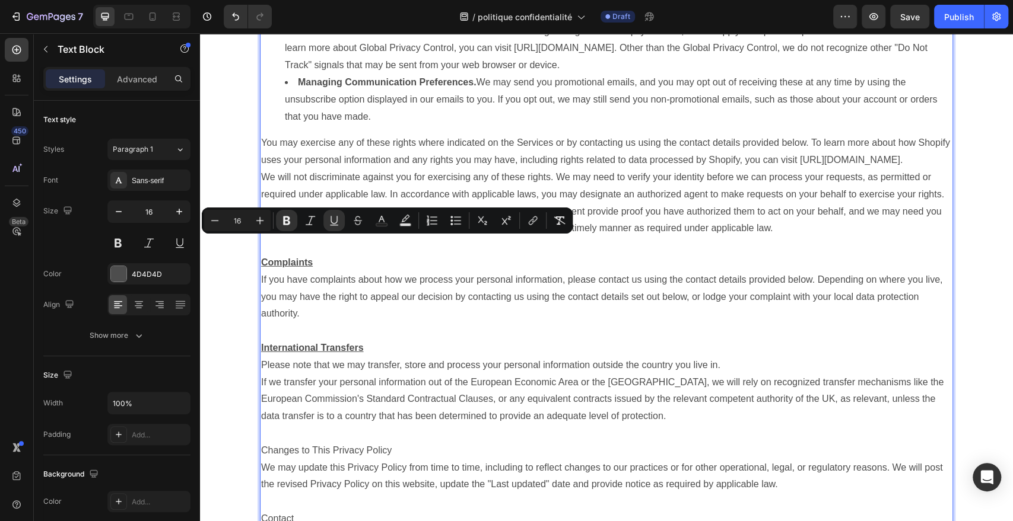
scroll to position [2311, 0]
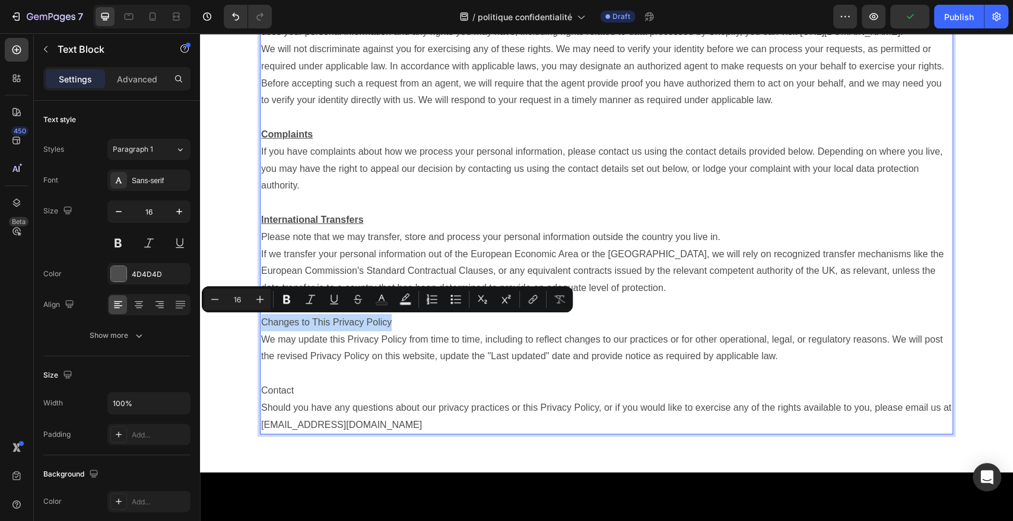
drag, startPoint x: 385, startPoint y: 326, endPoint x: 259, endPoint y: 321, distance: 126.5
click at [261, 321] on p "Changes to This Privacy Policy" at bounding box center [606, 322] width 691 height 17
click at [292, 301] on icon "Editor contextual toolbar" at bounding box center [287, 300] width 12 height 12
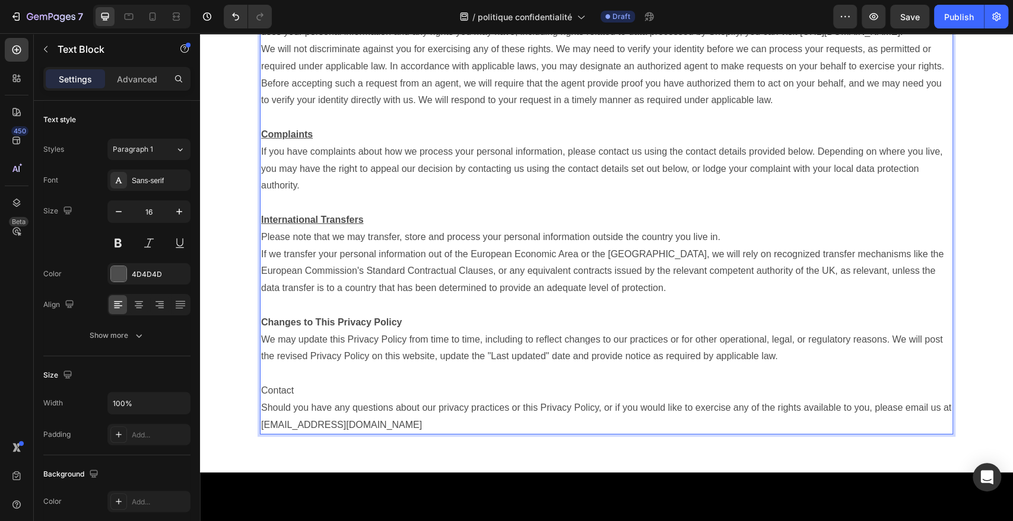
click at [327, 303] on p "Rich Text Editor. Editing area: main" at bounding box center [606, 305] width 691 height 17
drag, startPoint x: 387, startPoint y: 326, endPoint x: 255, endPoint y: 322, distance: 132.9
click at [361, 317] on p "Changes to This Privacy Policy" at bounding box center [606, 322] width 691 height 17
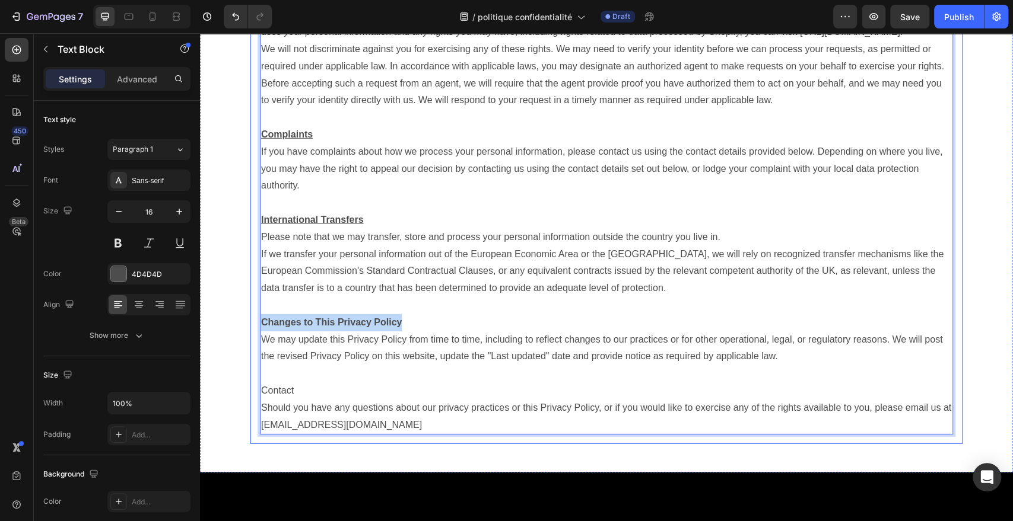
drag, startPoint x: 396, startPoint y: 326, endPoint x: 252, endPoint y: 320, distance: 143.7
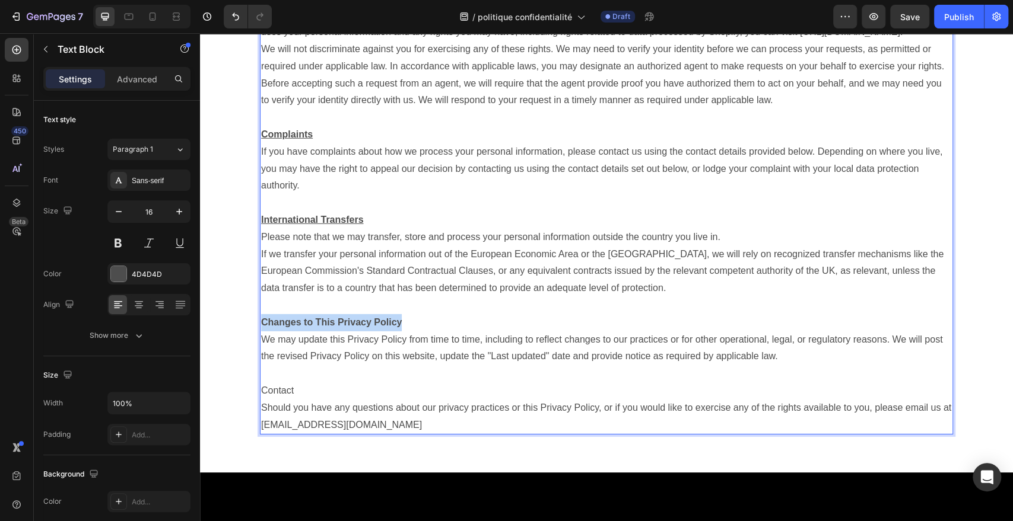
click at [357, 328] on p "Changes to This Privacy Policy" at bounding box center [606, 322] width 691 height 17
drag, startPoint x: 381, startPoint y: 325, endPoint x: 256, endPoint y: 321, distance: 125.2
click at [261, 321] on p "Changes to This Privacy Policy" at bounding box center [606, 322] width 691 height 17
click at [176, 234] on button at bounding box center [179, 243] width 21 height 21
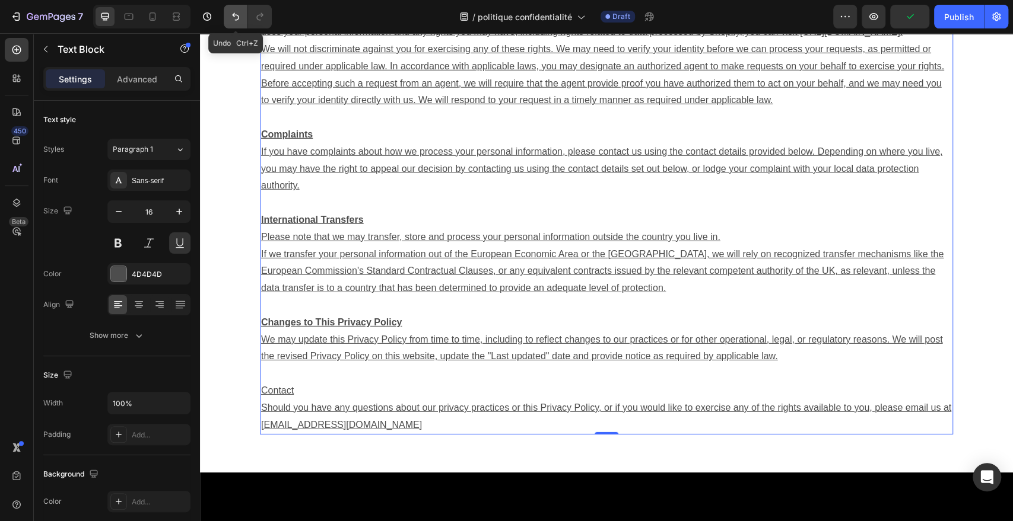
click at [238, 17] on icon "Undo/Redo" at bounding box center [236, 17] width 12 height 12
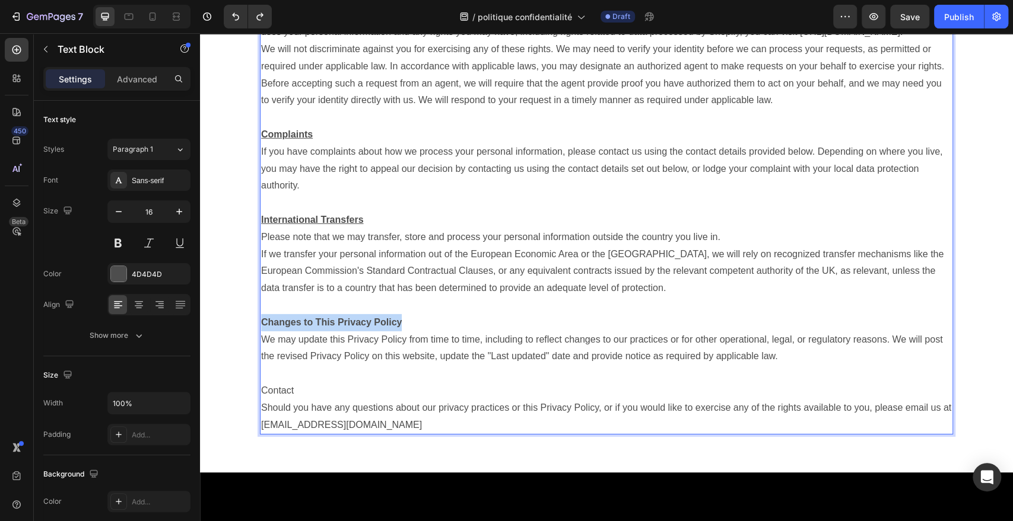
drag, startPoint x: 403, startPoint y: 324, endPoint x: 257, endPoint y: 325, distance: 146.5
click at [261, 325] on p "Changes to This Privacy Policy" at bounding box center [606, 322] width 691 height 17
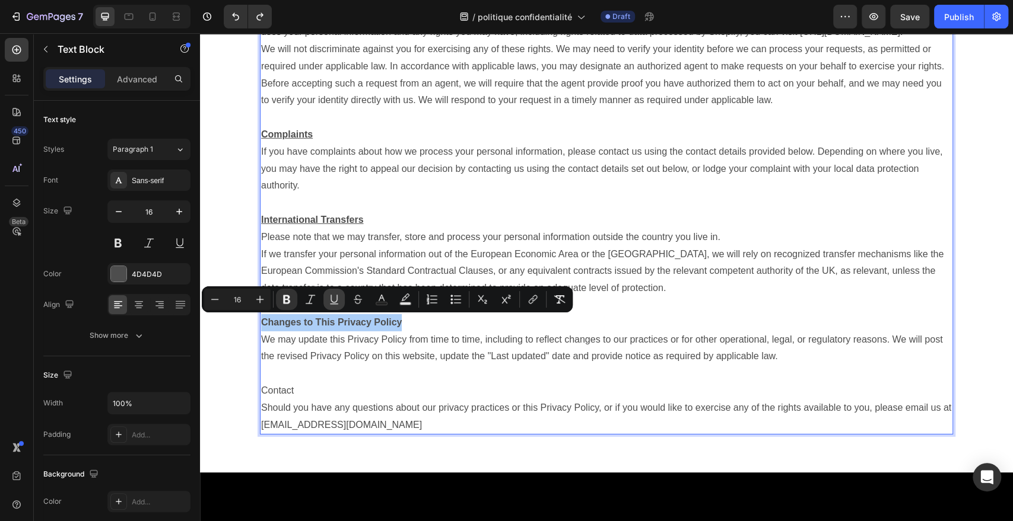
click at [333, 301] on icon "Editor contextual toolbar" at bounding box center [334, 300] width 12 height 12
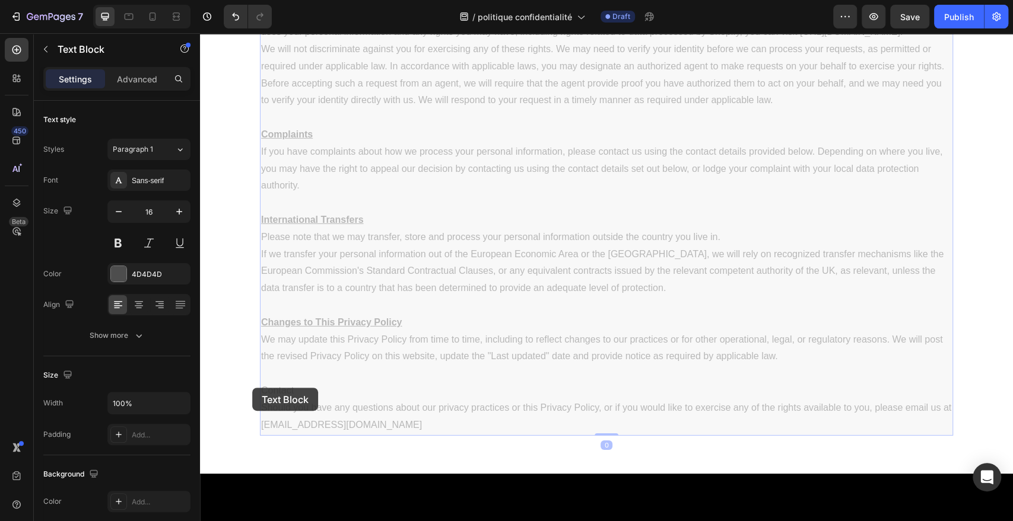
drag, startPoint x: 263, startPoint y: 388, endPoint x: 252, endPoint y: 388, distance: 11.3
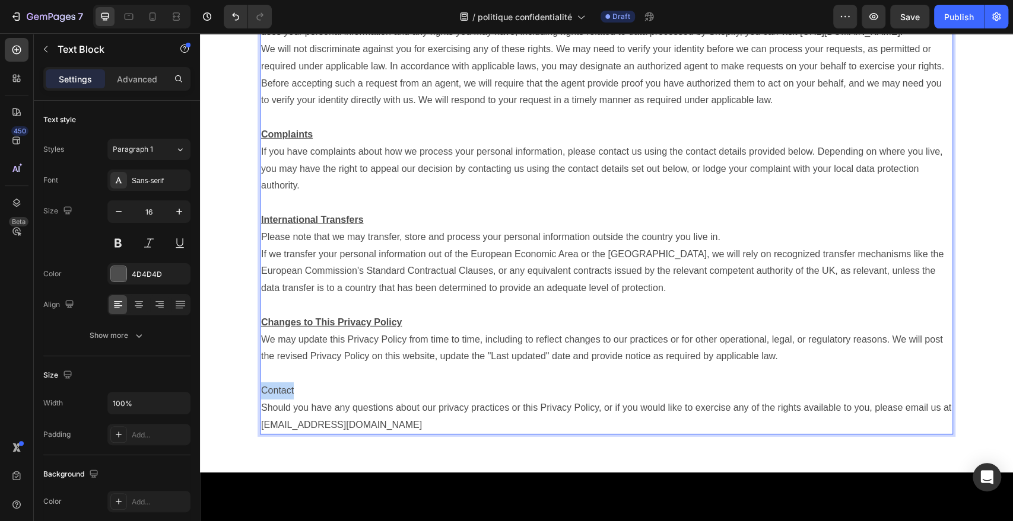
drag, startPoint x: 323, startPoint y: 385, endPoint x: 257, endPoint y: 388, distance: 65.9
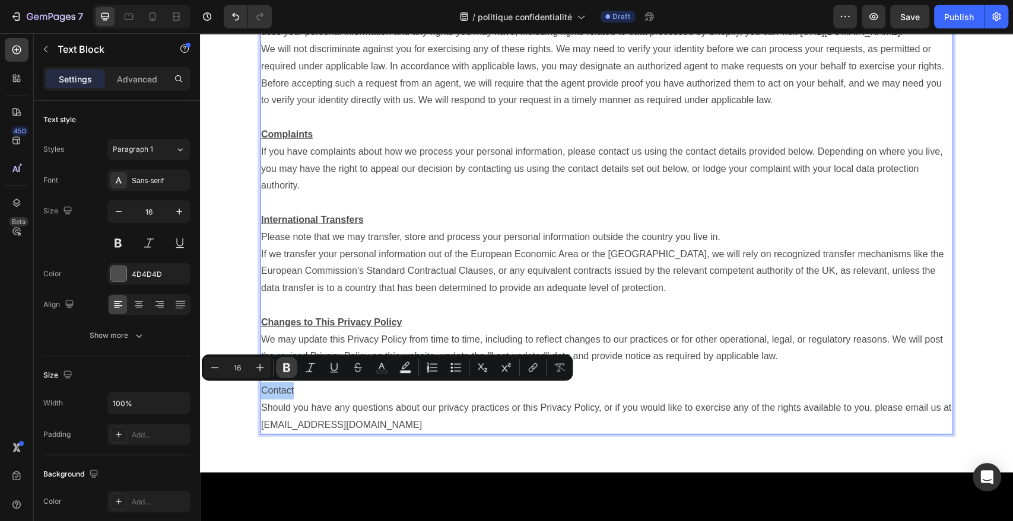
click at [289, 367] on icon "Editor contextual toolbar" at bounding box center [287, 368] width 12 height 12
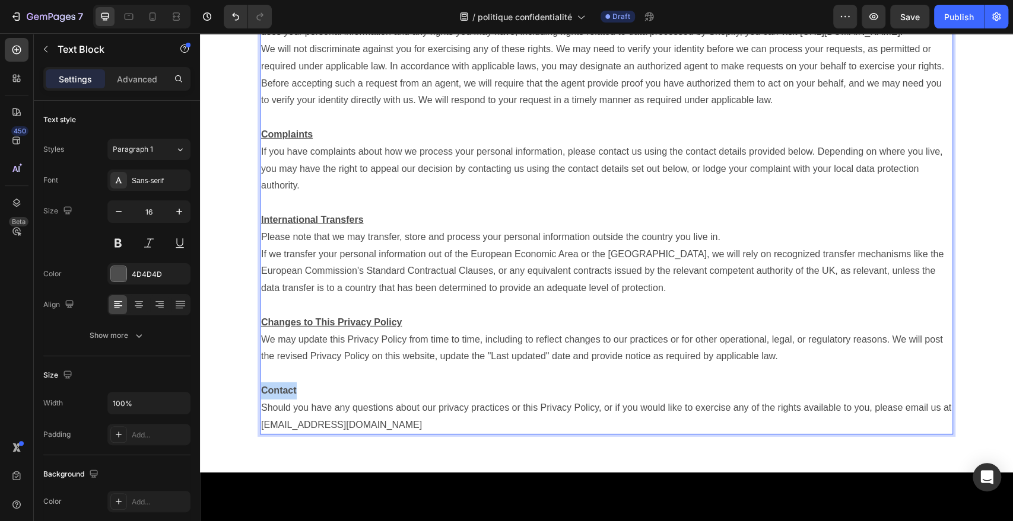
drag, startPoint x: 298, startPoint y: 397, endPoint x: 257, endPoint y: 393, distance: 41.1
click at [261, 393] on p "Contact" at bounding box center [606, 391] width 691 height 17
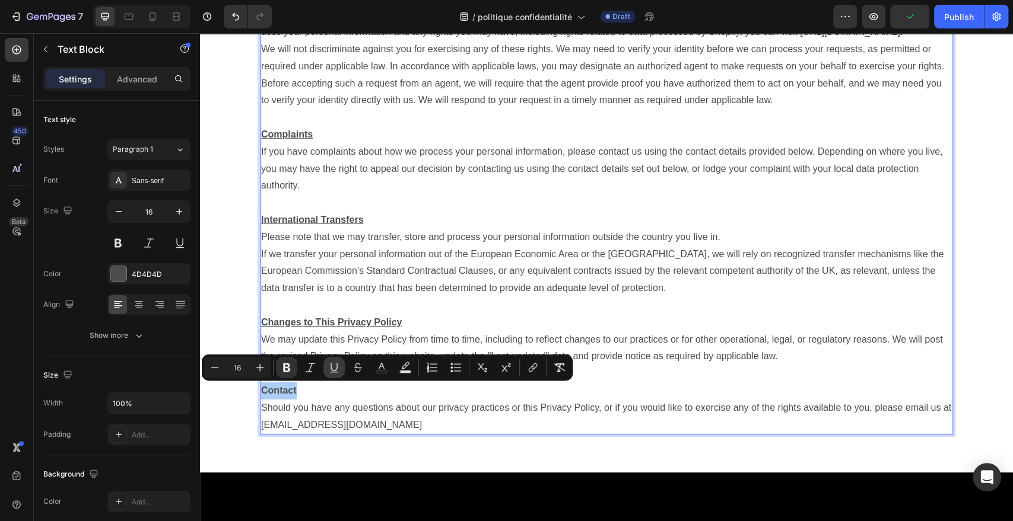
click at [329, 369] on icon "Editor contextual toolbar" at bounding box center [334, 368] width 12 height 12
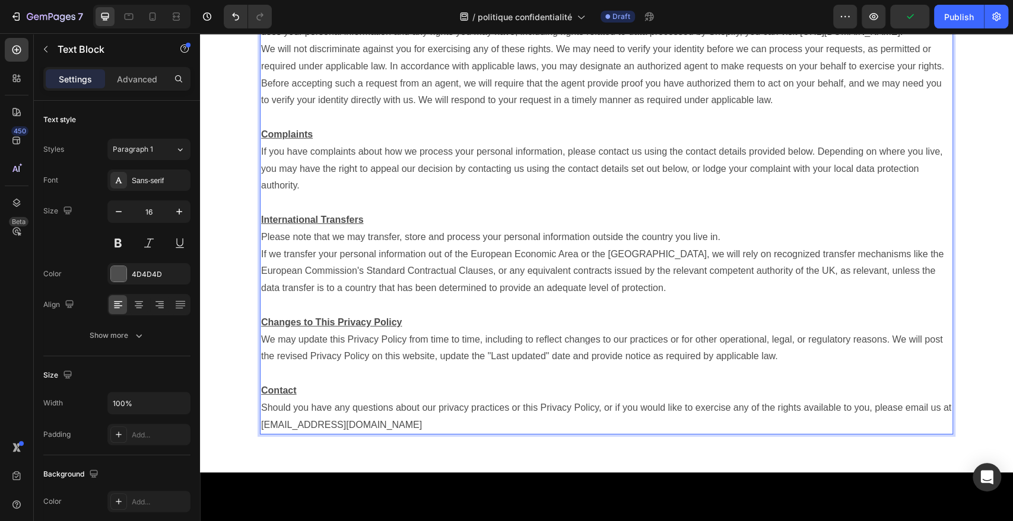
click at [412, 429] on p "Should you have any questions about our privacy practices or this Privacy Polic…" at bounding box center [606, 417] width 691 height 34
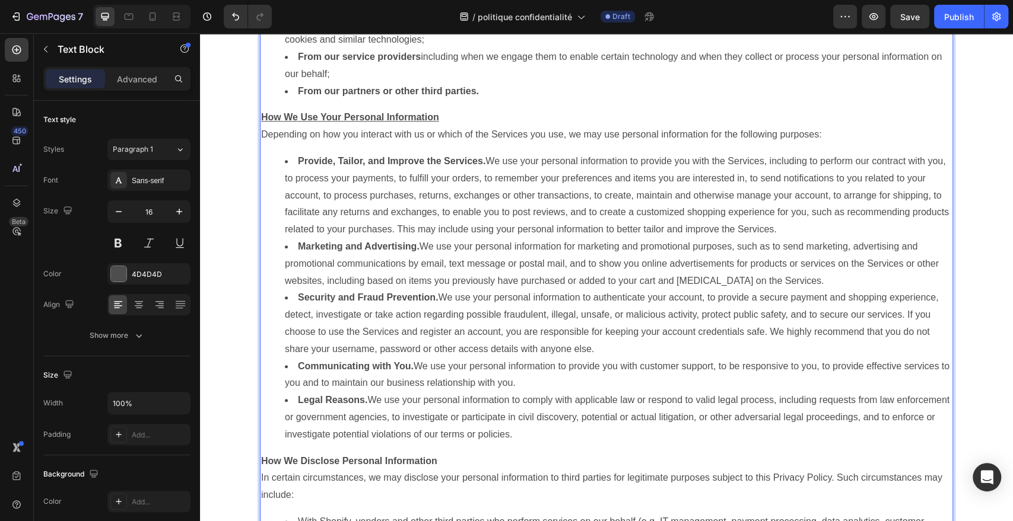
scroll to position [788, 0]
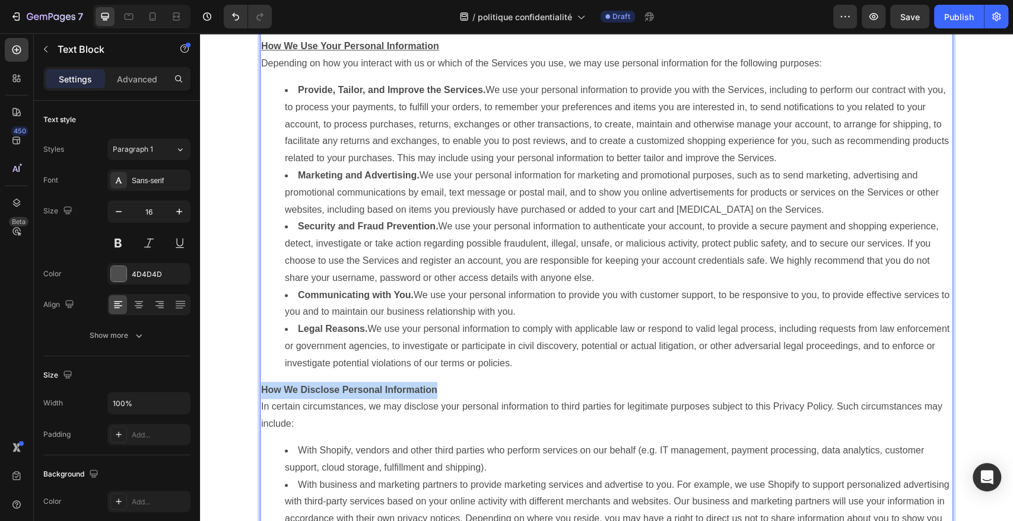
drag, startPoint x: 439, startPoint y: 393, endPoint x: 258, endPoint y: 391, distance: 181.0
click at [261, 391] on p "How We Disclose Personal Information" at bounding box center [606, 390] width 691 height 17
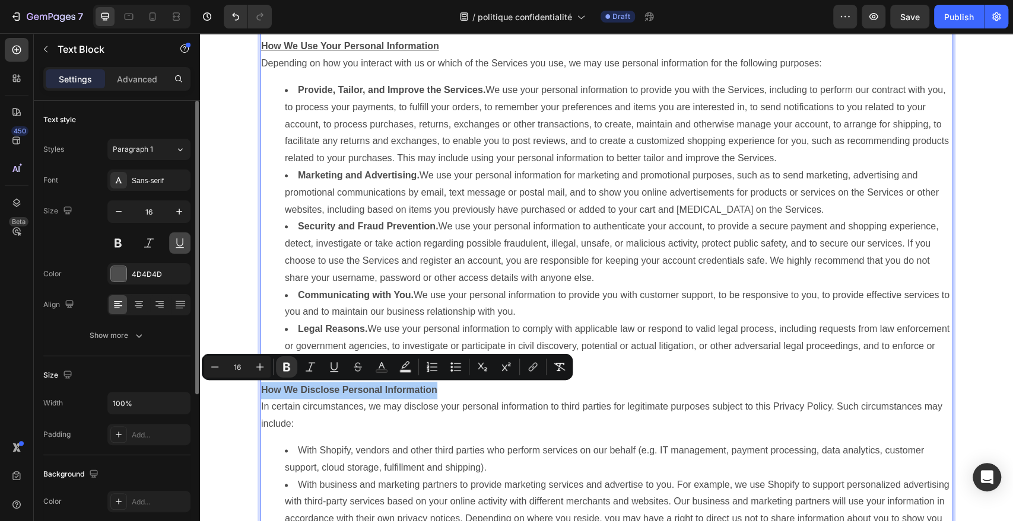
click at [184, 252] on button at bounding box center [179, 243] width 21 height 21
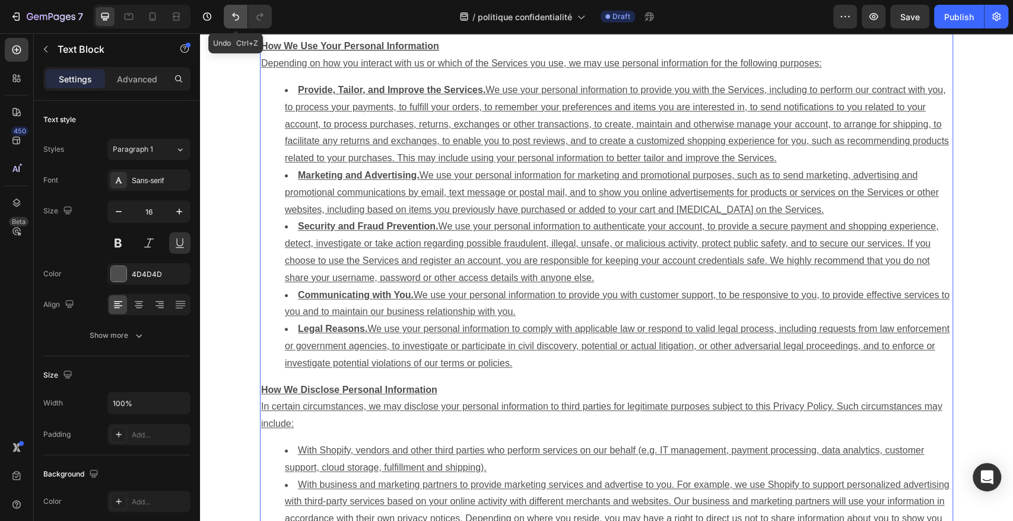
click at [231, 15] on icon "Undo/Redo" at bounding box center [236, 17] width 12 height 12
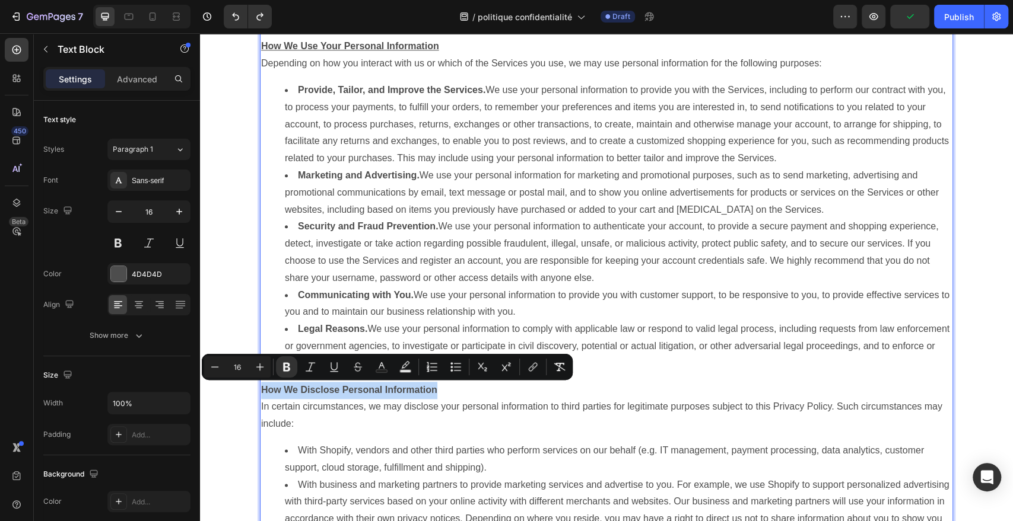
drag, startPoint x: 377, startPoint y: 392, endPoint x: 256, endPoint y: 388, distance: 120.5
click at [261, 388] on p "How We Disclose Personal Information" at bounding box center [606, 390] width 691 height 17
click at [334, 373] on icon "Editor contextual toolbar" at bounding box center [334, 367] width 12 height 12
click at [444, 396] on p "How We Disclose Personal Information" at bounding box center [606, 390] width 691 height 17
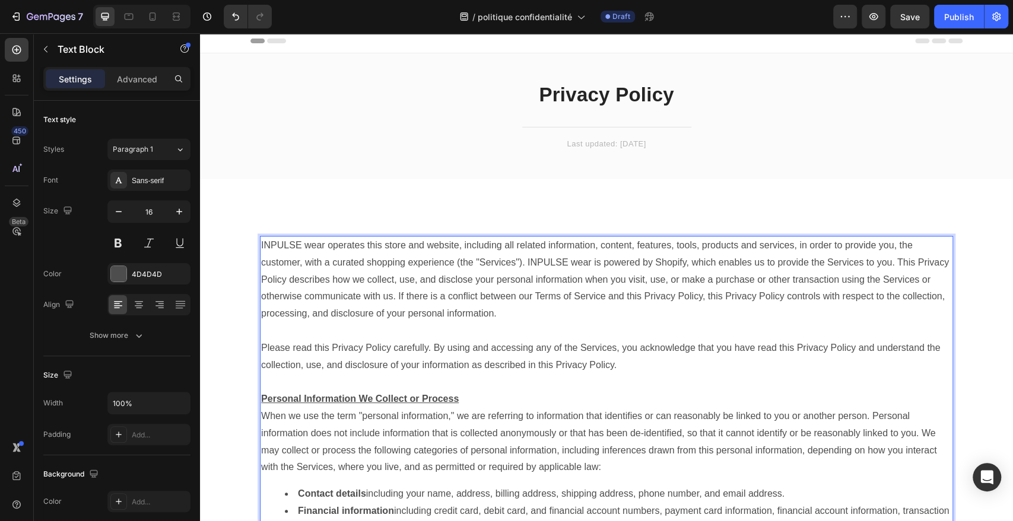
scroll to position [0, 0]
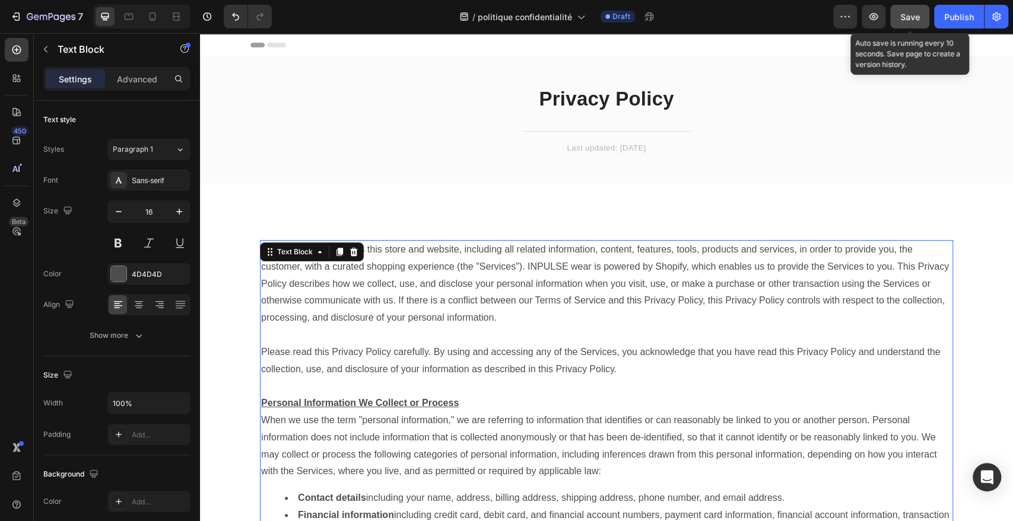
click at [907, 14] on span "Save" at bounding box center [910, 17] width 20 height 10
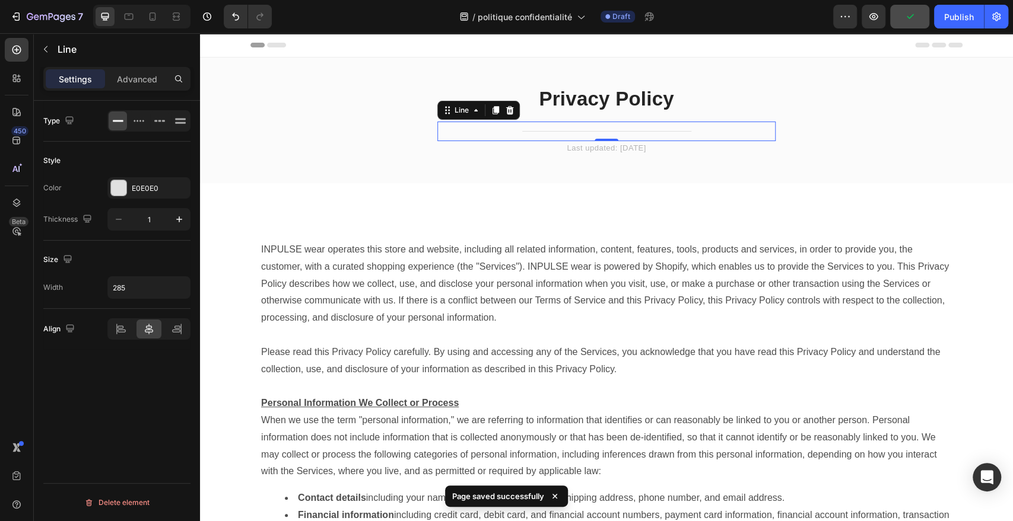
click at [546, 123] on div "Title Line 0" at bounding box center [606, 132] width 338 height 20
click at [499, 139] on div "Title Line 0" at bounding box center [606, 132] width 338 height 20
click at [519, 130] on div "Title Line 0" at bounding box center [606, 132] width 338 height 20
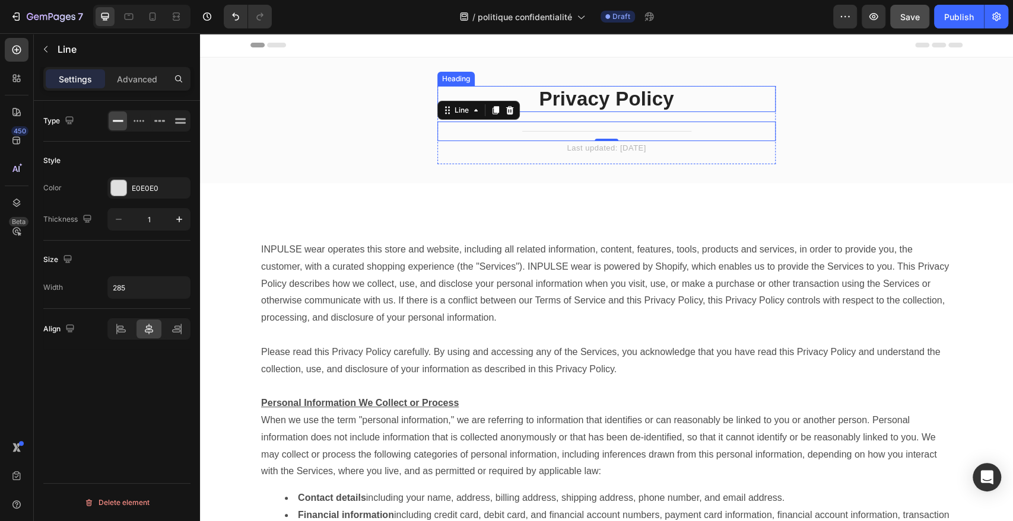
click at [566, 103] on h2 "Privacy Policy" at bounding box center [606, 99] width 338 height 26
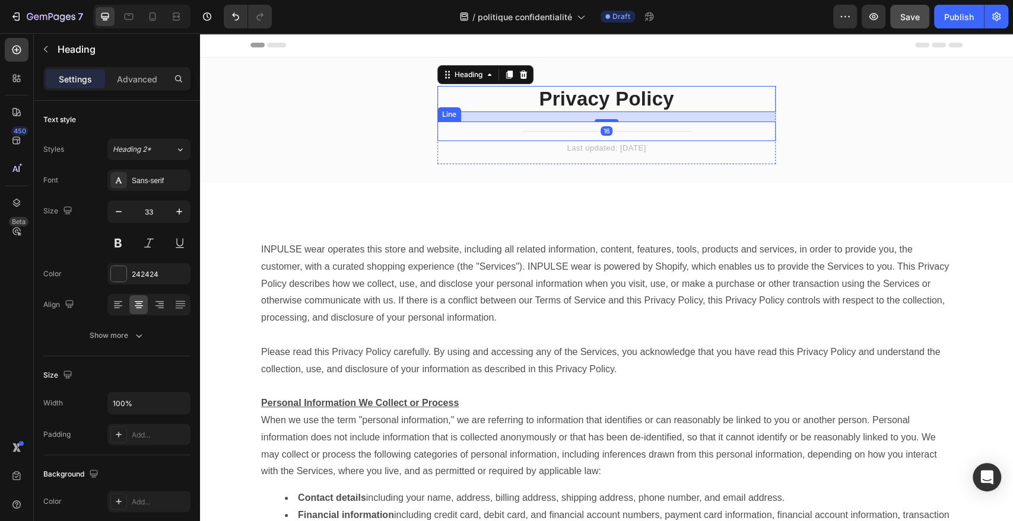
click at [537, 125] on div "Title Line" at bounding box center [606, 132] width 338 height 20
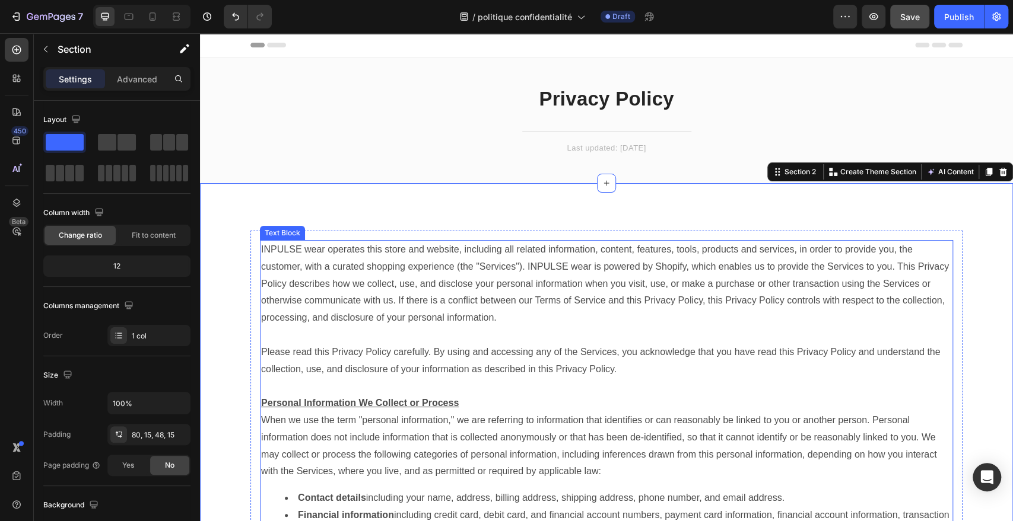
click at [529, 250] on p "INPULSE wear operates this store and website, including all related information…" at bounding box center [606, 283] width 691 height 85
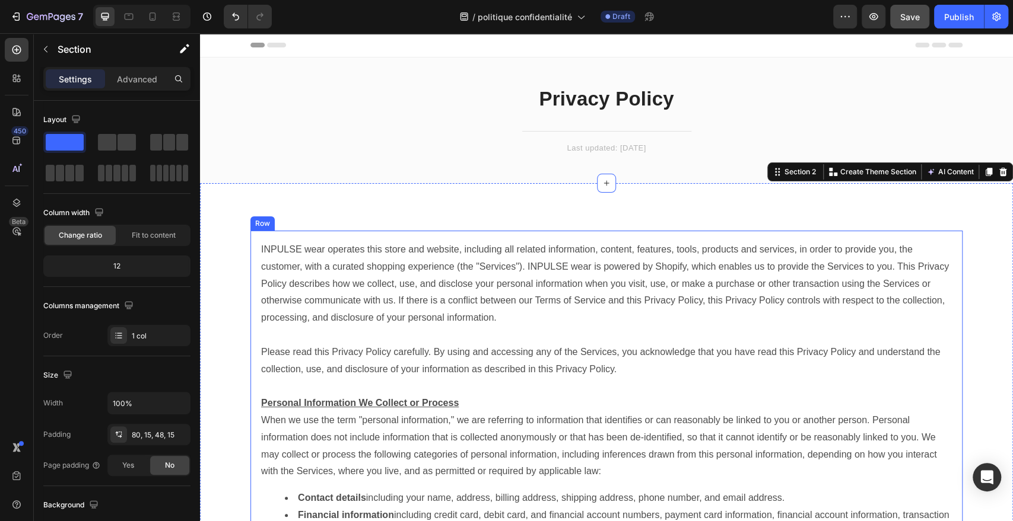
click at [473, 246] on p "INPULSE wear operates this store and website, including all related information…" at bounding box center [606, 283] width 691 height 85
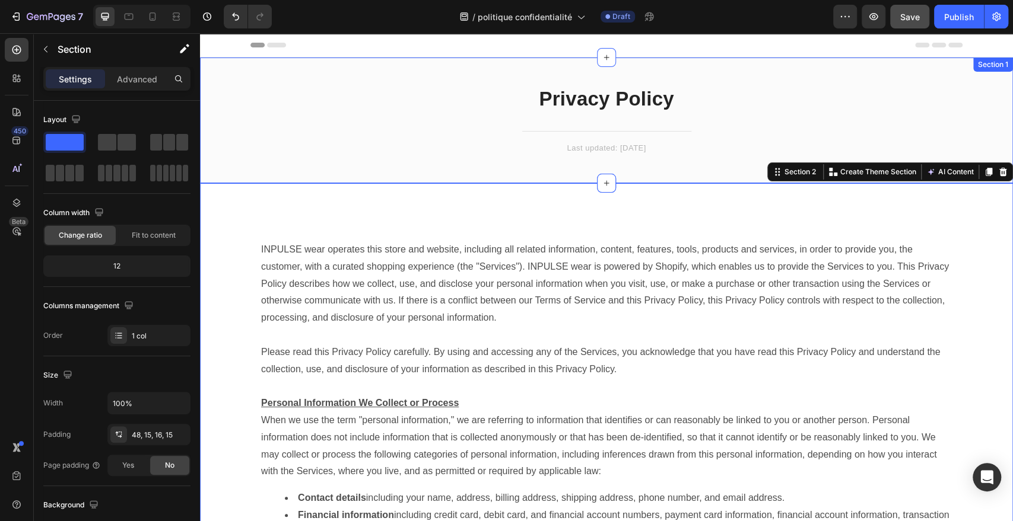
click at [397, 160] on div "Privacy Policy Heading Title Line Last updated: [DATE] Text block Row" at bounding box center [606, 130] width 795 height 88
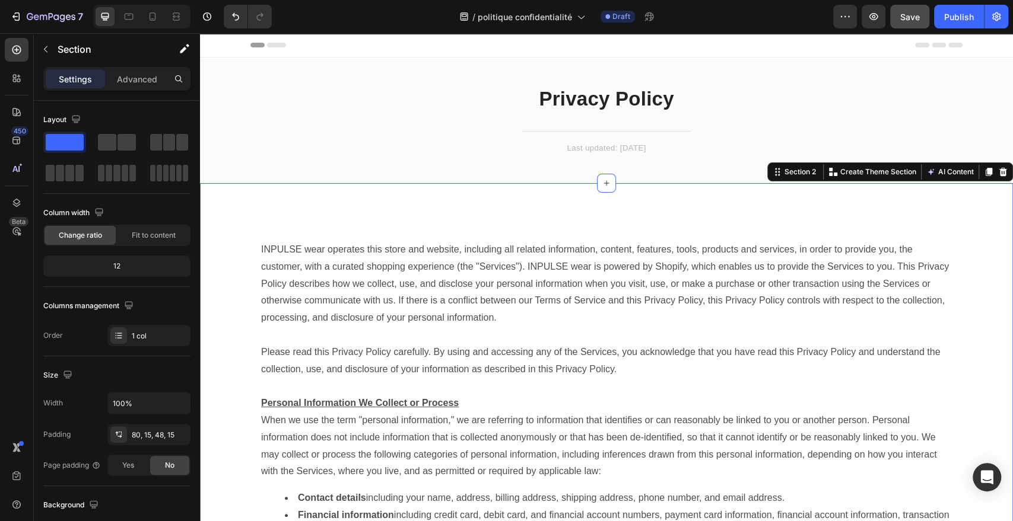
click at [578, 124] on div "Title Line" at bounding box center [606, 132] width 338 height 20
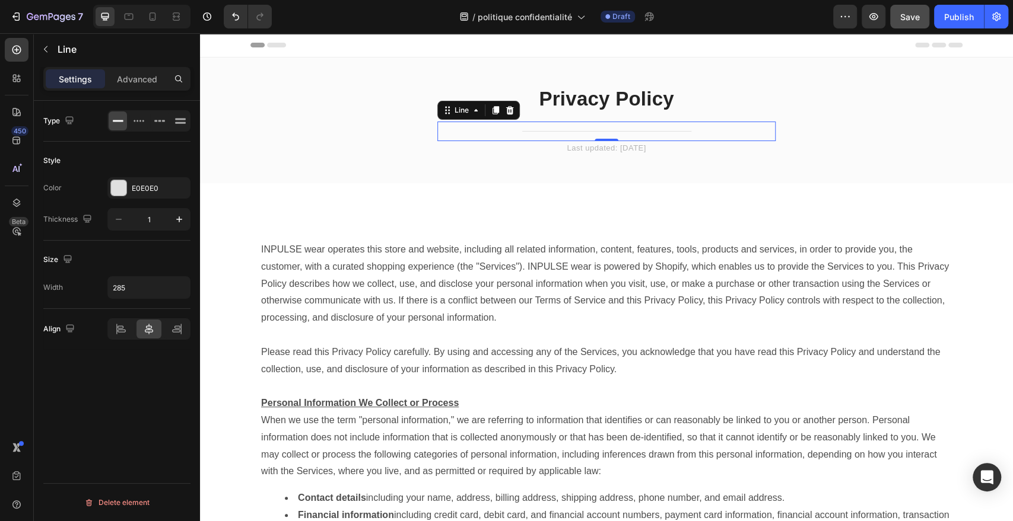
click at [615, 132] on div "Title Line 0" at bounding box center [606, 132] width 338 height 20
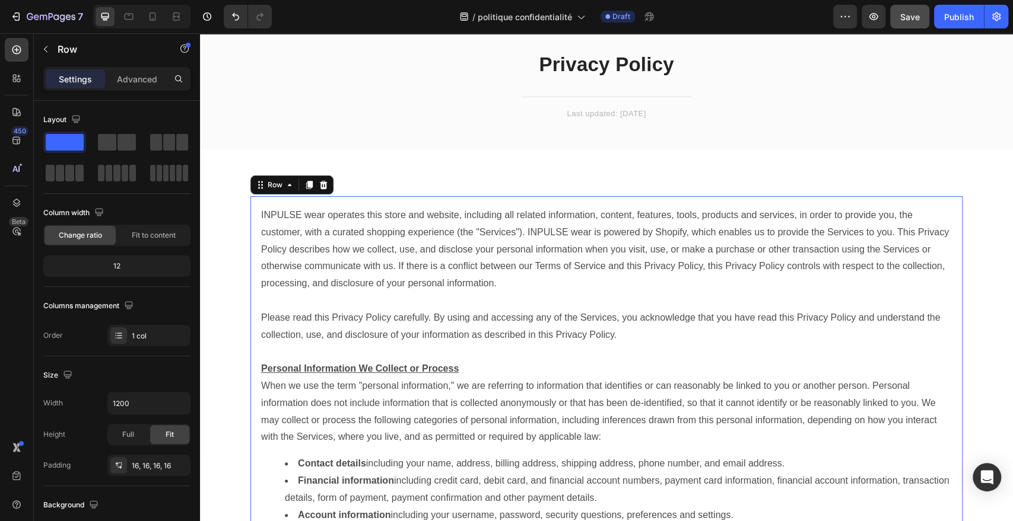
scroll to position [37, 0]
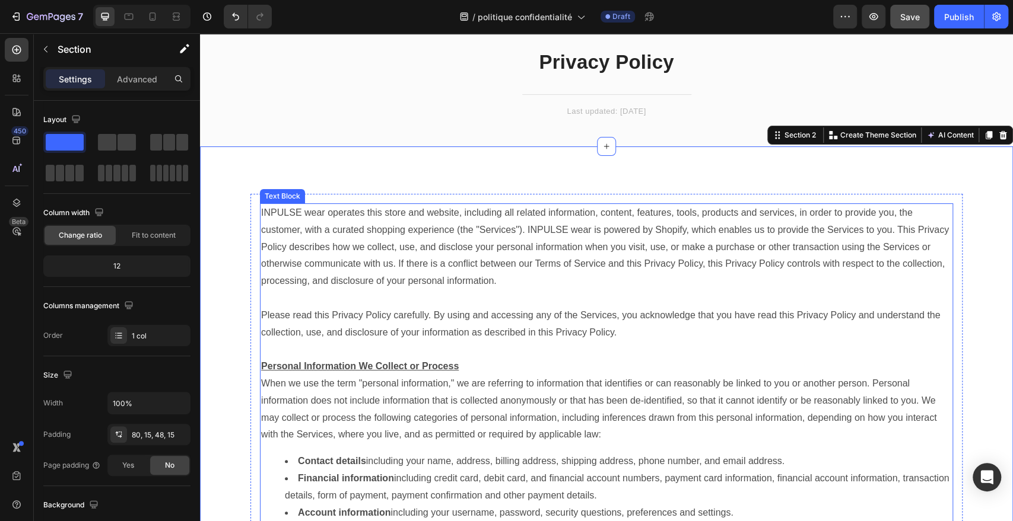
click at [503, 216] on p "INPULSE wear operates this store and website, including all related information…" at bounding box center [606, 247] width 691 height 85
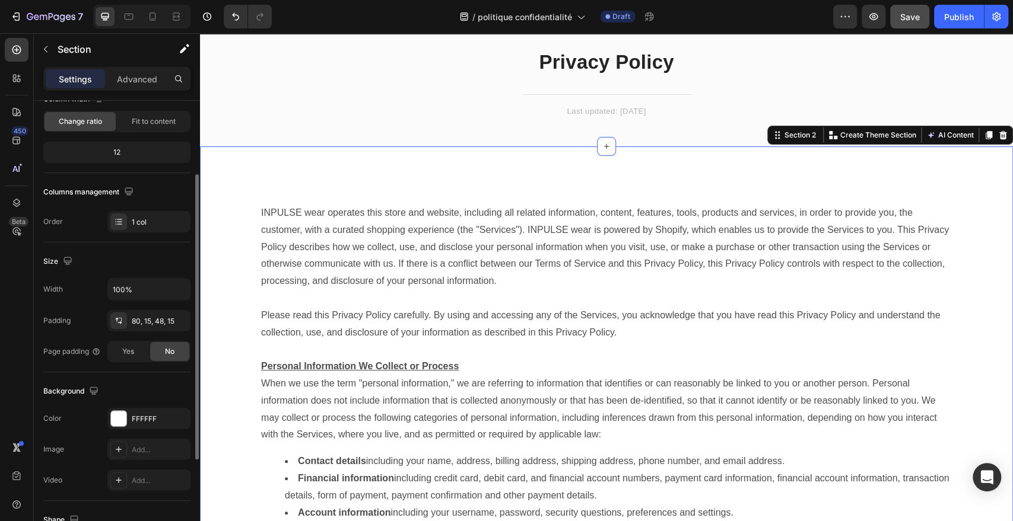
scroll to position [113, 0]
click at [123, 325] on div at bounding box center [118, 321] width 17 height 17
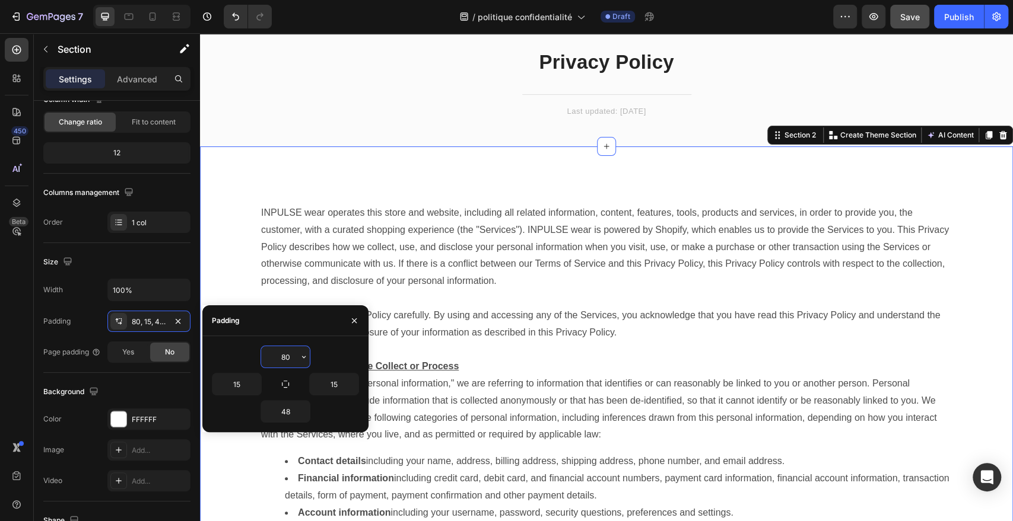
click at [292, 357] on input "80" at bounding box center [285, 356] width 49 height 21
click at [303, 359] on icon "button" at bounding box center [303, 356] width 9 height 9
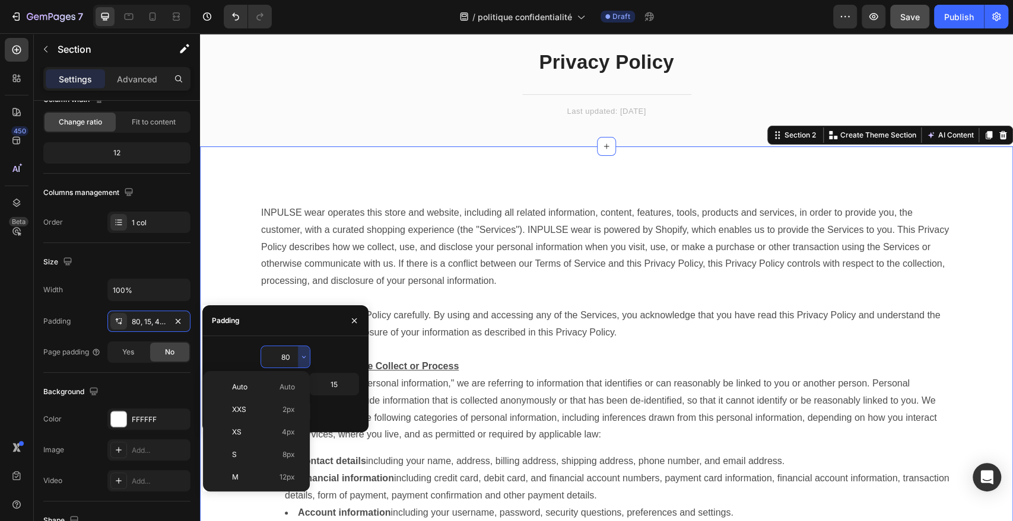
scroll to position [128, 0]
click at [239, 428] on div "2XL 32px" at bounding box center [254, 439] width 93 height 23
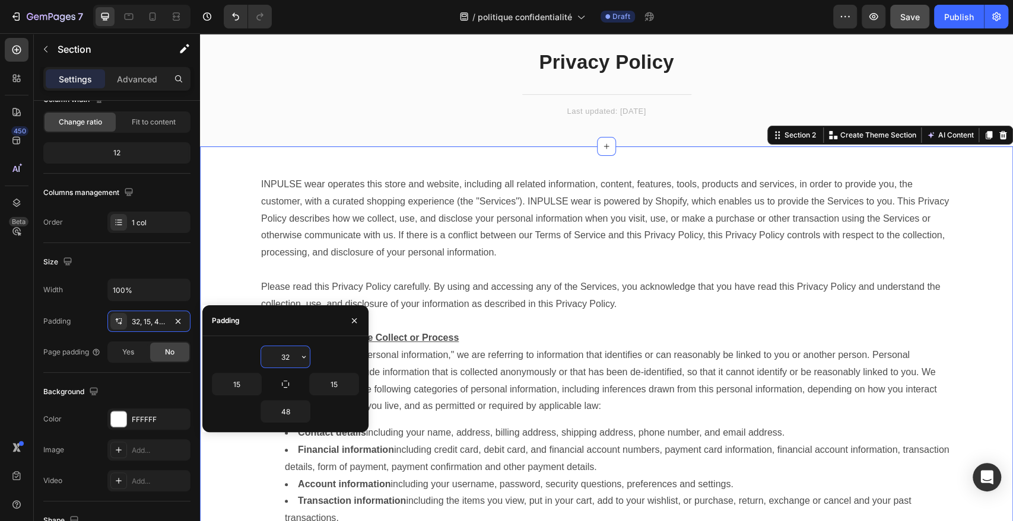
click at [297, 359] on input "32" at bounding box center [285, 356] width 49 height 21
click at [306, 358] on icon "button" at bounding box center [303, 356] width 9 height 9
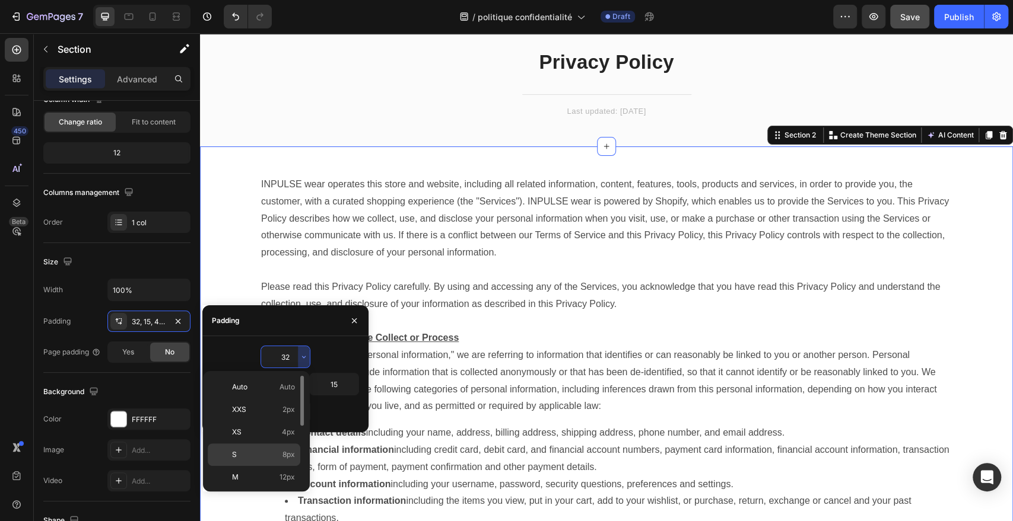
click at [274, 466] on div "S 8px" at bounding box center [254, 477] width 93 height 23
type input "8"
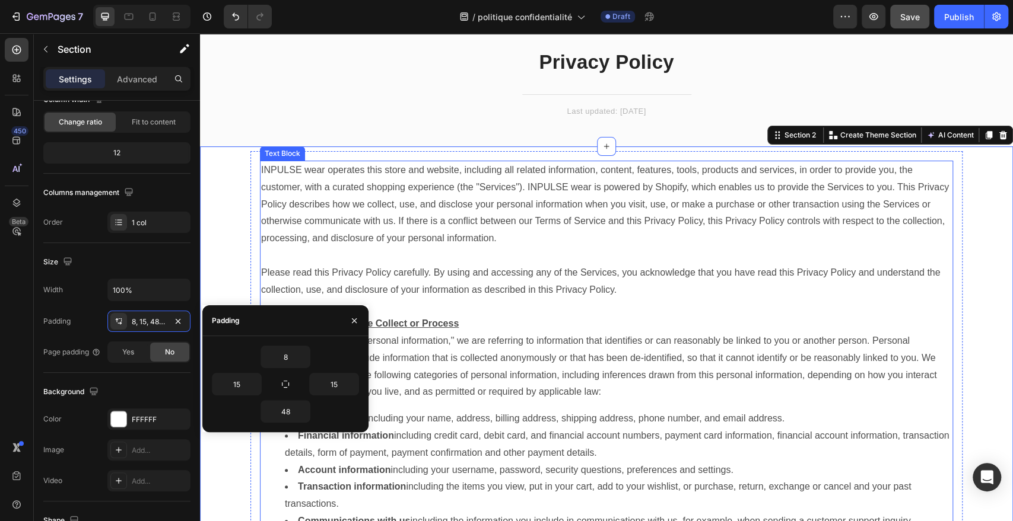
click at [526, 343] on p "When we use the term "personal information," we are referring to information th…" at bounding box center [606, 367] width 691 height 68
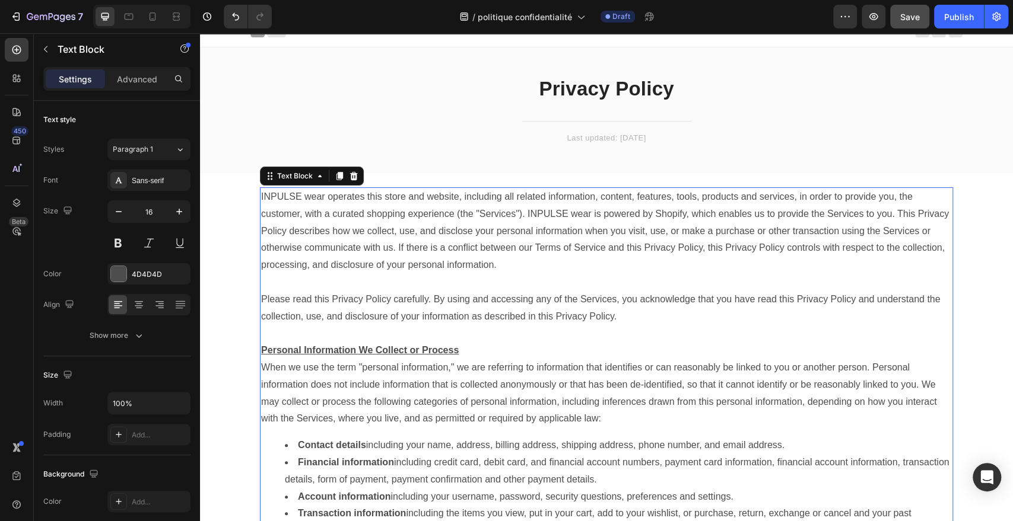
scroll to position [0, 0]
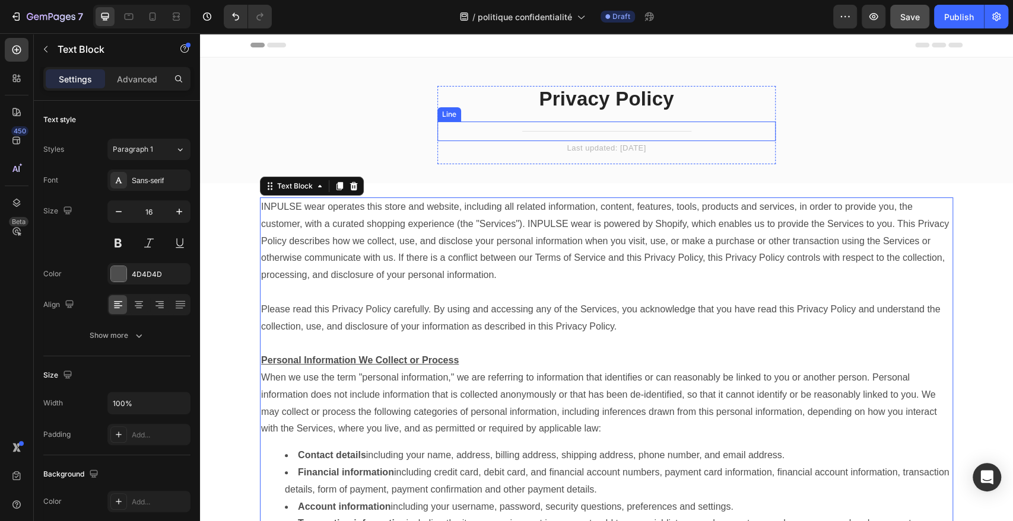
click at [559, 120] on div "Privacy Policy Heading Title Line Last updated: [DATE] Text block" at bounding box center [606, 125] width 338 height 78
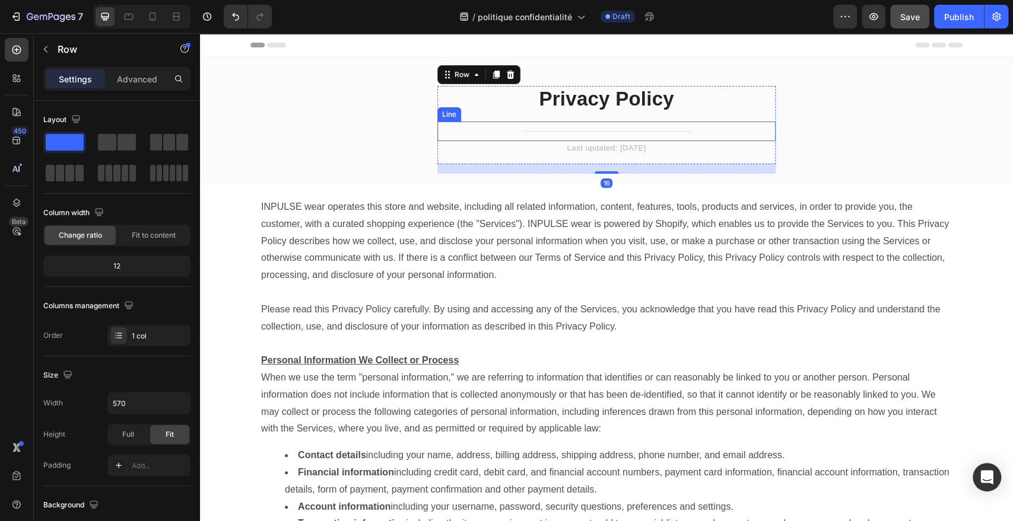
click at [559, 128] on div "Title Line" at bounding box center [606, 132] width 338 height 20
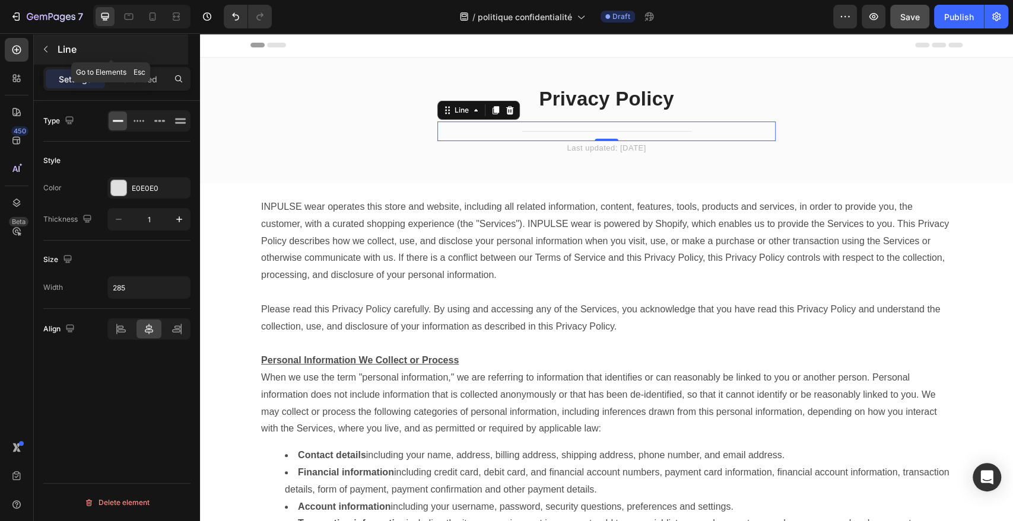
click at [53, 50] on button "button" at bounding box center [45, 49] width 19 height 19
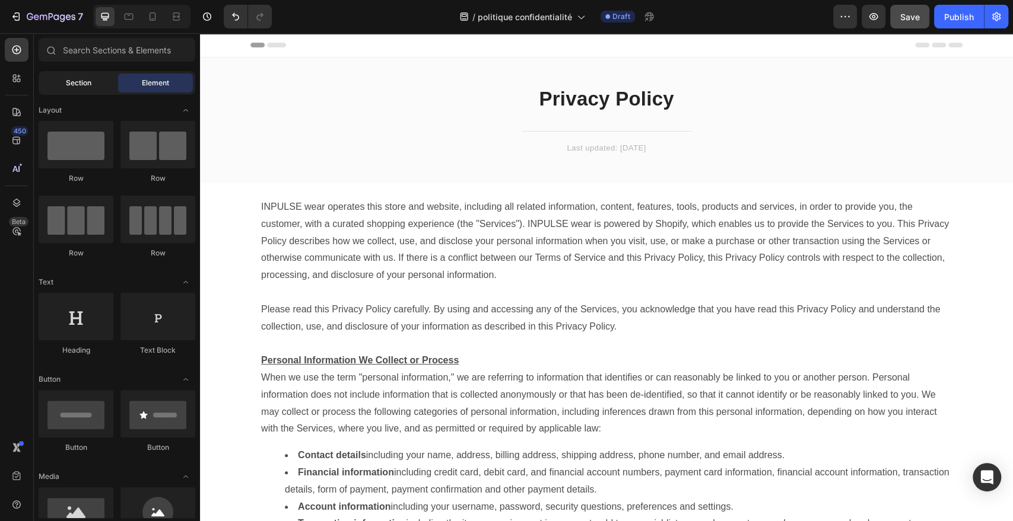
click at [92, 88] on div "Section" at bounding box center [78, 83] width 75 height 19
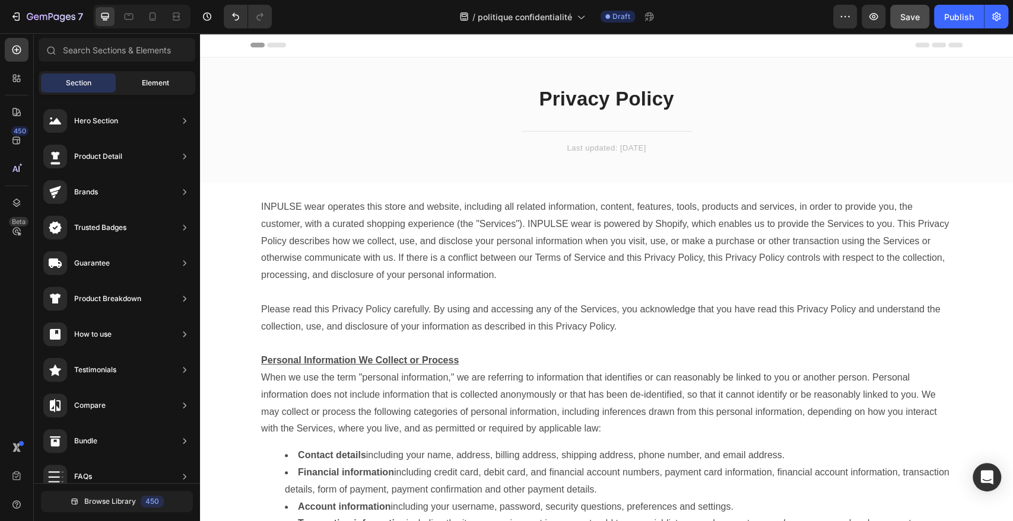
click at [133, 90] on div "Element" at bounding box center [155, 83] width 75 height 19
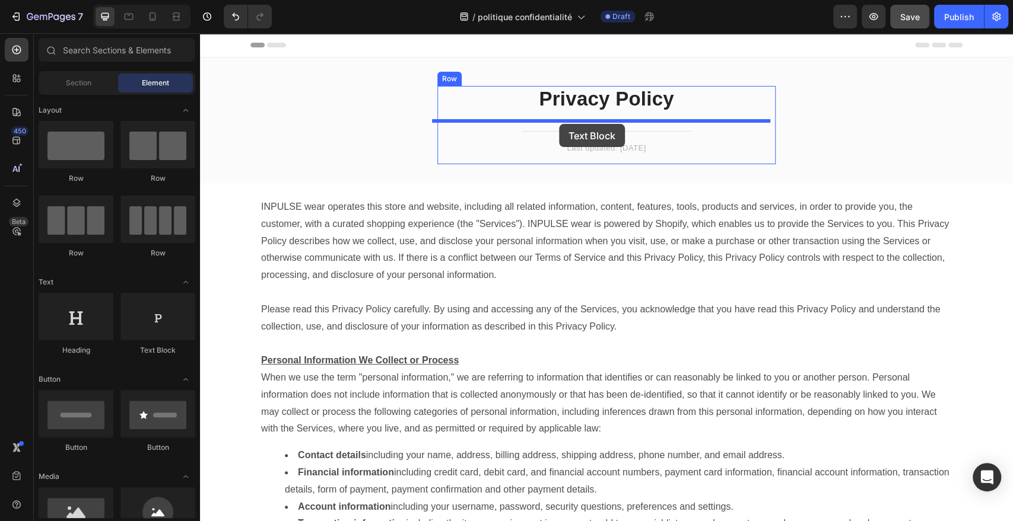
drag, startPoint x: 367, startPoint y: 352, endPoint x: 559, endPoint y: 124, distance: 298.1
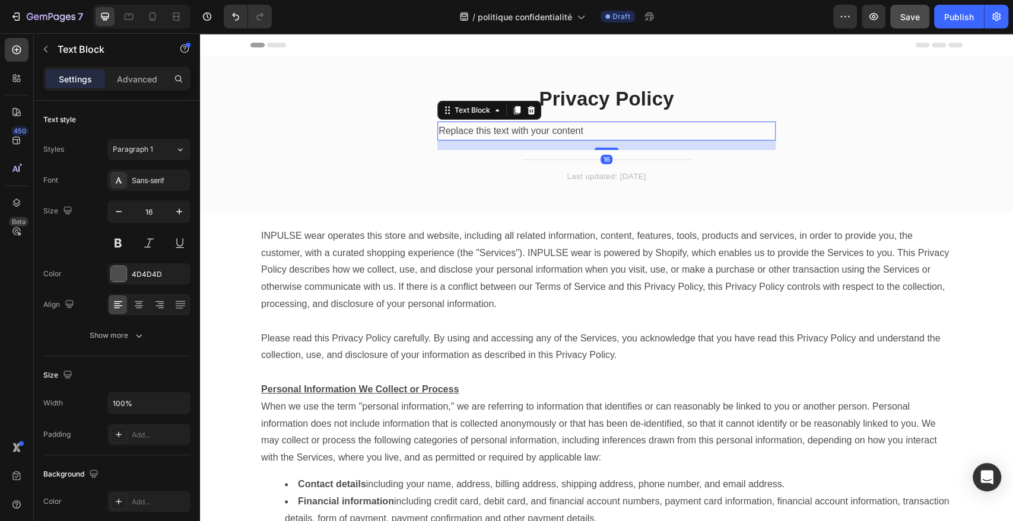
click at [602, 137] on div "Replace this text with your content" at bounding box center [606, 132] width 338 height 20
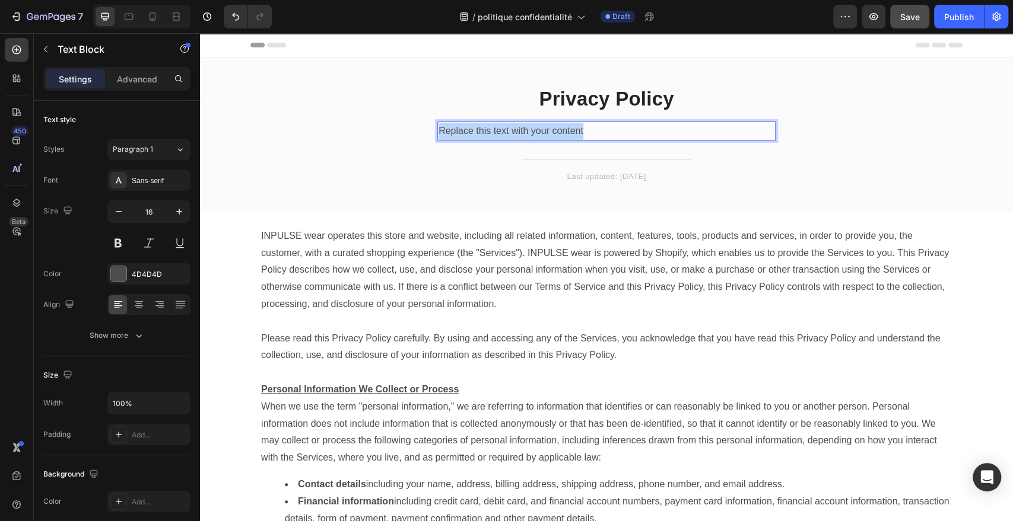
drag, startPoint x: 592, startPoint y: 132, endPoint x: 430, endPoint y: 126, distance: 162.1
click at [430, 126] on div "Privacy Policy Heading Replace this text with your content Text Block 16 Title …" at bounding box center [606, 144] width 795 height 117
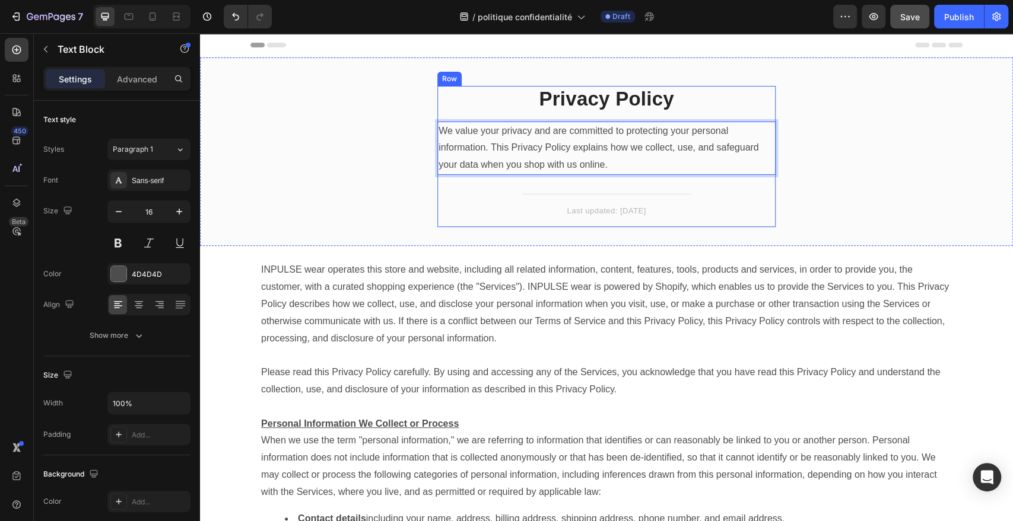
click at [447, 215] on p "Last updated: [DATE]" at bounding box center [606, 211] width 336 height 12
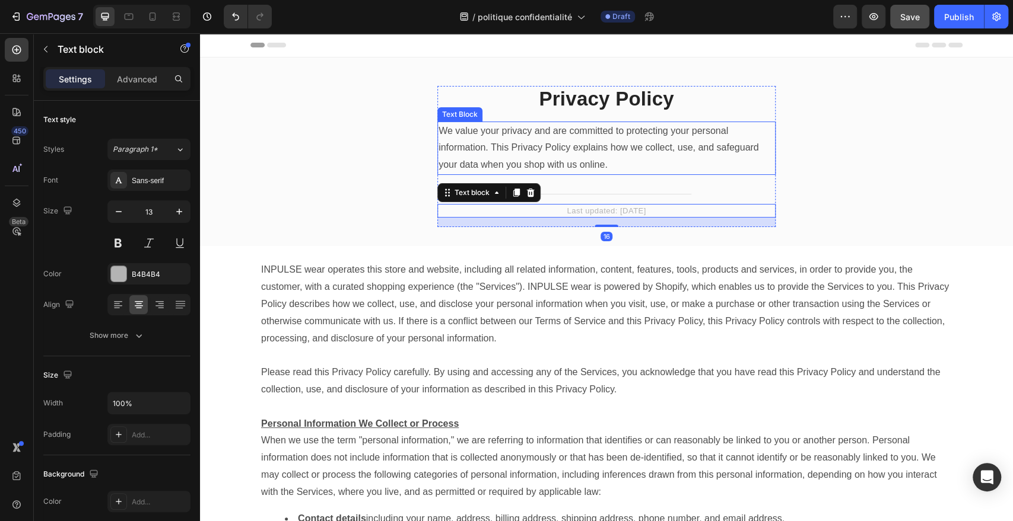
click at [586, 170] on p "We value your privacy and are committed to protecting your personal information…" at bounding box center [606, 148] width 336 height 51
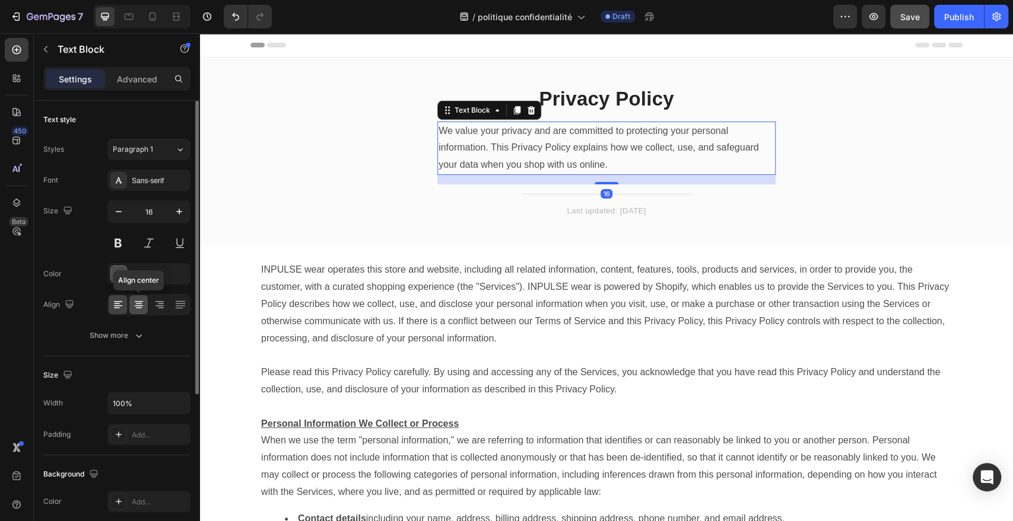
click at [135, 302] on icon at bounding box center [139, 305] width 12 height 12
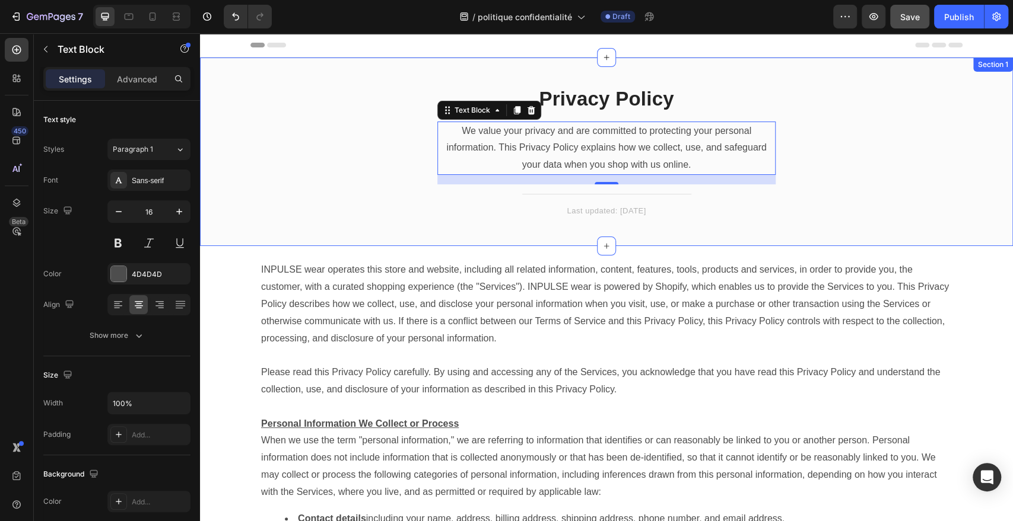
click at [345, 185] on div "Privacy Policy Heading We value your privacy and are committed to protecting yo…" at bounding box center [606, 161] width 795 height 151
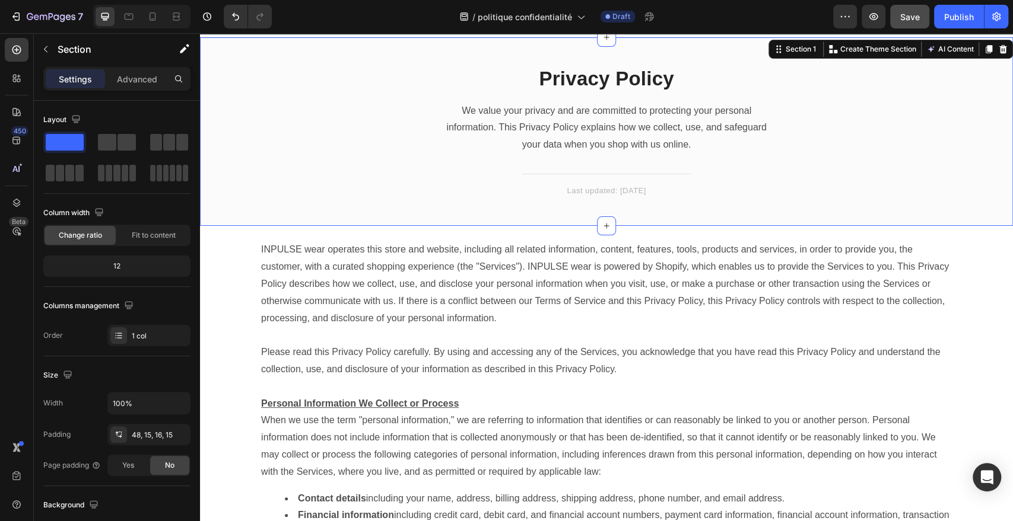
scroll to position [21, 0]
click at [908, 30] on div "7 Version history / politique confidentialité Draft Preview Save Publish" at bounding box center [506, 17] width 1013 height 34
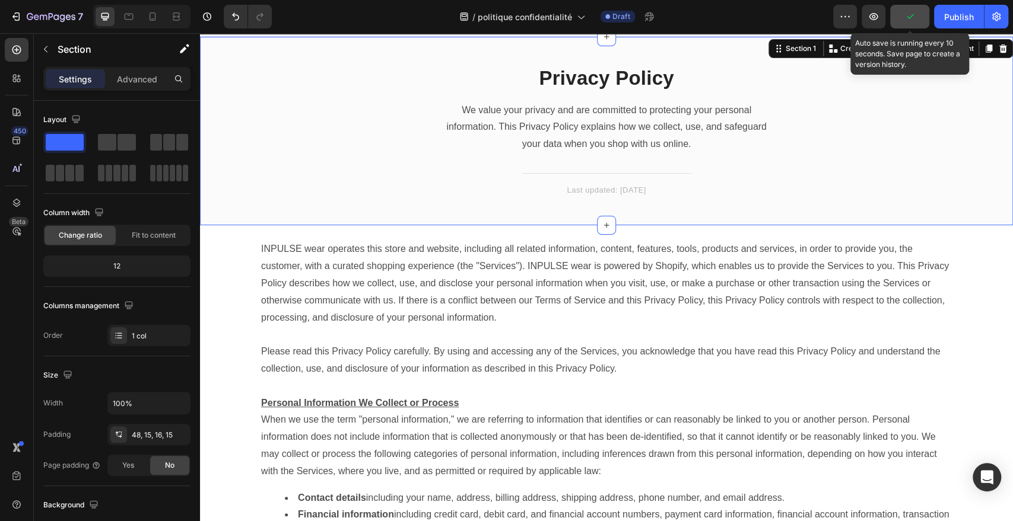
click at [908, 21] on icon "button" at bounding box center [910, 17] width 12 height 12
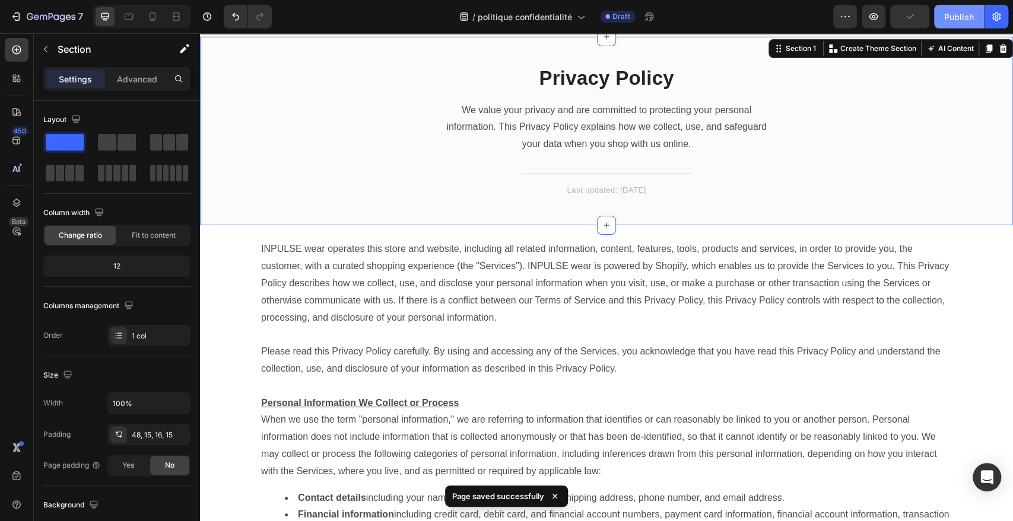
click at [955, 21] on div "Publish" at bounding box center [959, 17] width 30 height 12
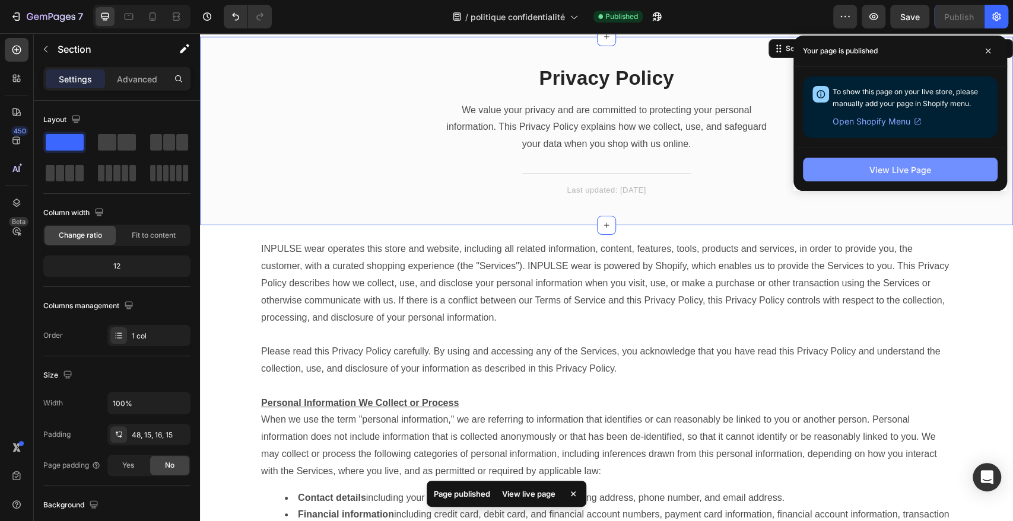
click at [922, 174] on div "View Live Page" at bounding box center [900, 170] width 62 height 12
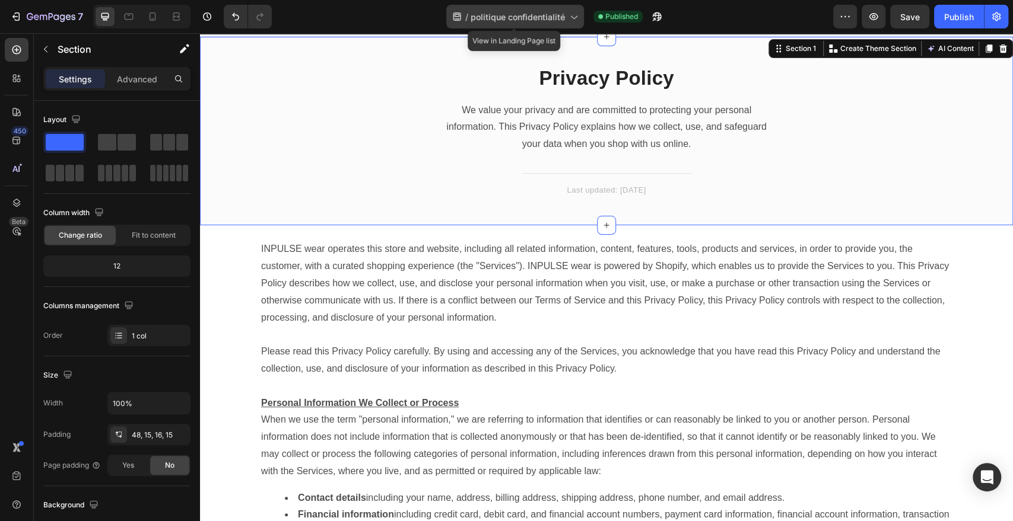
click at [559, 13] on span "politique confidentialité" at bounding box center [517, 17] width 94 height 12
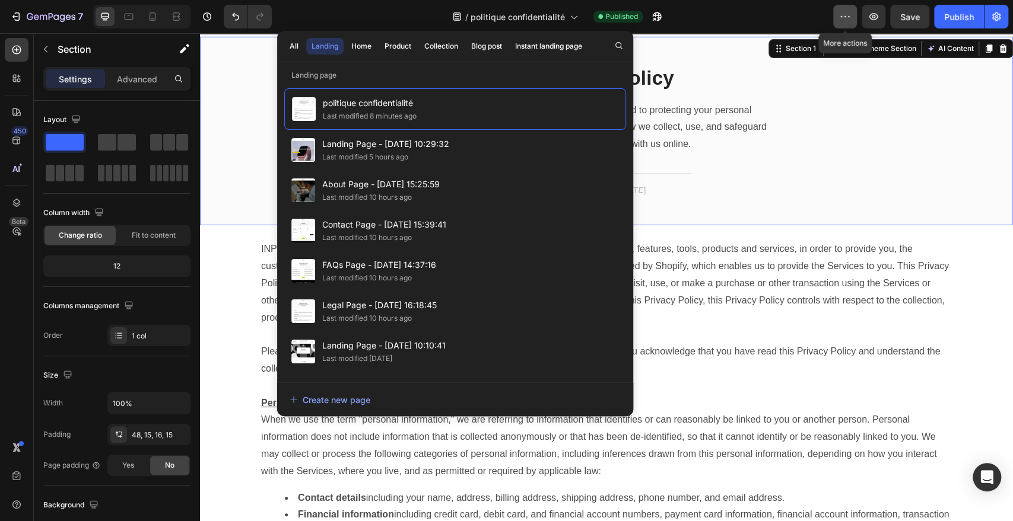
click at [845, 22] on icon "button" at bounding box center [845, 17] width 12 height 12
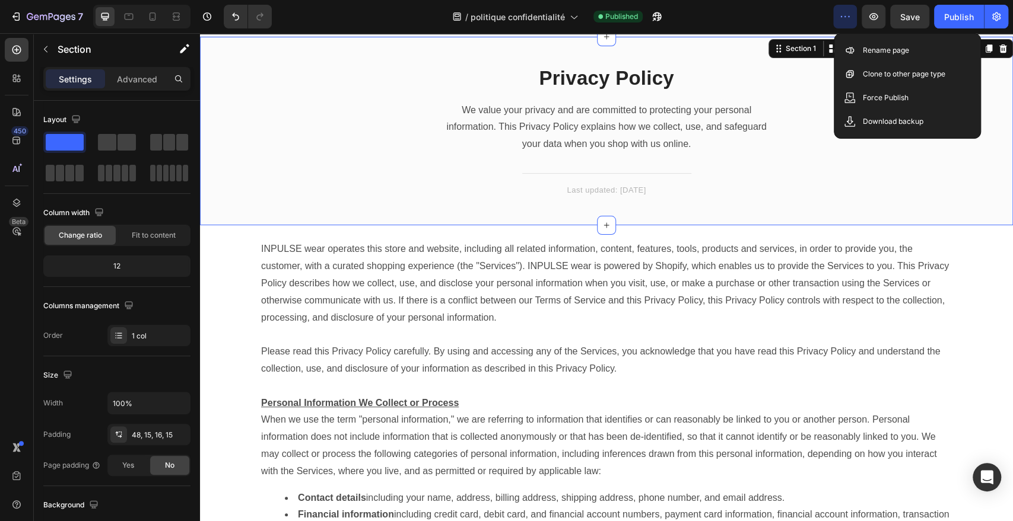
drag, startPoint x: 793, startPoint y: 117, endPoint x: 1037, endPoint y: 113, distance: 244.5
click at [793, 117] on div "Privacy Policy Heading We value your privacy and are committed to protecting yo…" at bounding box center [606, 140] width 795 height 151
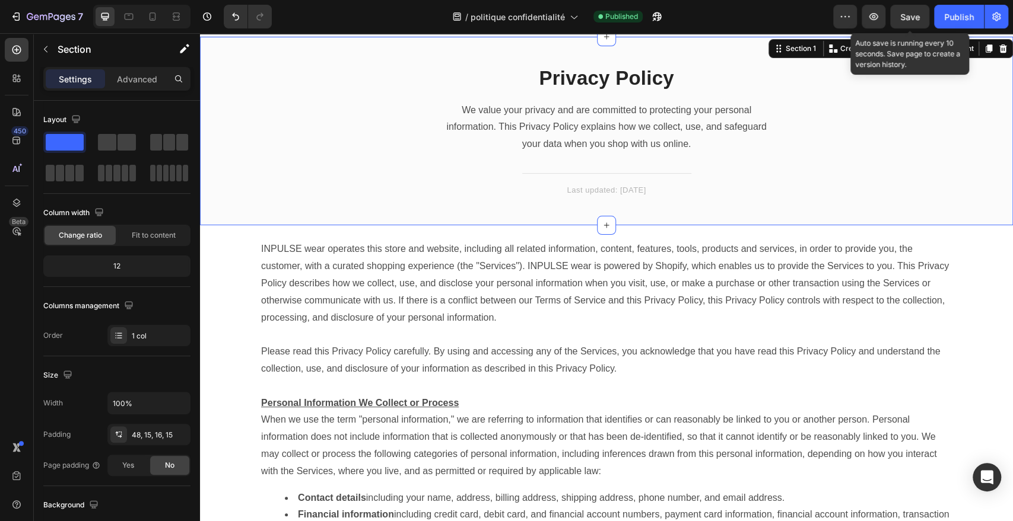
click at [913, 17] on span "Save" at bounding box center [910, 17] width 20 height 10
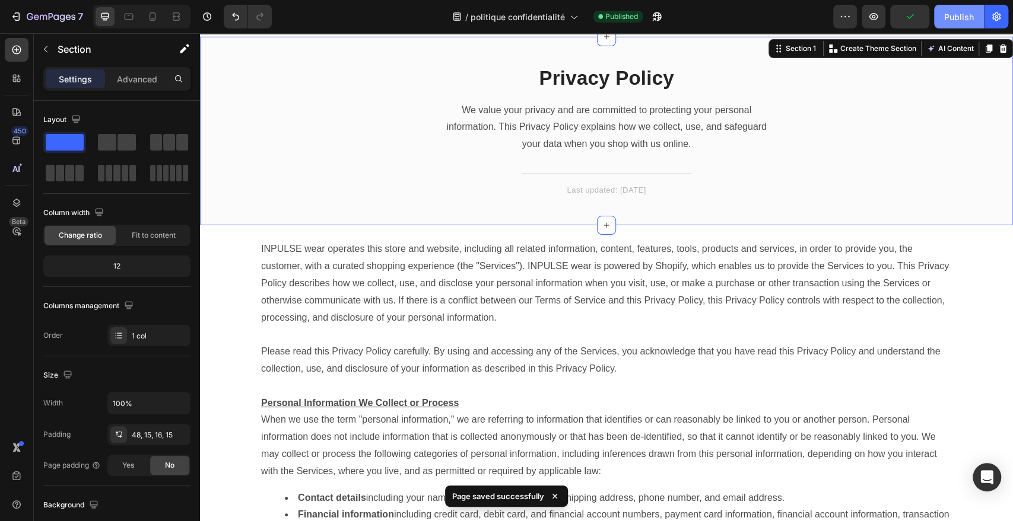
click at [945, 22] on div "Publish" at bounding box center [959, 17] width 30 height 12
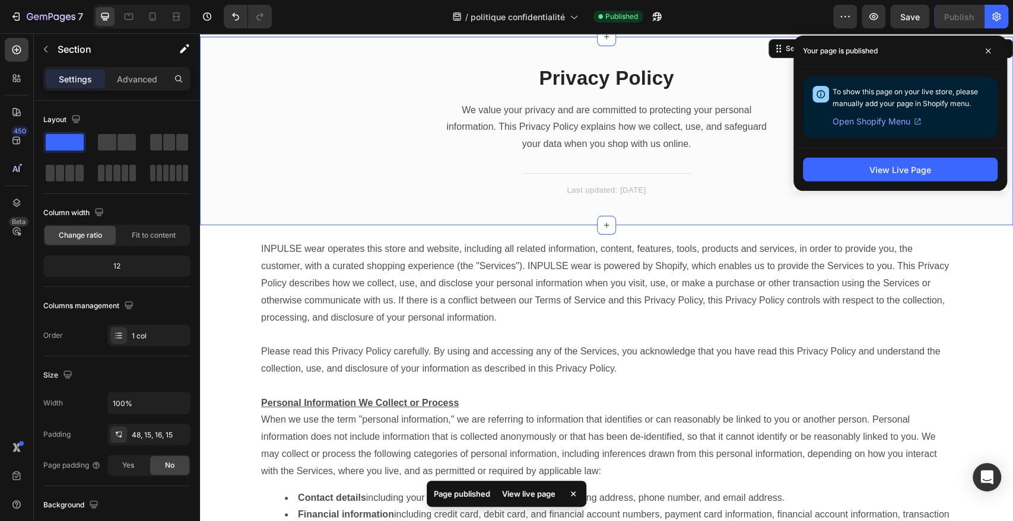
click at [894, 123] on span "Open Shopify Menu" at bounding box center [871, 121] width 78 height 14
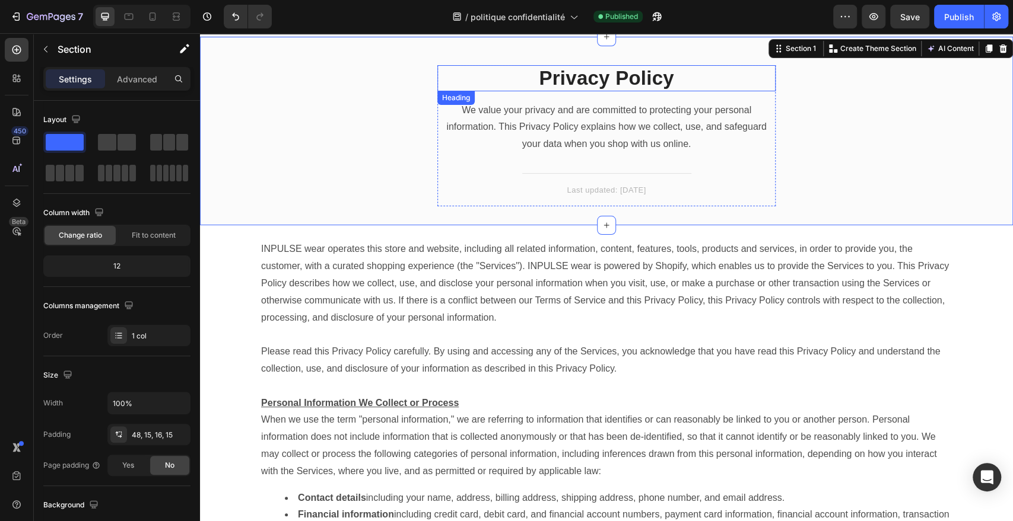
scroll to position [0, 0]
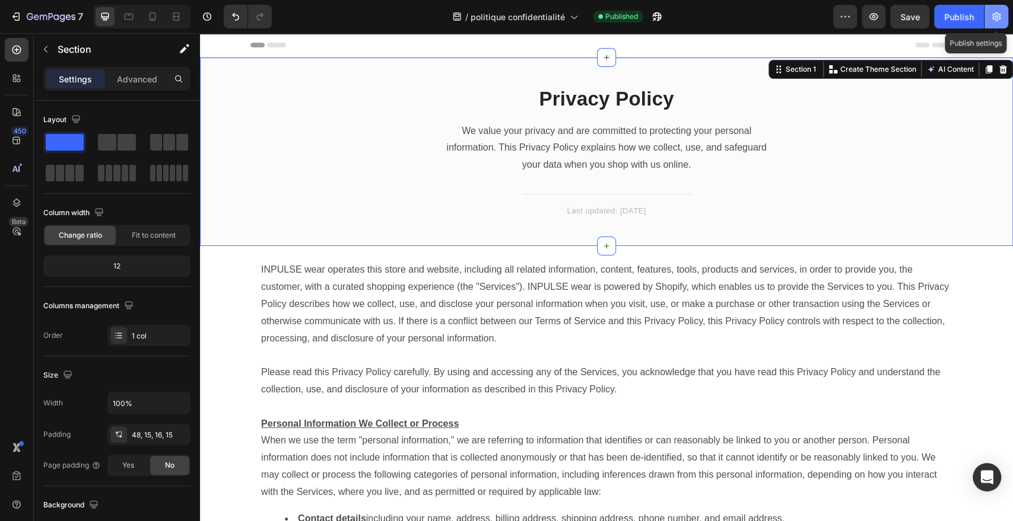
click at [1001, 13] on icon "button" at bounding box center [996, 17] width 12 height 12
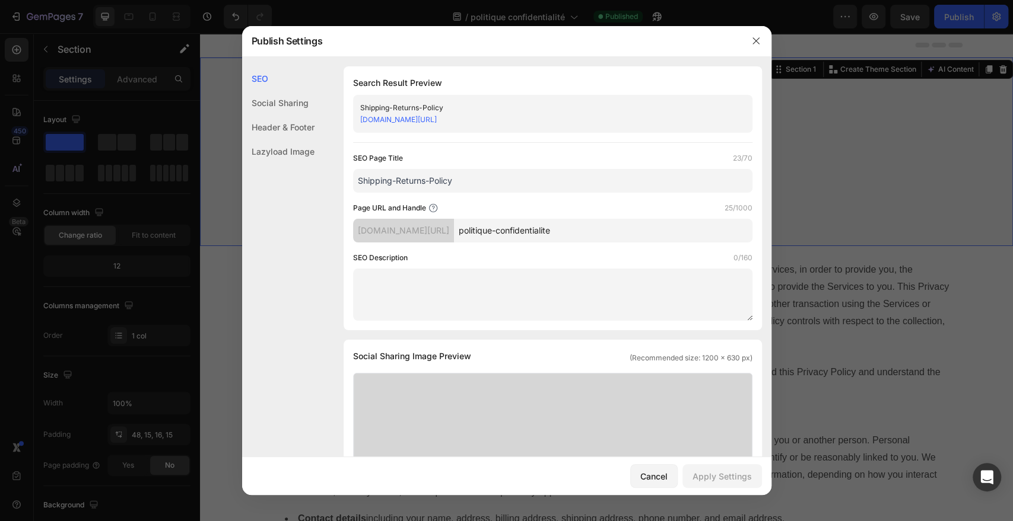
click at [609, 231] on input "politique-confidentialite" at bounding box center [603, 231] width 298 height 24
drag, startPoint x: 548, startPoint y: 229, endPoint x: 454, endPoint y: 221, distance: 94.1
click at [454, 221] on div "[DOMAIN_NAME][URL] politique-confidentialite" at bounding box center [552, 231] width 399 height 24
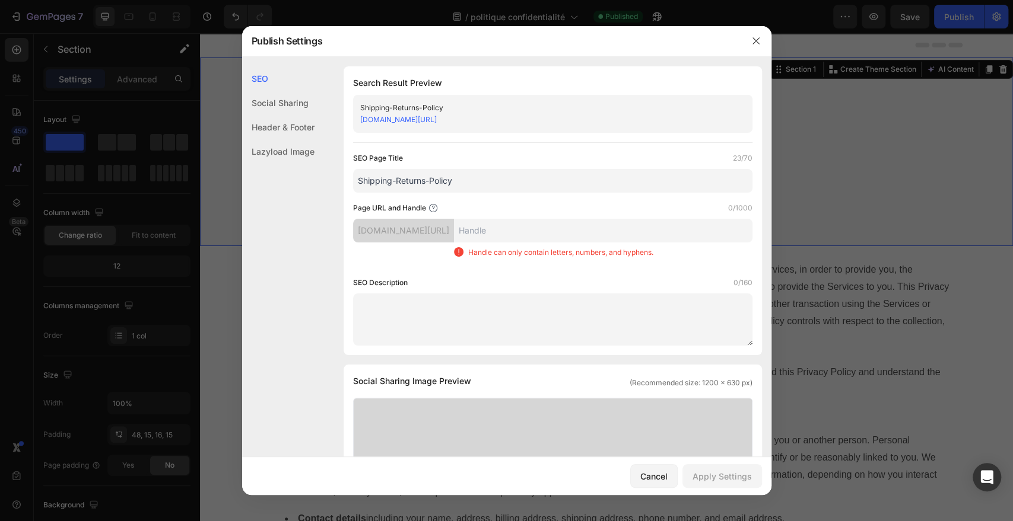
type input "p"
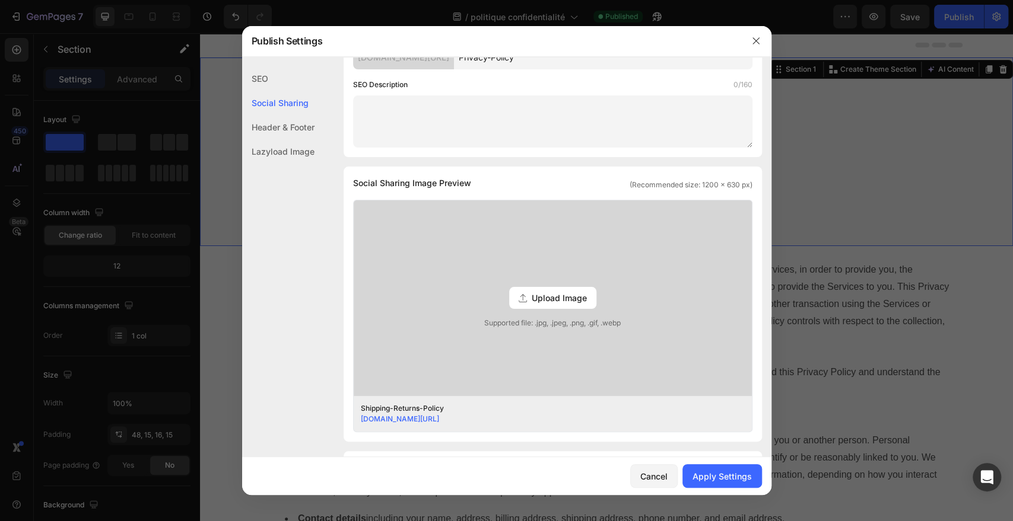
type input "Privacy-Policy"
click at [553, 250] on div "Upload Image Supported file: .jpg, .jpeg, .png, .gif, .webp" at bounding box center [553, 298] width 398 height 196
click at [0, 0] on input "Upload Image Supported file: .jpg, .jpeg, .png, .gif, .webp" at bounding box center [0, 0] width 0 height 0
click at [719, 484] on button "Apply Settings" at bounding box center [721, 477] width 79 height 24
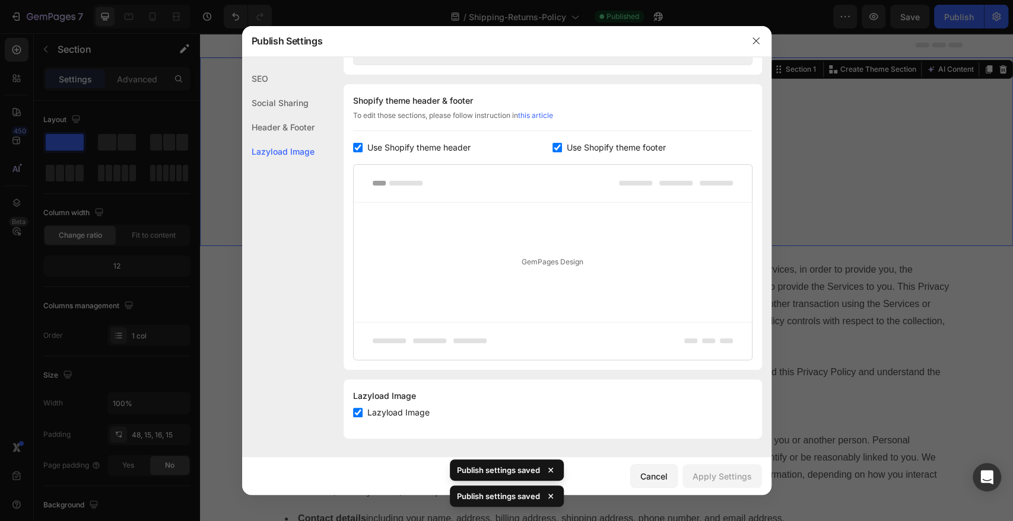
scroll to position [0, 0]
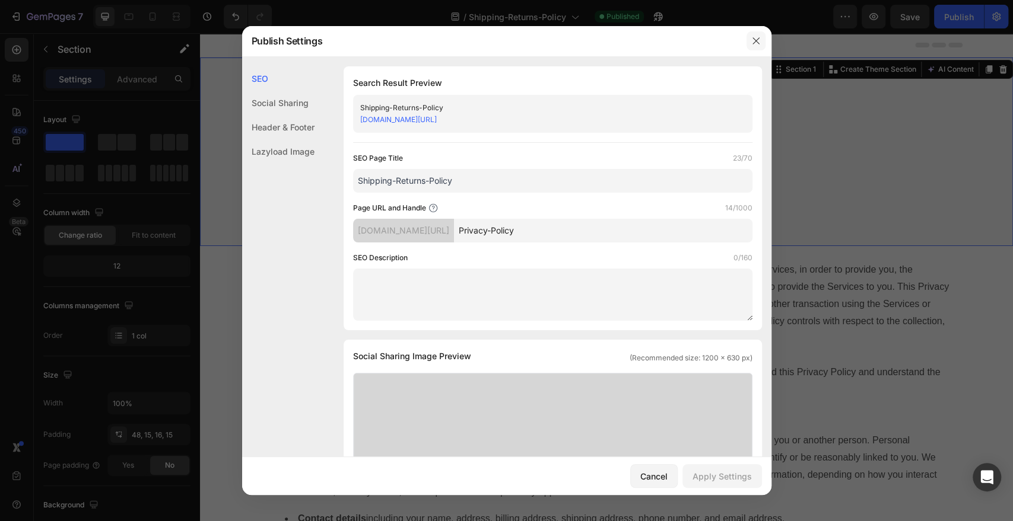
click at [759, 38] on icon "button" at bounding box center [755, 40] width 9 height 9
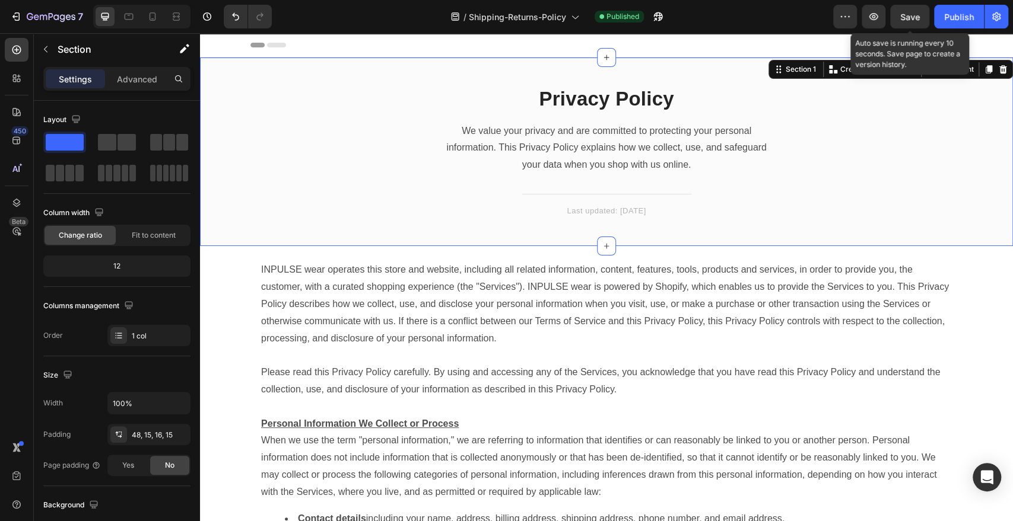
click at [915, 14] on span "Save" at bounding box center [910, 17] width 20 height 10
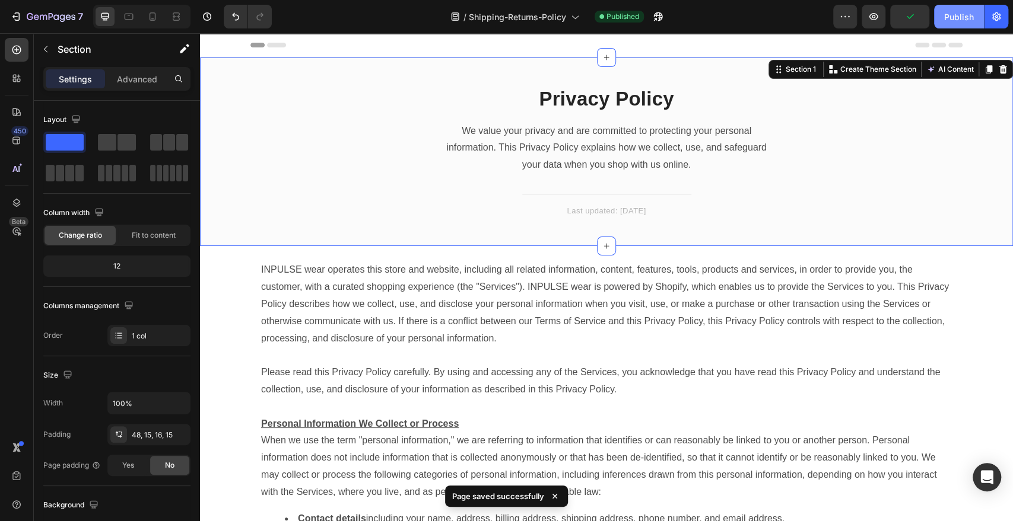
click at [943, 18] on button "Publish" at bounding box center [959, 17] width 50 height 24
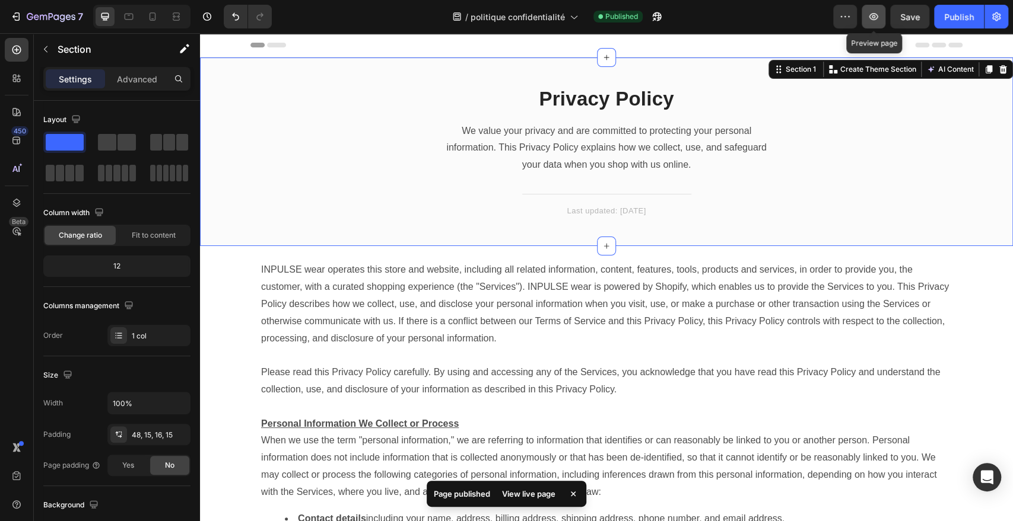
click at [877, 19] on icon "button" at bounding box center [873, 17] width 12 height 12
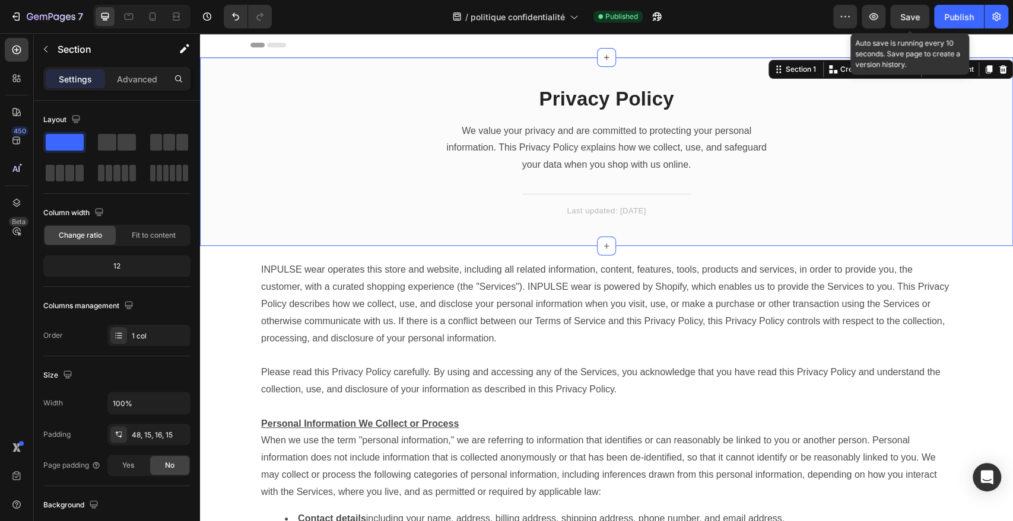
click at [906, 19] on span "Save" at bounding box center [910, 17] width 20 height 10
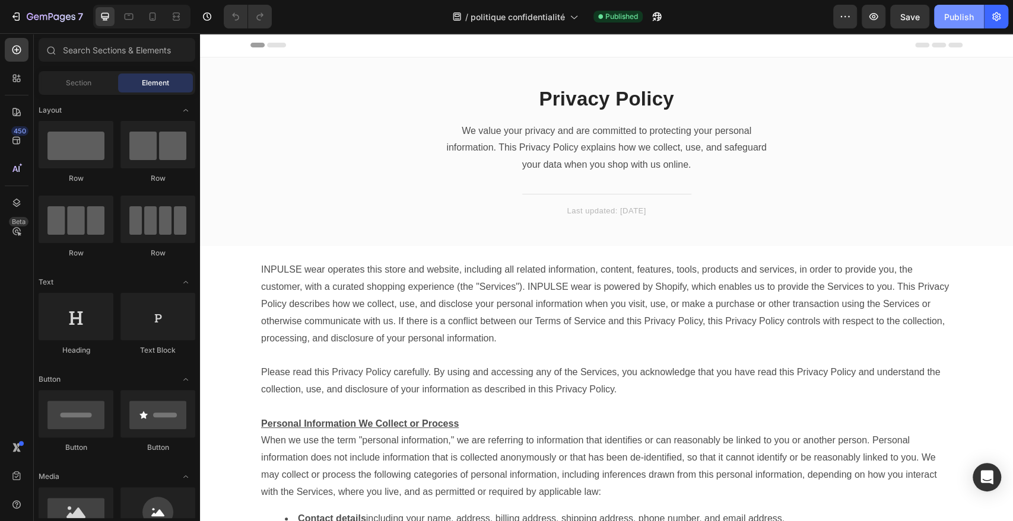
click at [953, 29] on div "7 Version history / politique confidentialité Published Preview Save Publish" at bounding box center [506, 17] width 1013 height 34
click at [953, 28] on div "7 Version history / politique confidentialité Published Preview Save Publish" at bounding box center [506, 17] width 1013 height 34
click at [946, 17] on div "Publish" at bounding box center [959, 17] width 30 height 12
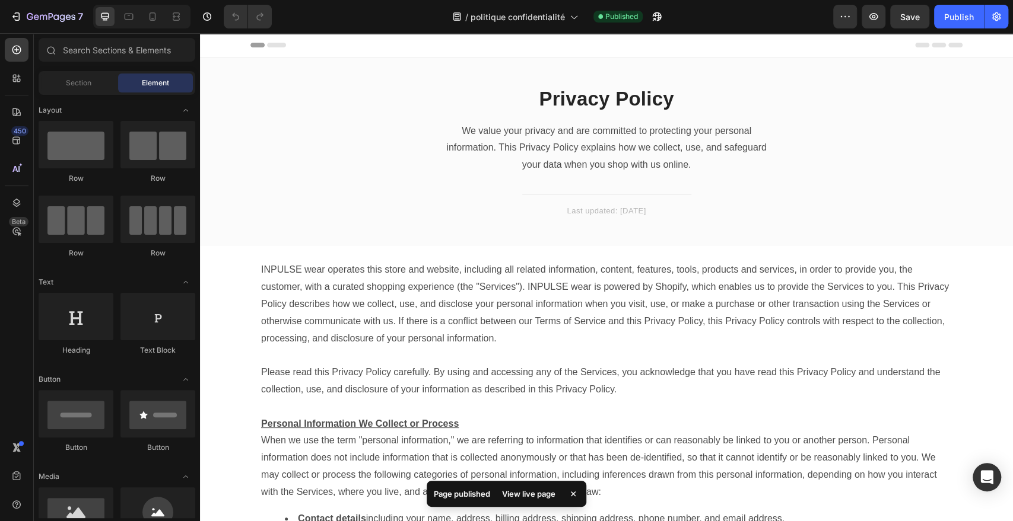
click at [514, 497] on div "View live page" at bounding box center [529, 494] width 68 height 17
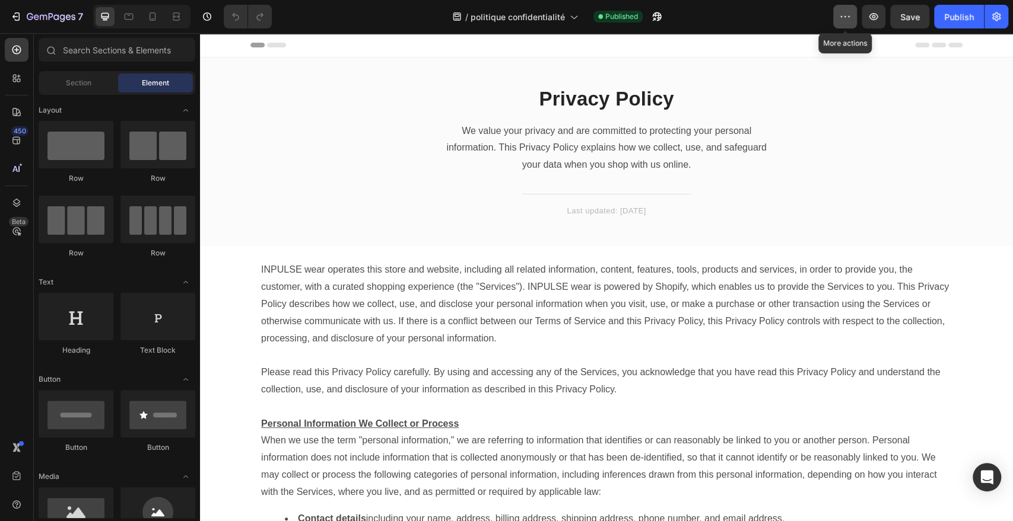
click at [845, 15] on icon "button" at bounding box center [845, 17] width 12 height 12
click at [994, 14] on icon "button" at bounding box center [996, 16] width 8 height 9
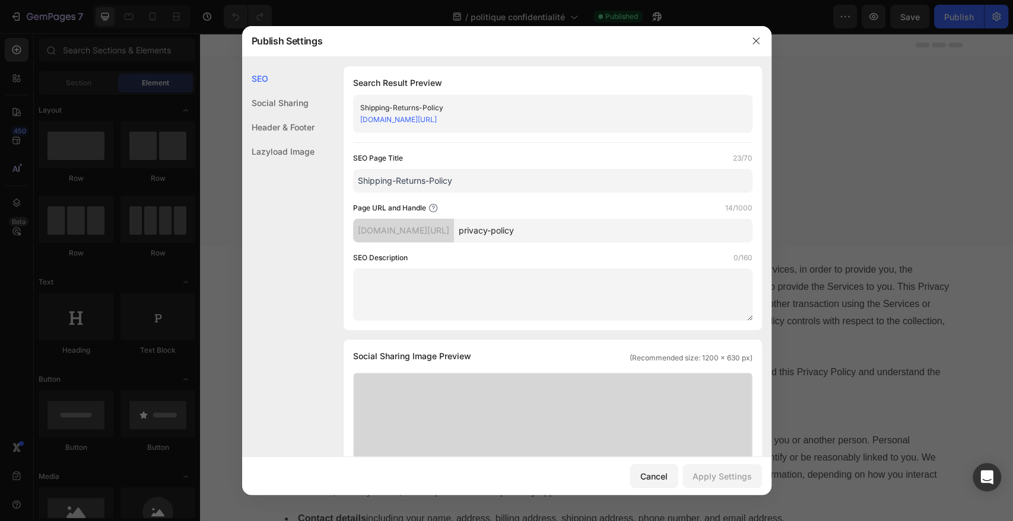
click at [584, 228] on input "privacy-policy" at bounding box center [603, 231] width 298 height 24
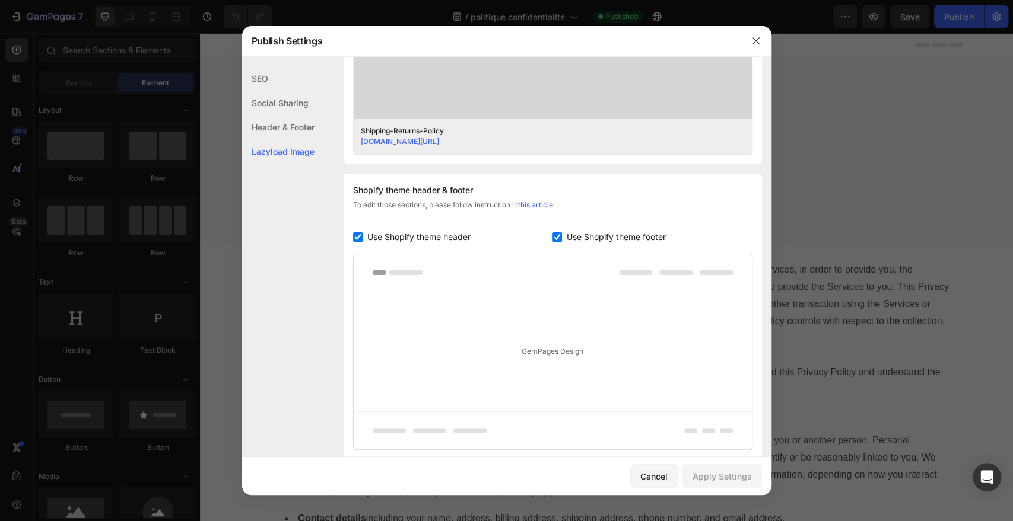
scroll to position [540, 0]
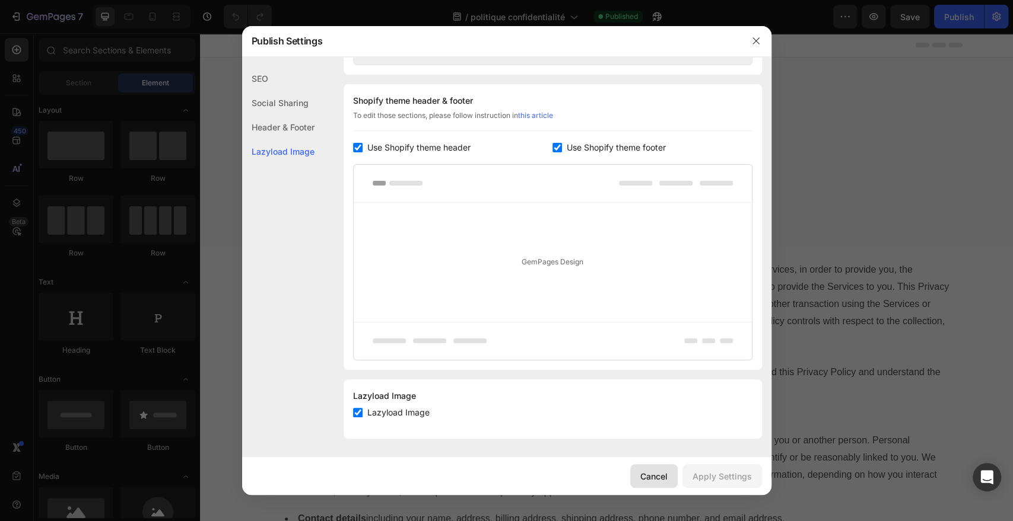
click at [650, 476] on div "Cancel" at bounding box center [653, 476] width 27 height 12
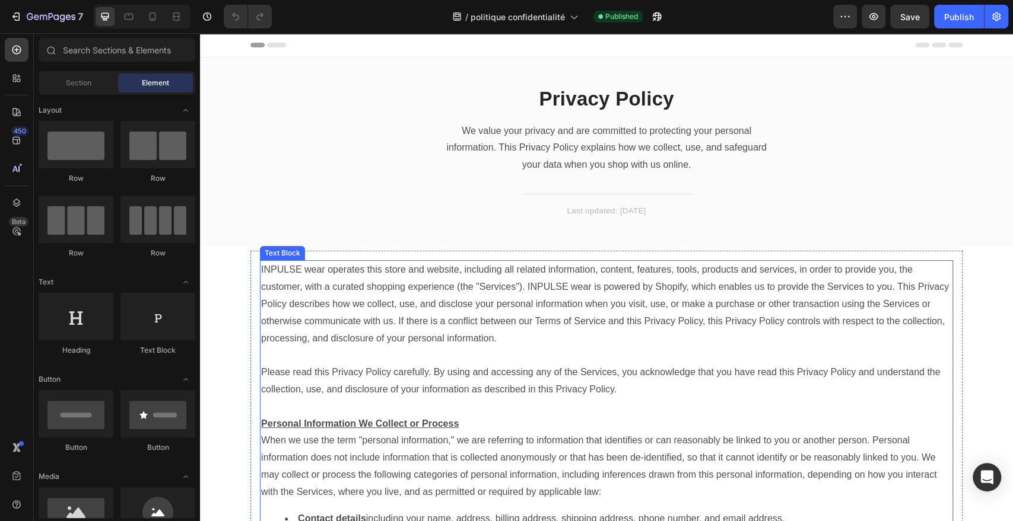
scroll to position [0, 0]
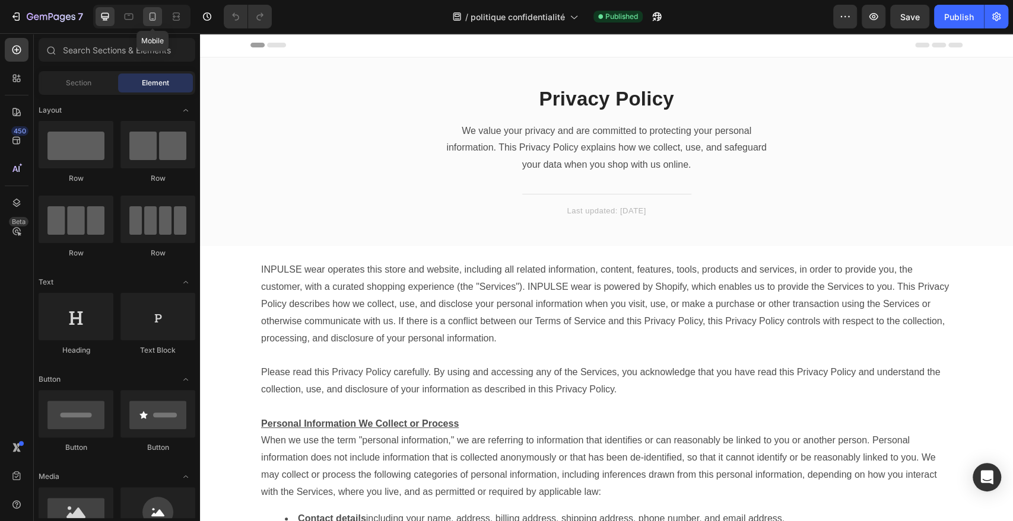
click at [149, 15] on icon at bounding box center [153, 17] width 12 height 12
